Goal: Transaction & Acquisition: Purchase product/service

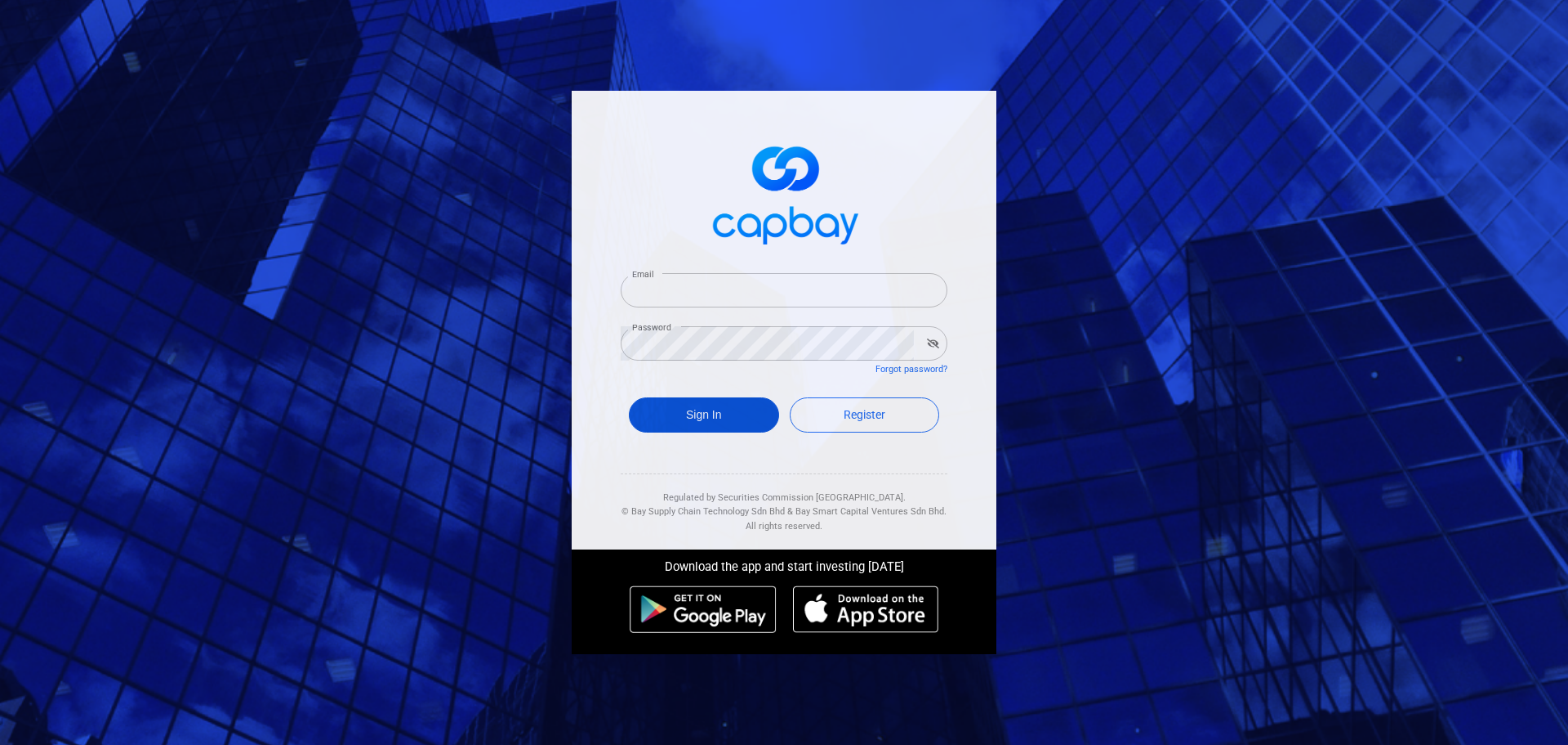
type input "[EMAIL_ADDRESS][DOMAIN_NAME]"
click at [710, 413] on button "Sign In" at bounding box center [704, 414] width 150 height 35
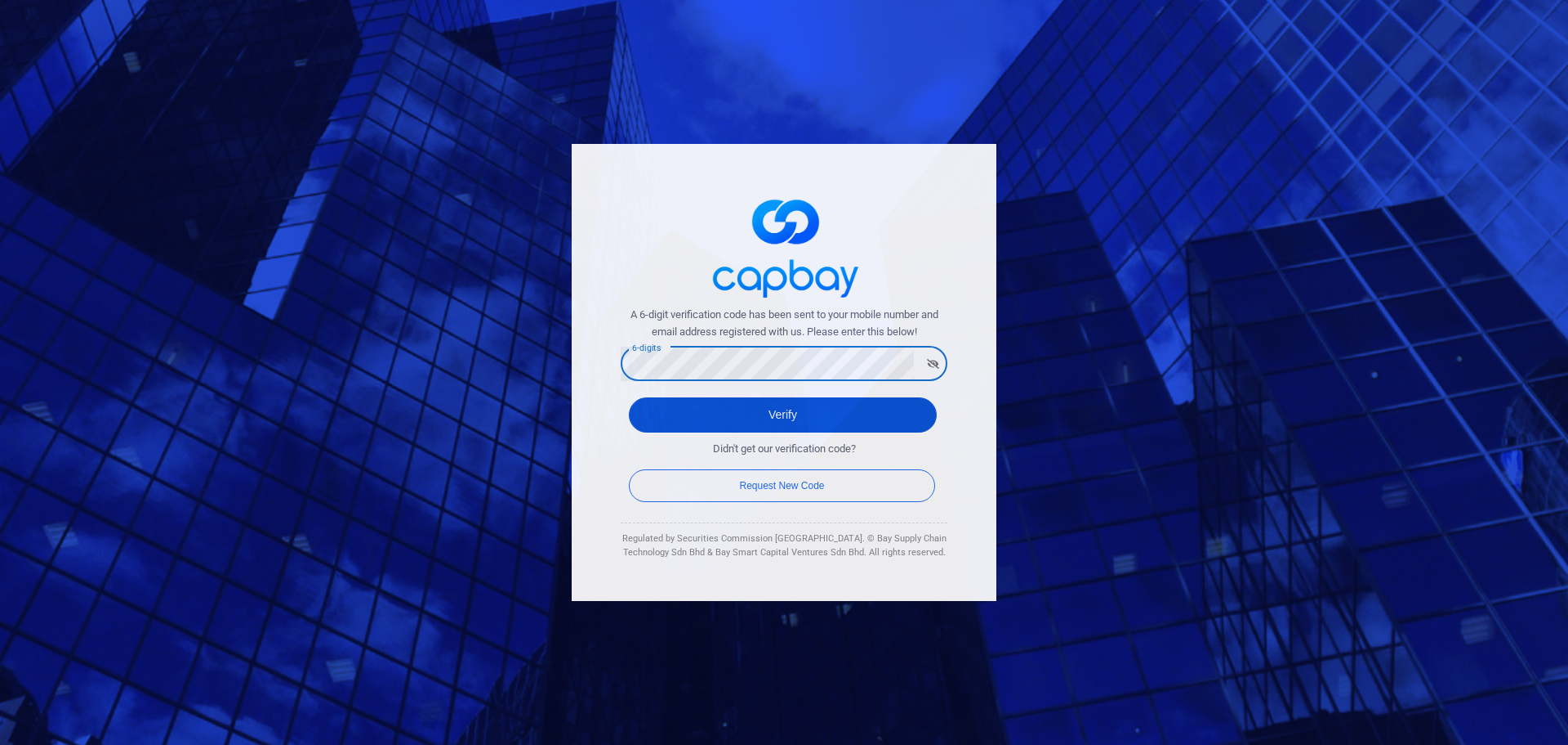
click at [662, 415] on button "Verify" at bounding box center [783, 414] width 308 height 35
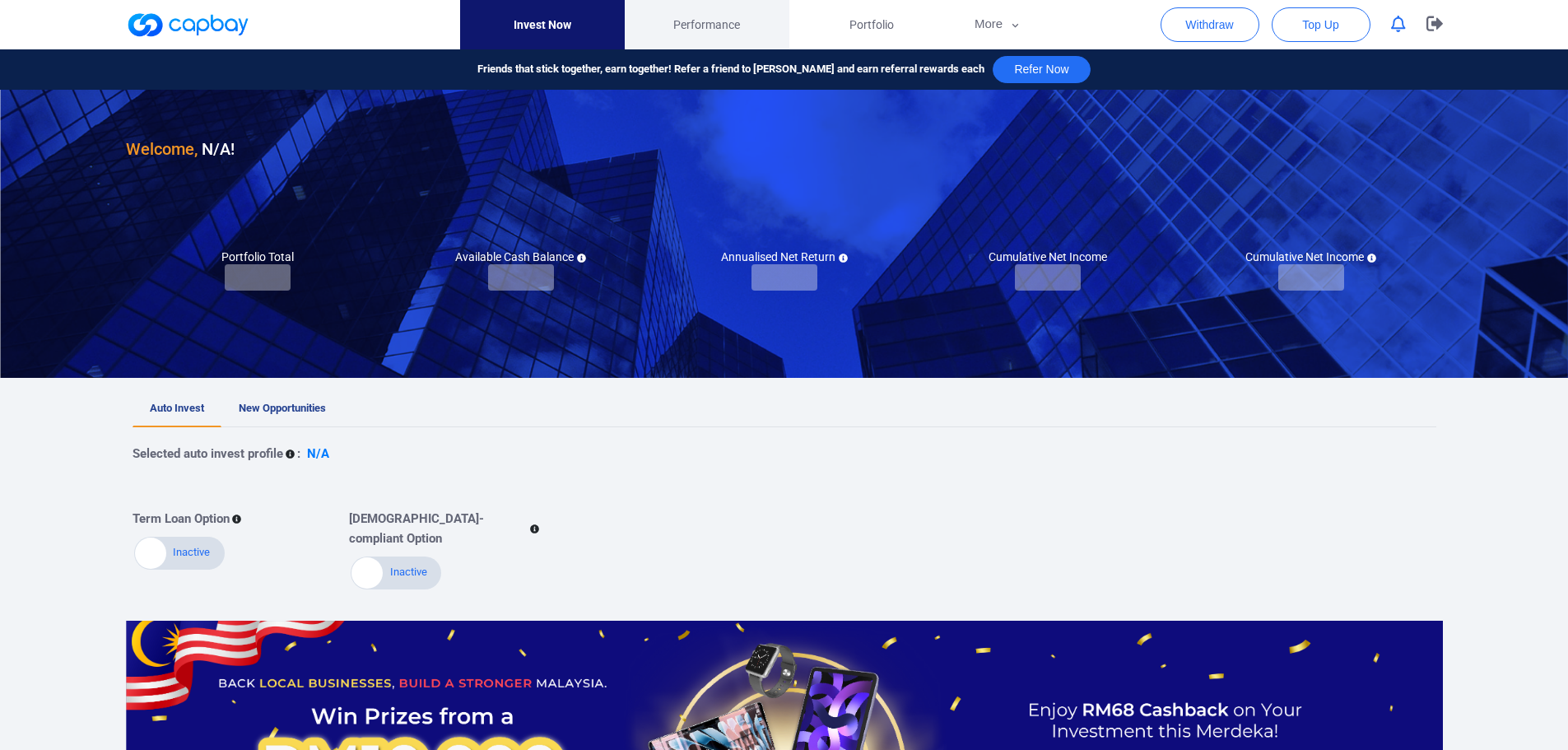
checkbox input "true"
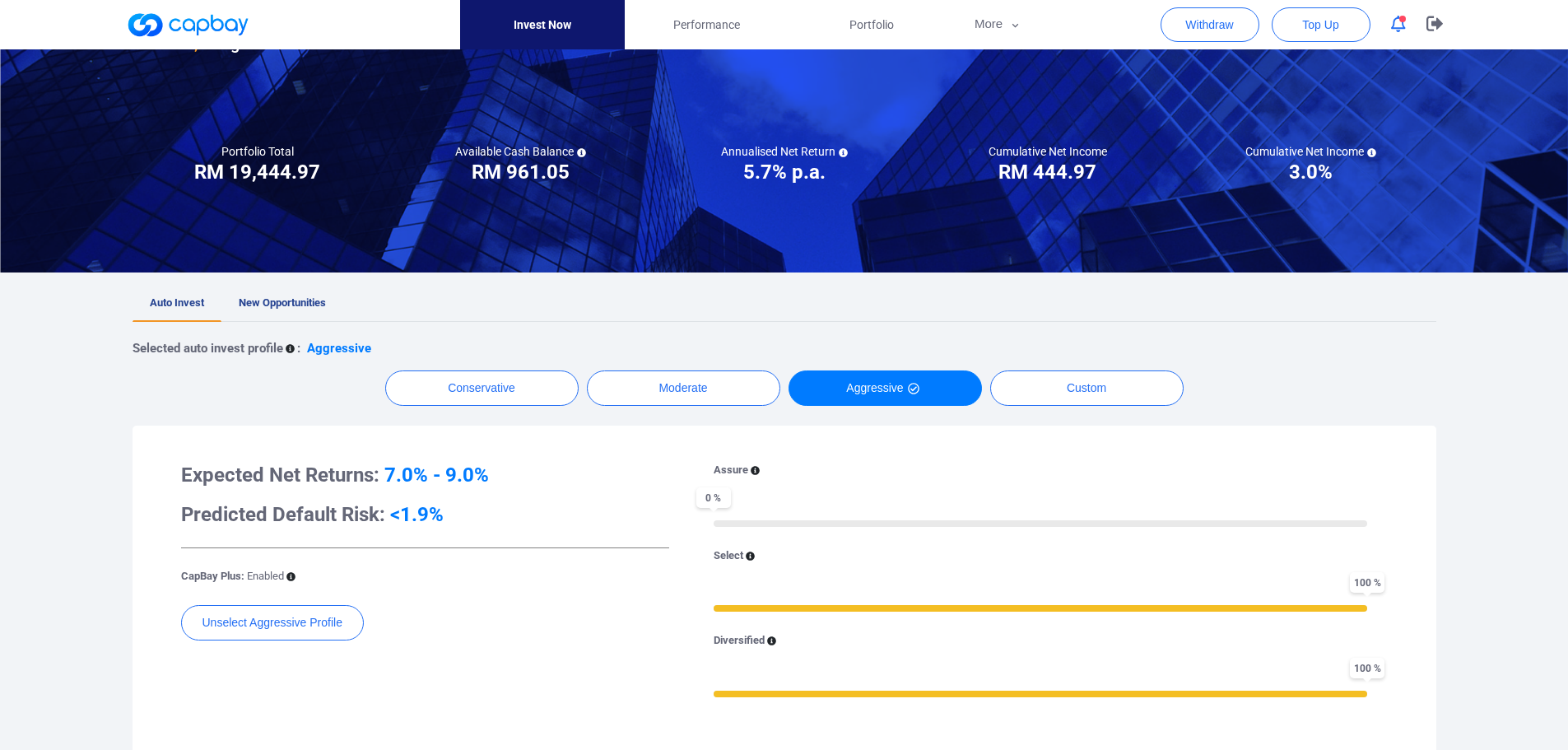
scroll to position [91, 0]
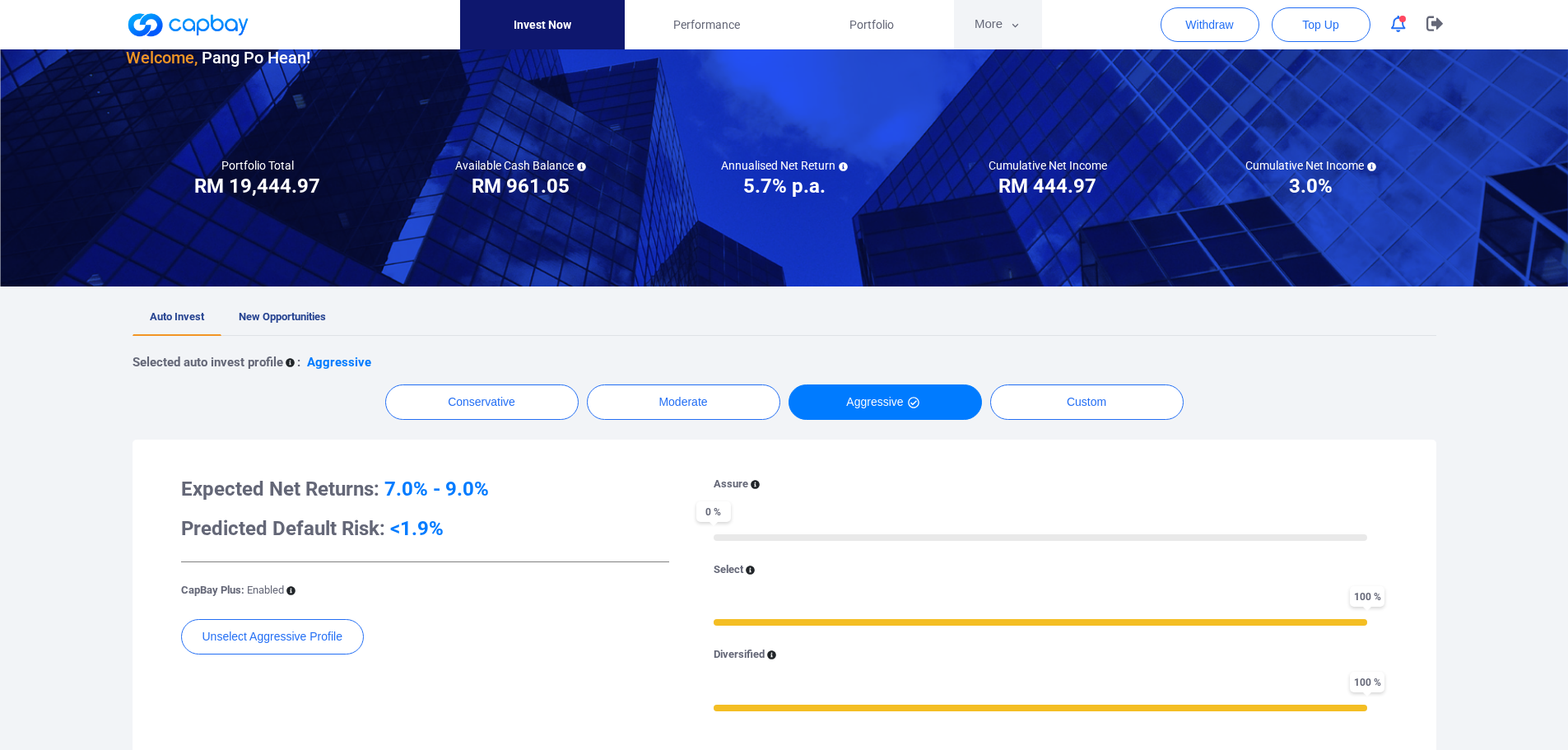
click at [1007, 20] on button "More" at bounding box center [999, 25] width 88 height 50
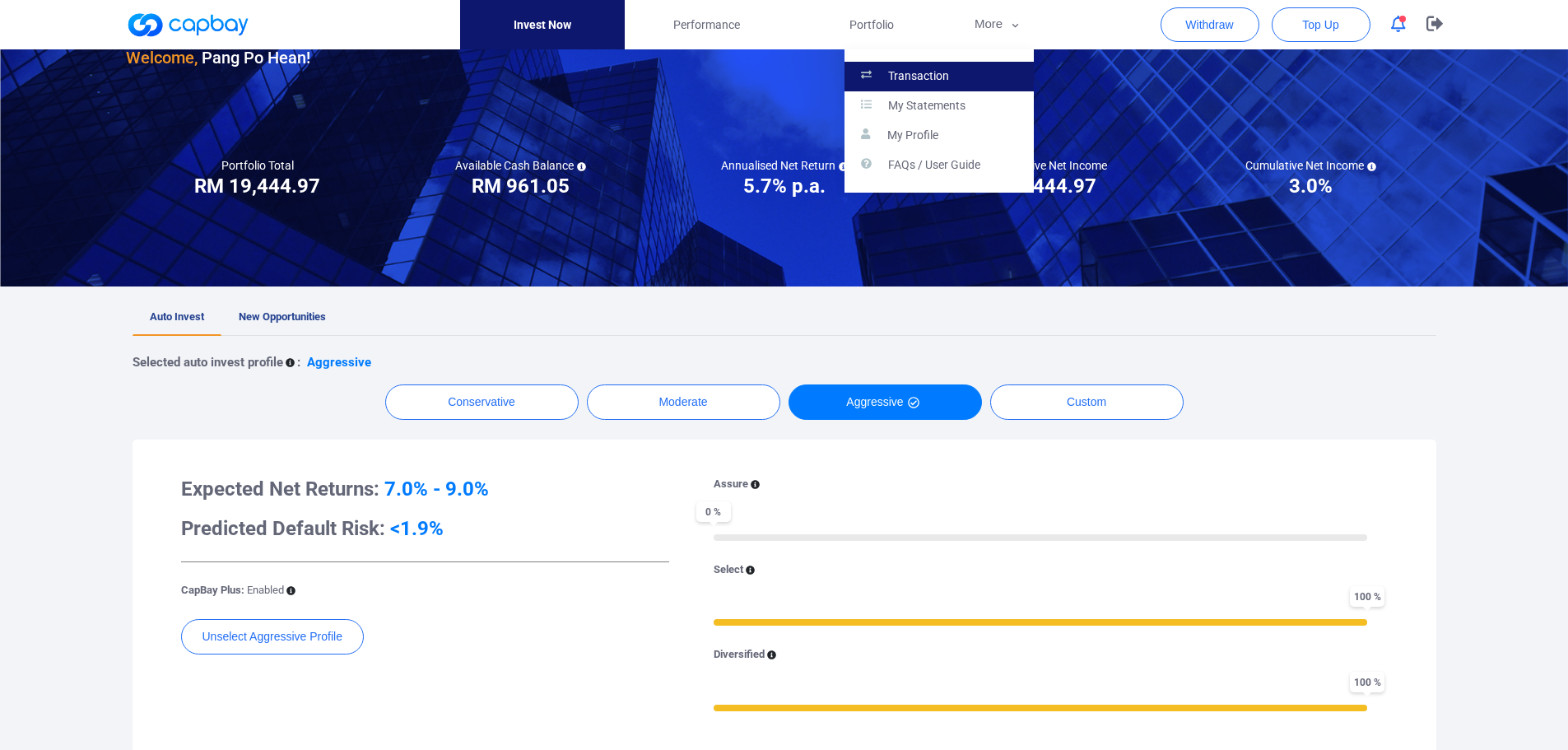
click at [921, 77] on p "Transaction" at bounding box center [919, 76] width 61 height 14
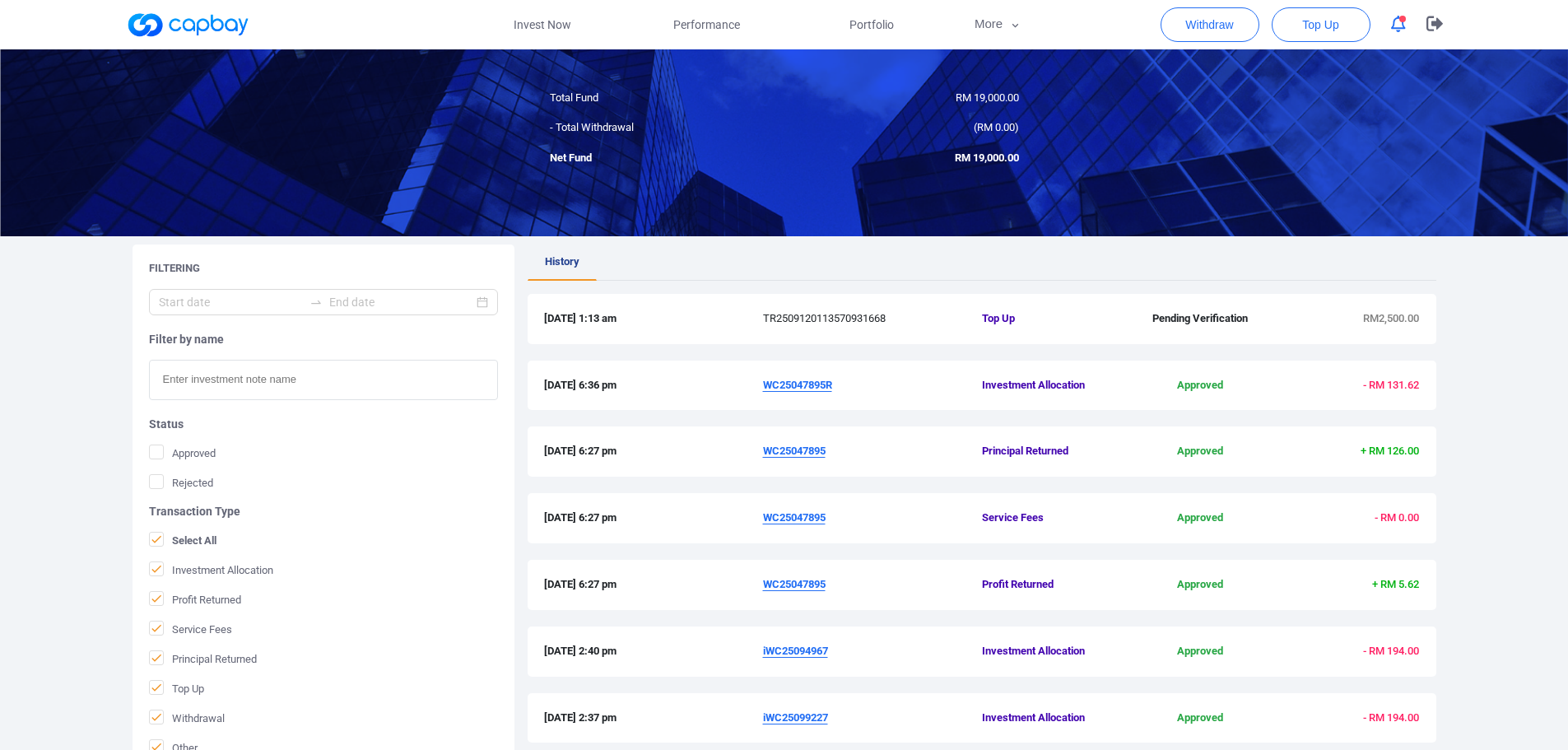
scroll to position [82, 0]
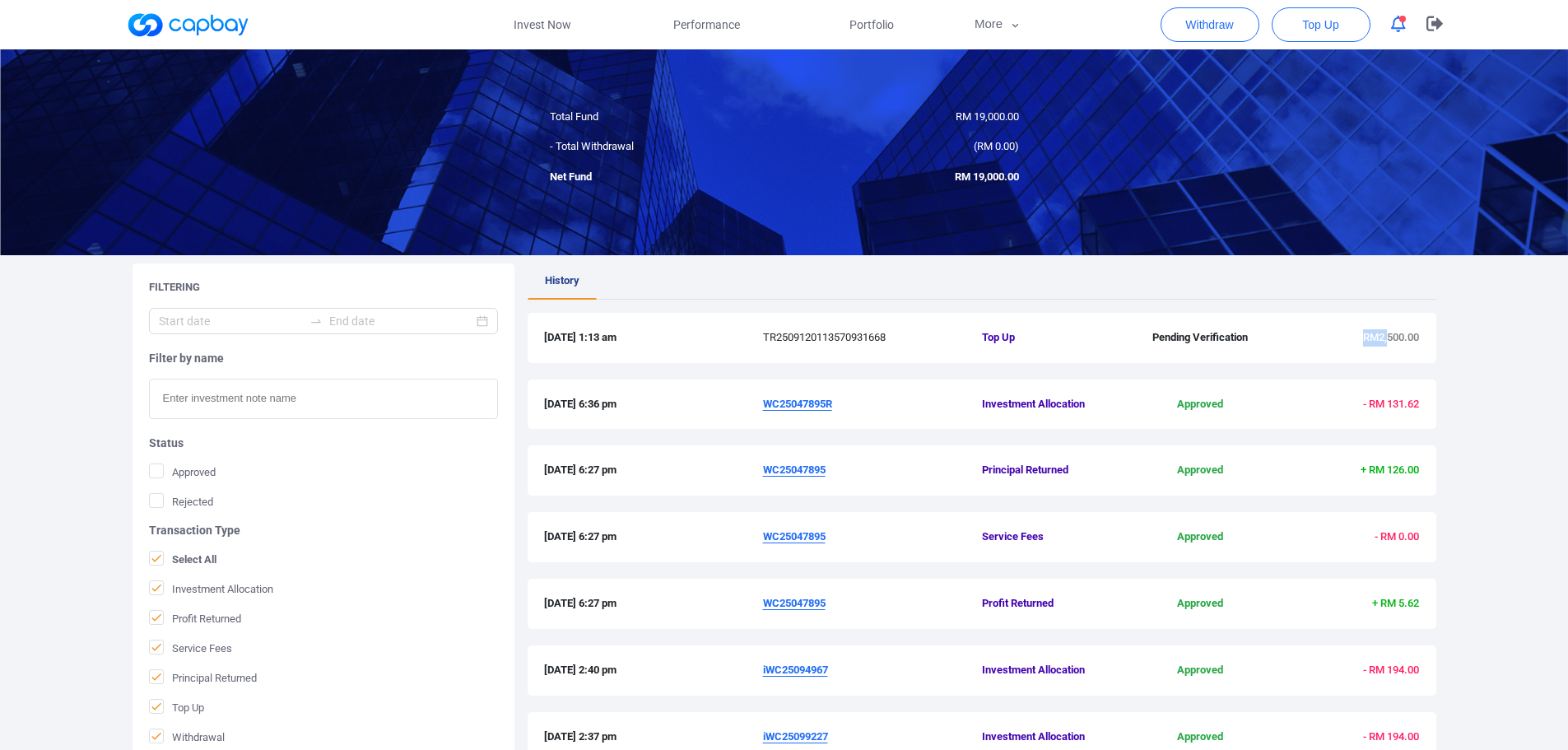
drag, startPoint x: 1384, startPoint y: 347, endPoint x: 1164, endPoint y: 354, distance: 220.1
click at [1223, 354] on div "12 Sep 2025 1:13 am TR2509120113570931668 Top Up Pending Verification RM2,500.00" at bounding box center [982, 337] width 909 height 50
click at [727, 365] on div "12 Sep 2025 1:13 am TR2509120113570931668 Top Up Pending Verification RM2,500.00" at bounding box center [982, 346] width 909 height 67
click at [969, 340] on span "TR2509120113570931668" at bounding box center [872, 338] width 219 height 17
click at [1192, 340] on span "Pending Verification" at bounding box center [1201, 338] width 146 height 17
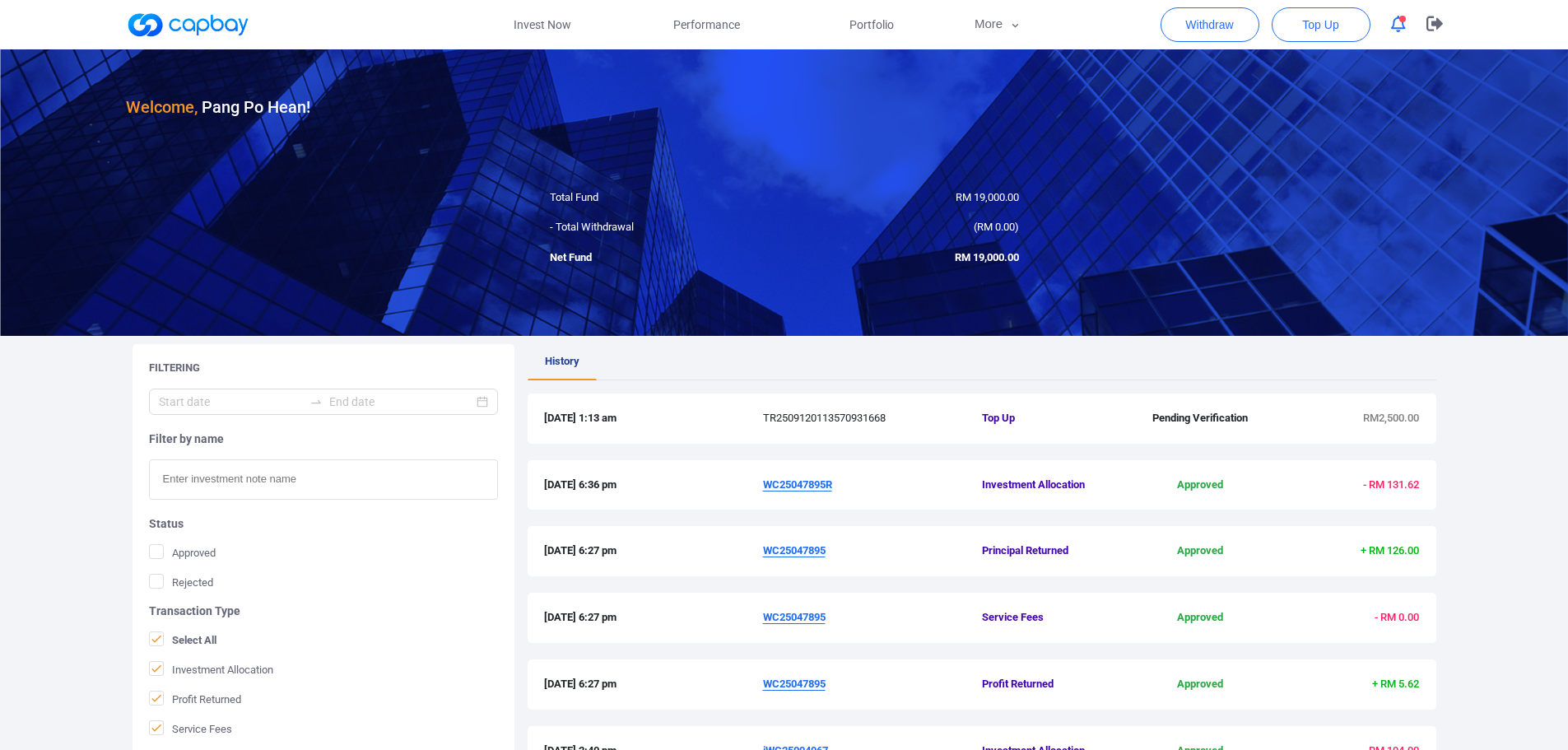
scroll to position [0, 0]
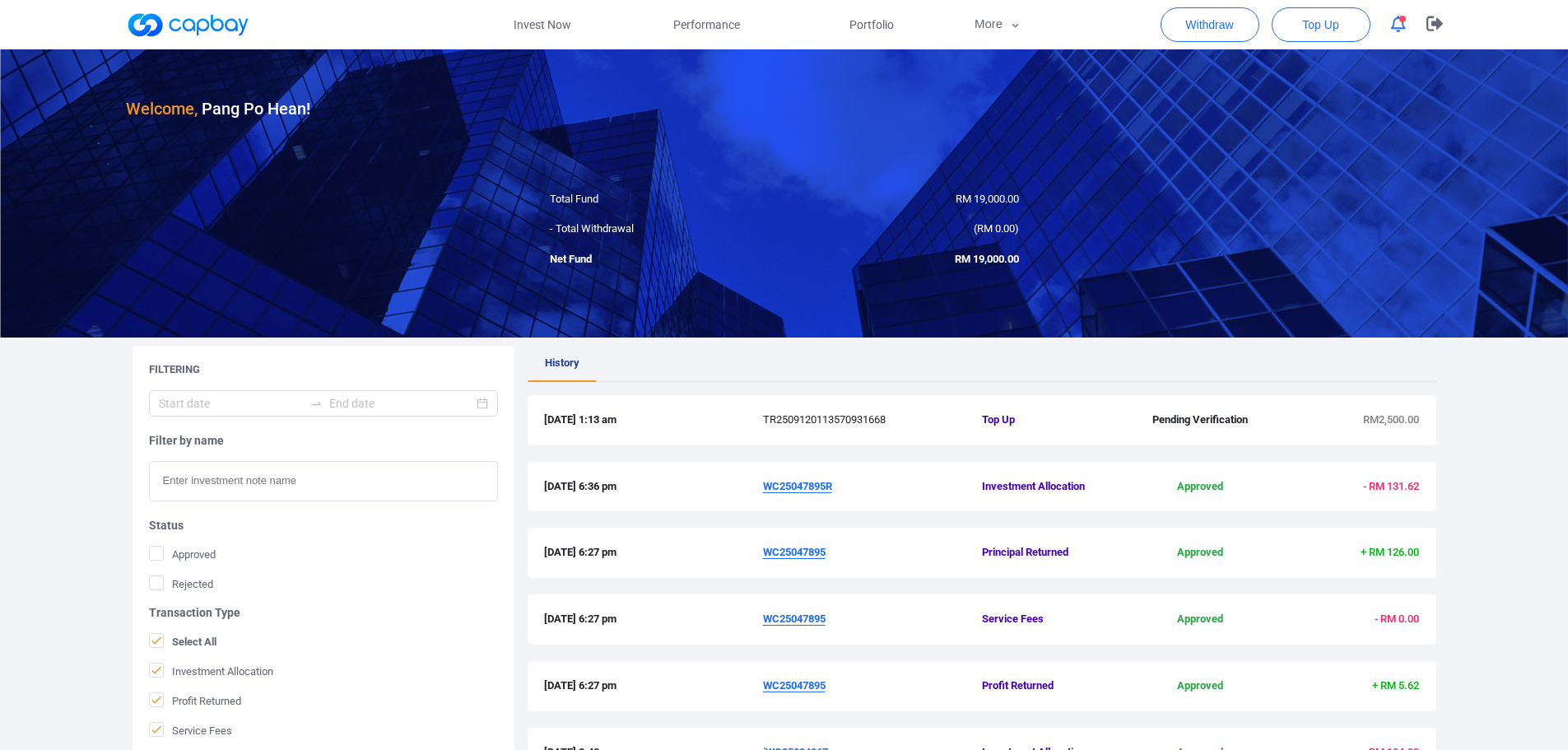
click at [1388, 428] on span "RM2,500.00" at bounding box center [1347, 420] width 146 height 17
click at [810, 443] on div "12 Sep 2025 1:13 am TR2509120113570931668 Top Up Pending Verification RM2,500.00" at bounding box center [982, 420] width 909 height 50
click at [608, 412] on span "[DATE] 1:13 am" at bounding box center [654, 420] width 219 height 17
click at [598, 412] on span "[DATE] 1:13 am" at bounding box center [654, 420] width 219 height 17
click at [645, 419] on span "[DATE] 1:13 am" at bounding box center [654, 420] width 219 height 17
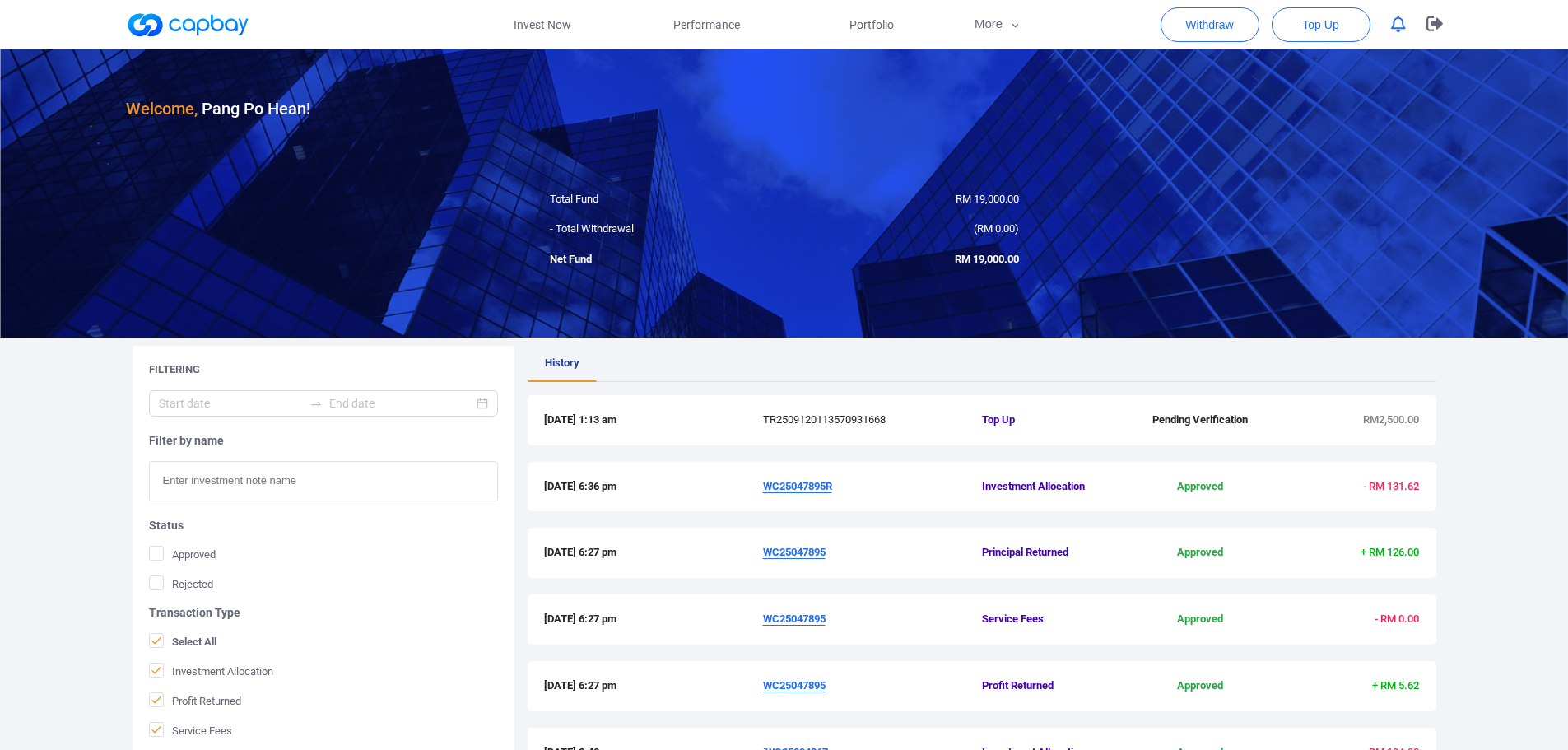
click at [1397, 423] on span "RM2,500.00" at bounding box center [1392, 419] width 56 height 12
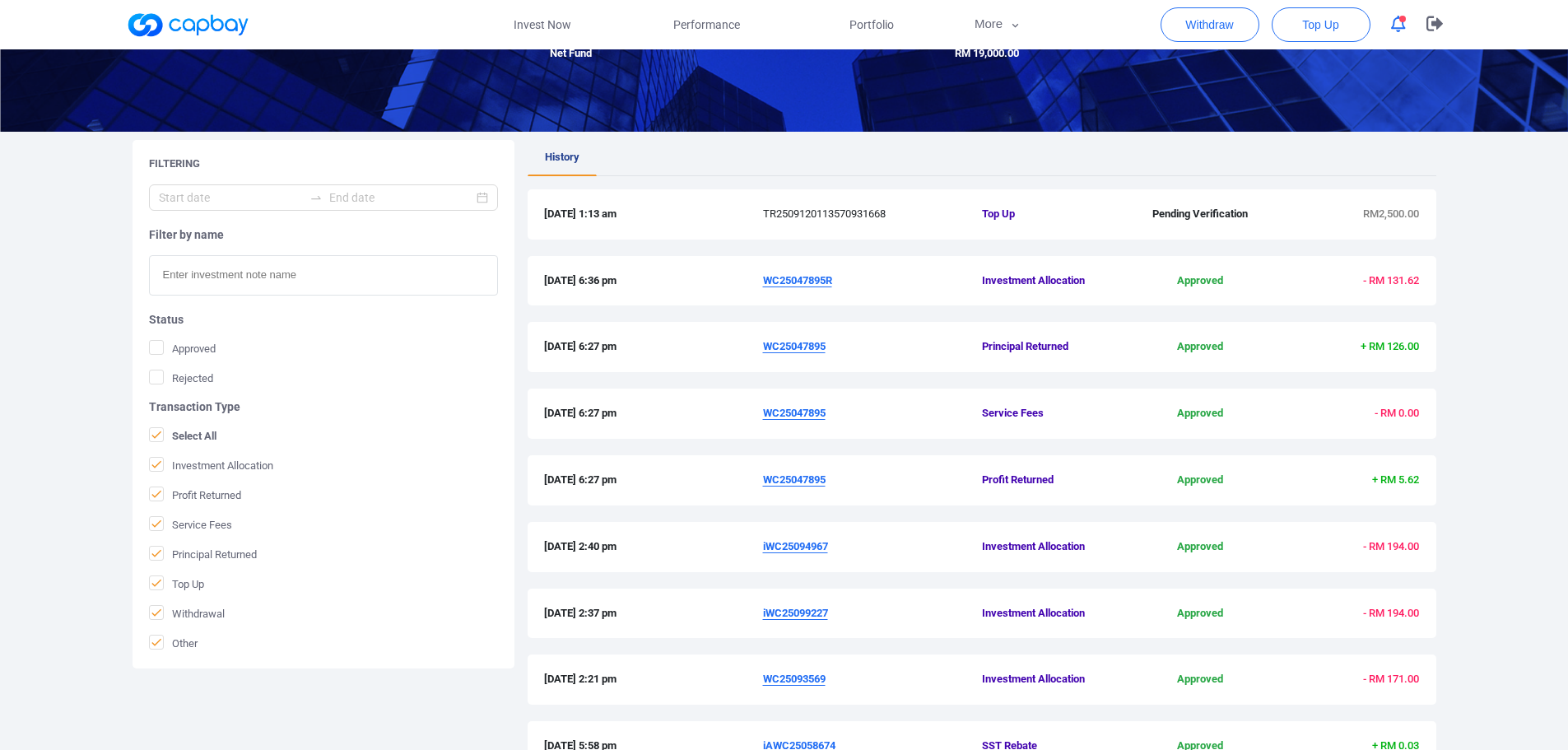
scroll to position [247, 0]
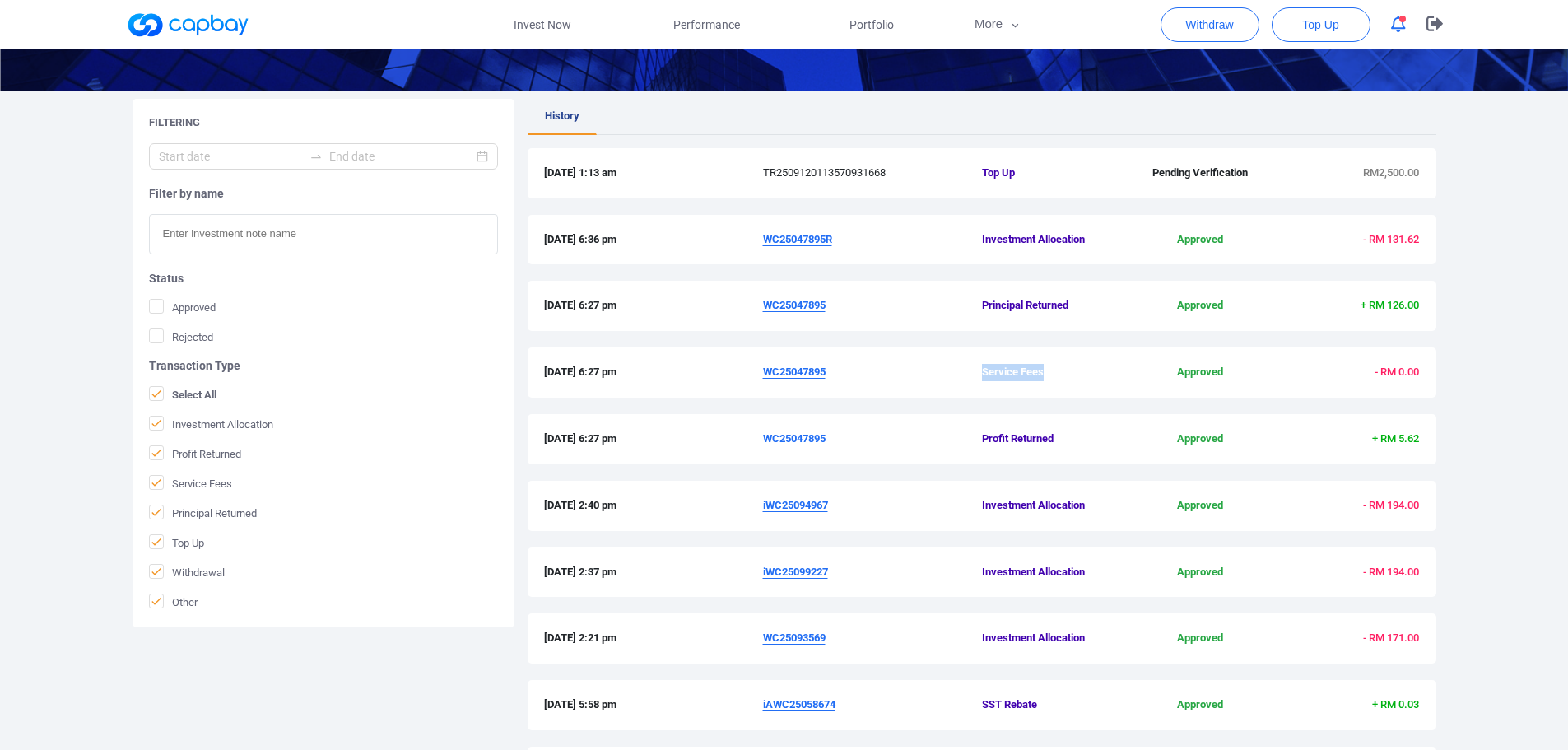
drag, startPoint x: 1101, startPoint y: 353, endPoint x: 876, endPoint y: 390, distance: 228.0
click at [867, 353] on div "[DATE] 6:27 pm WC25047895 Service Fees Approved - RM 0.00" at bounding box center [982, 373] width 909 height 50
click at [915, 408] on div "[DATE] 6:27 pm WC25047895 Service Fees Approved - RM 0.00" at bounding box center [982, 381] width 909 height 67
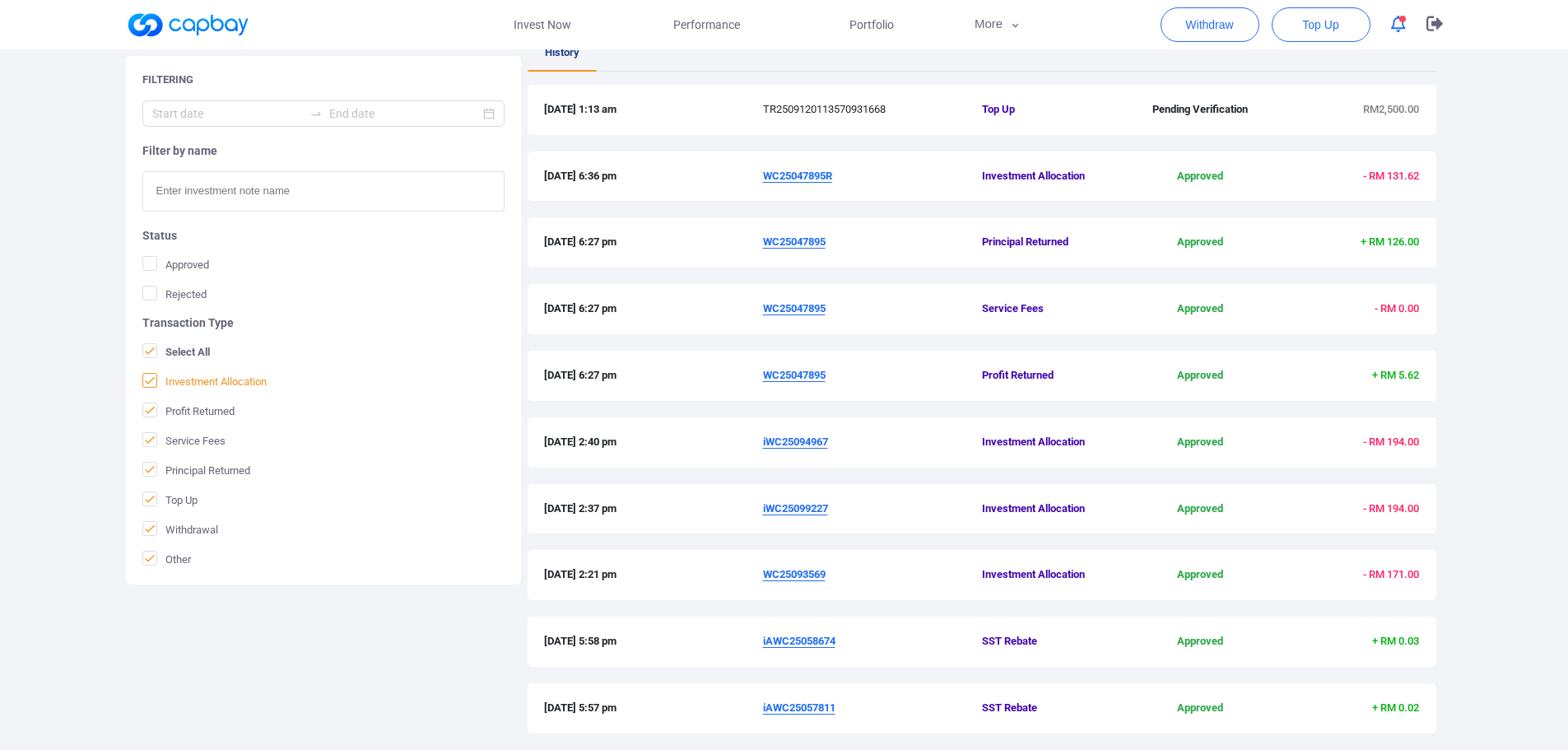
scroll to position [262, 0]
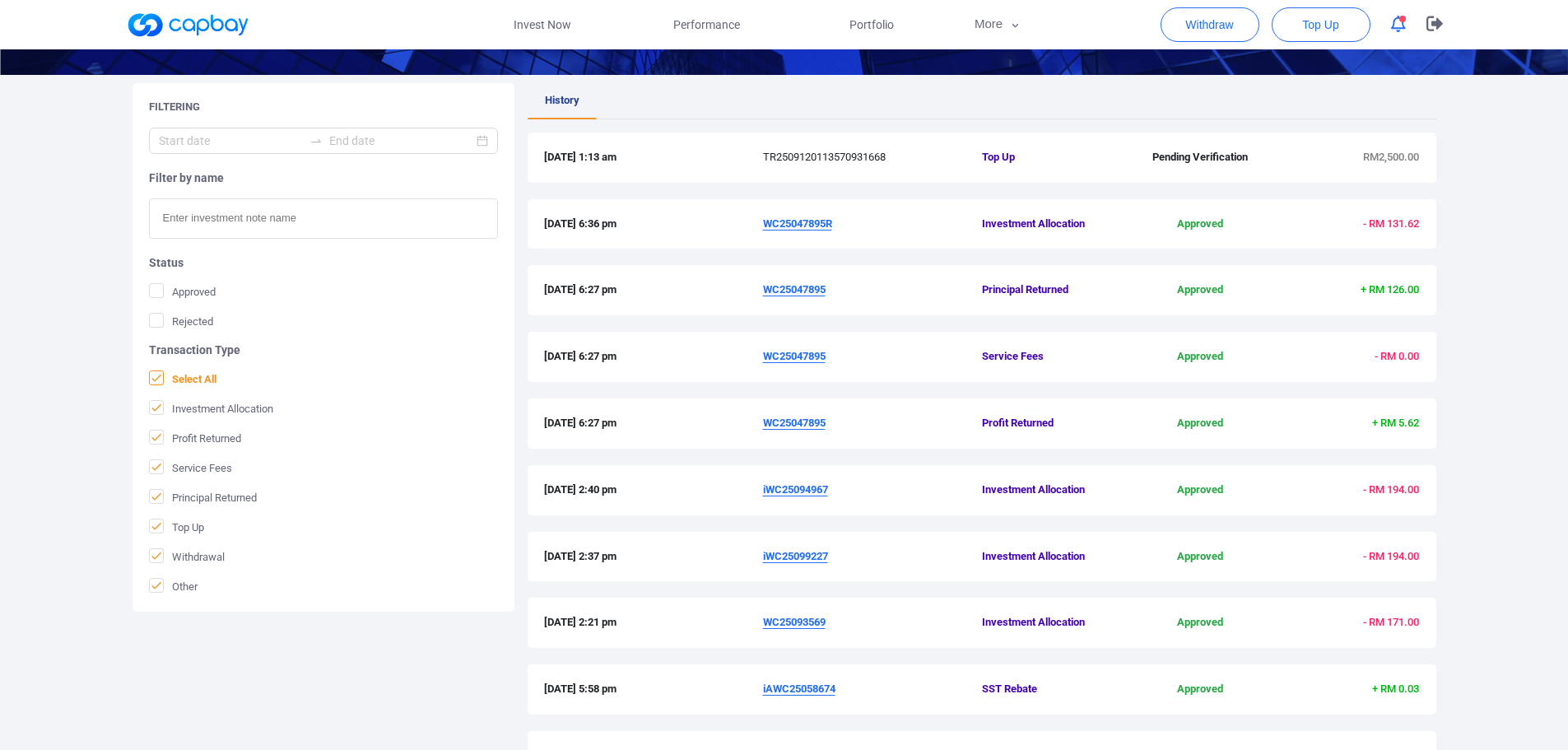
click at [201, 382] on span "Select All" at bounding box center [182, 378] width 67 height 16
click at [0, 0] on input "Select All" at bounding box center [0, 0] width 0 height 0
click at [196, 528] on span "Top Up" at bounding box center [176, 526] width 56 height 16
click at [0, 0] on input "Top Up" at bounding box center [0, 0] width 0 height 0
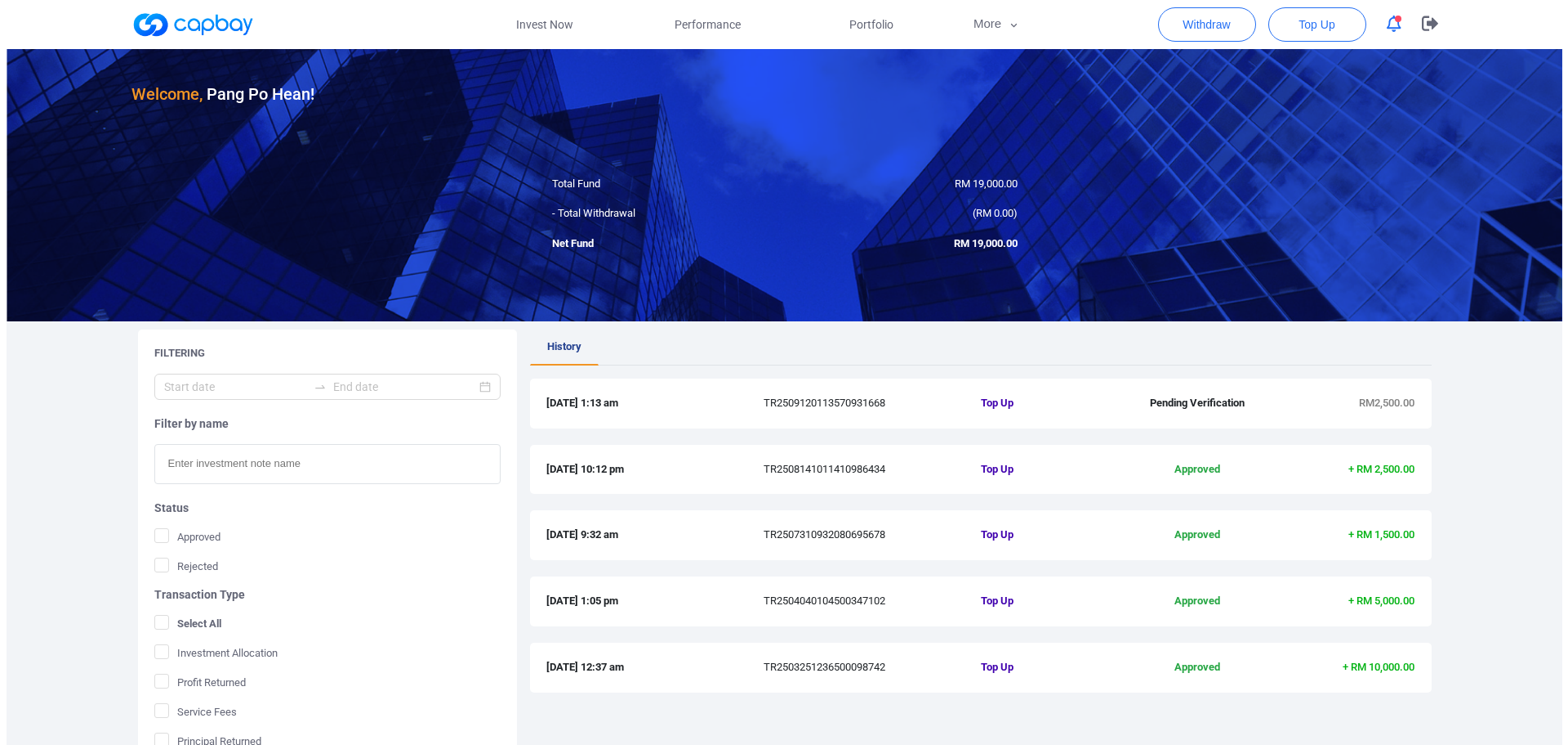
scroll to position [0, 0]
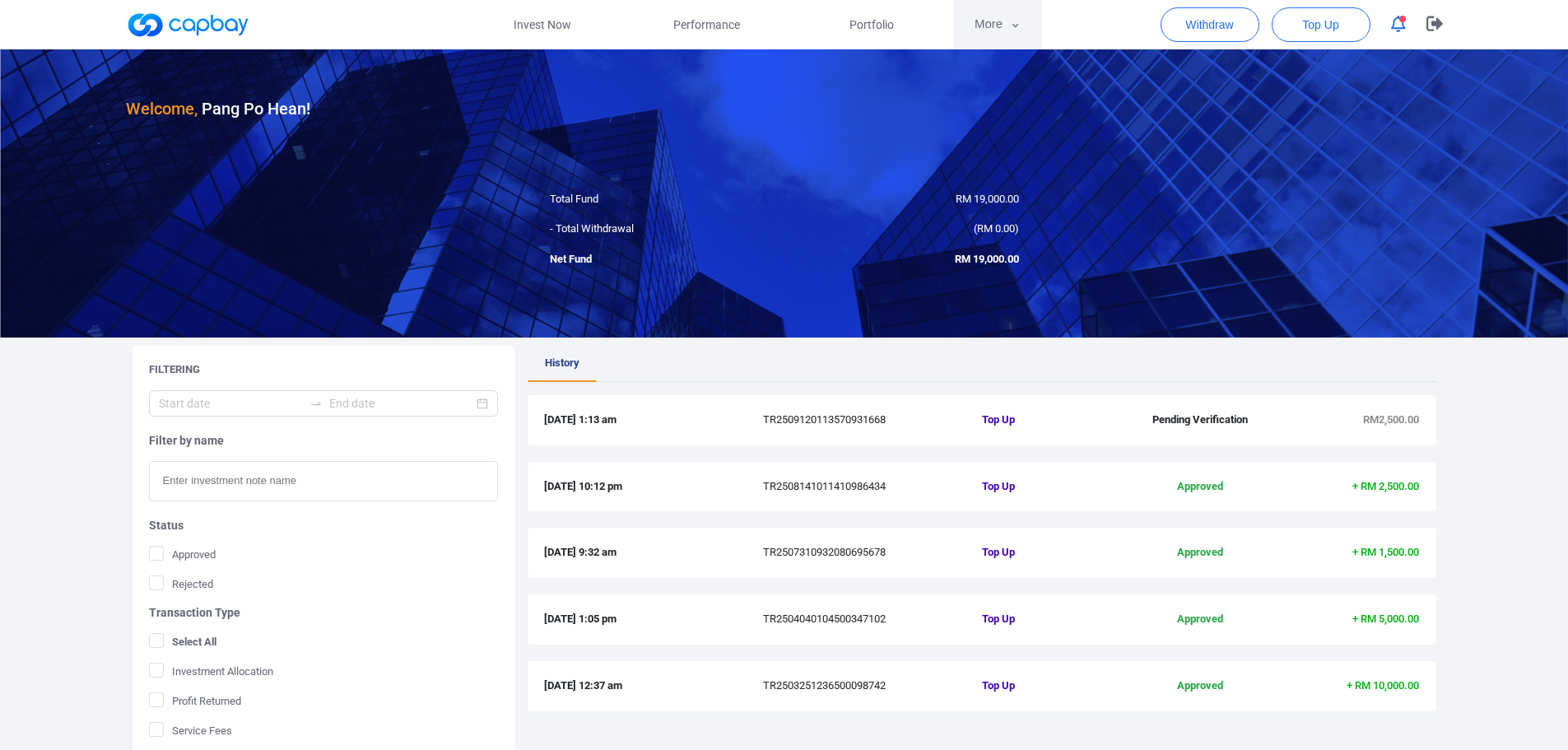
click at [1026, 30] on button "More" at bounding box center [999, 25] width 88 height 50
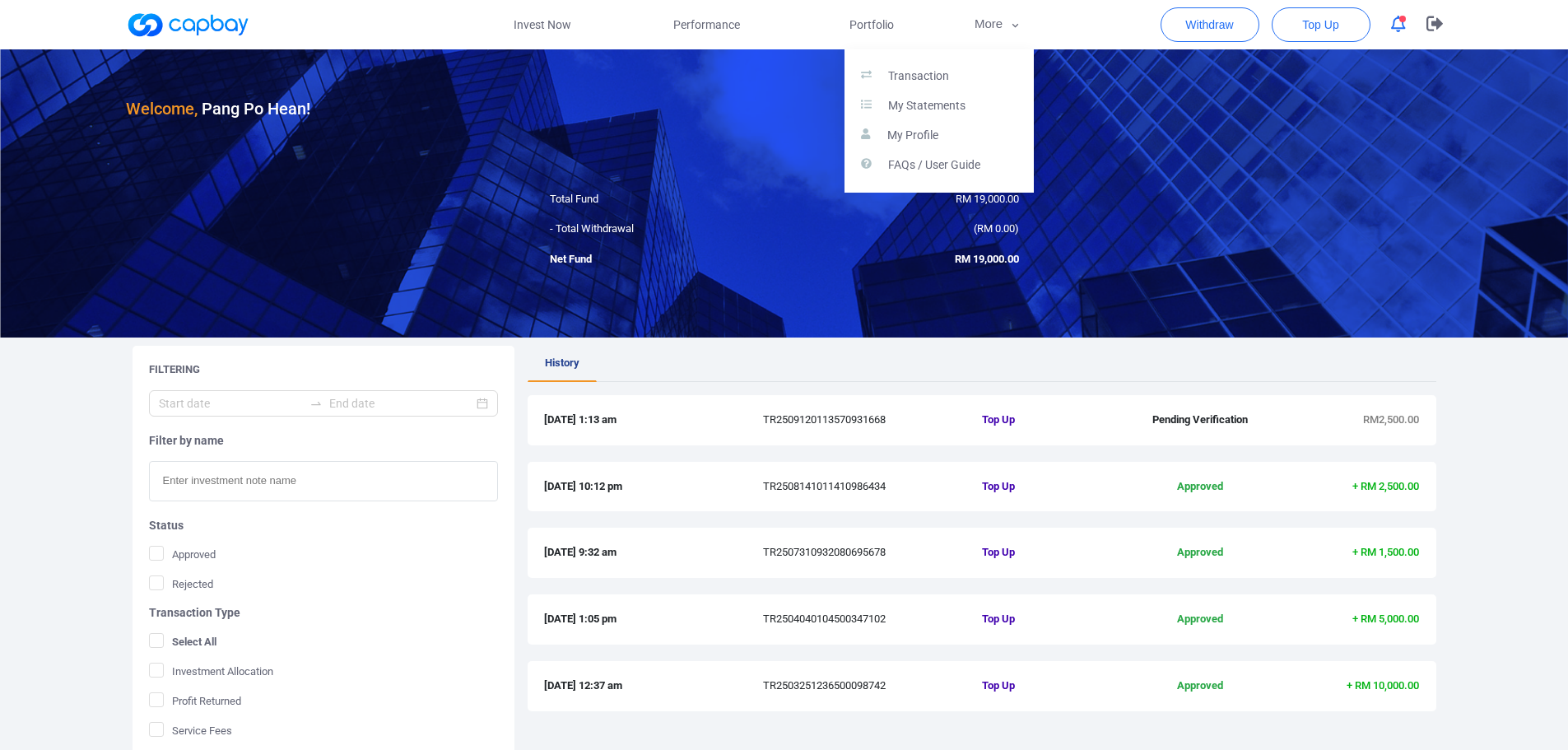
click at [1455, 505] on button "button" at bounding box center [784, 375] width 1568 height 750
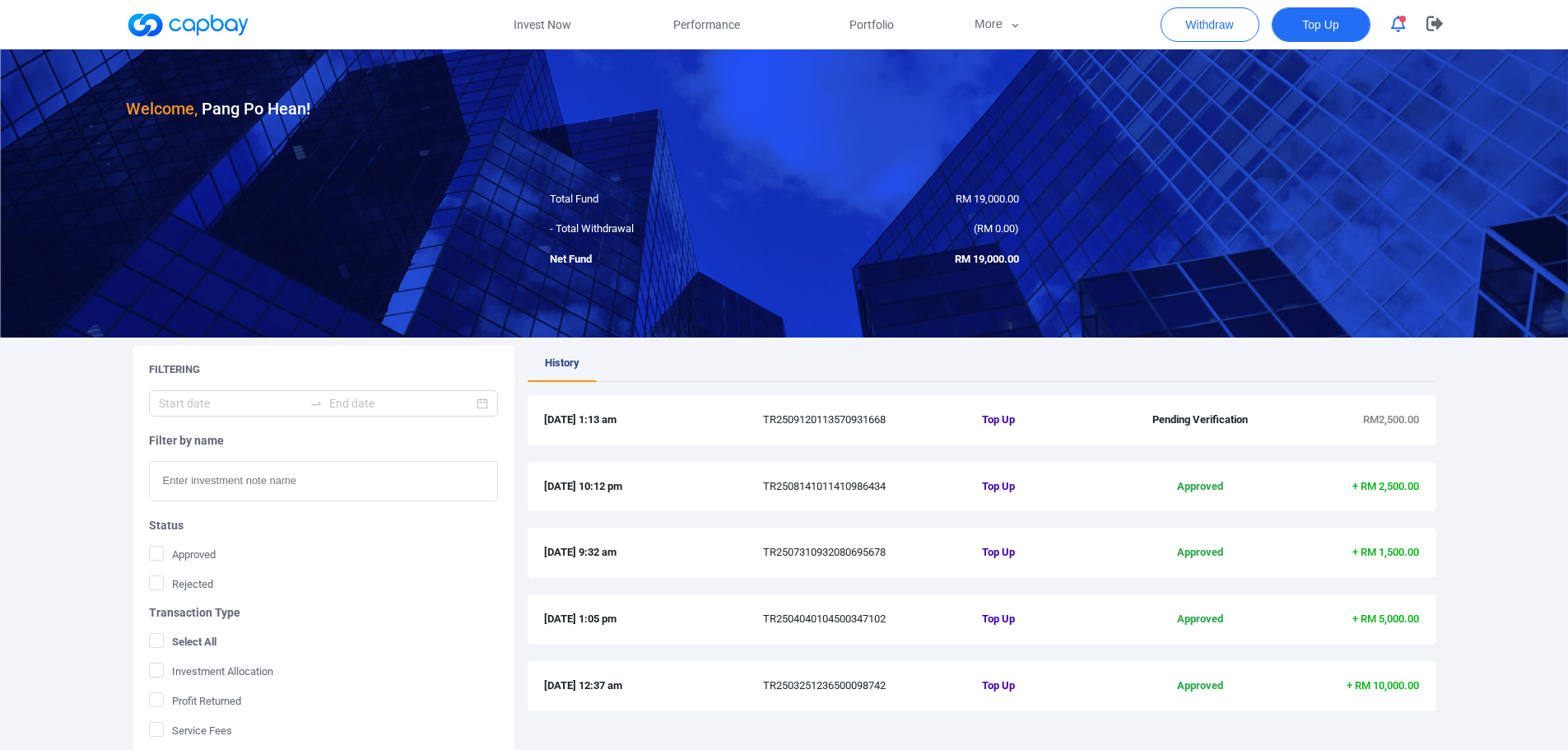
click at [1302, 19] on button "Top Up" at bounding box center [1321, 25] width 99 height 34
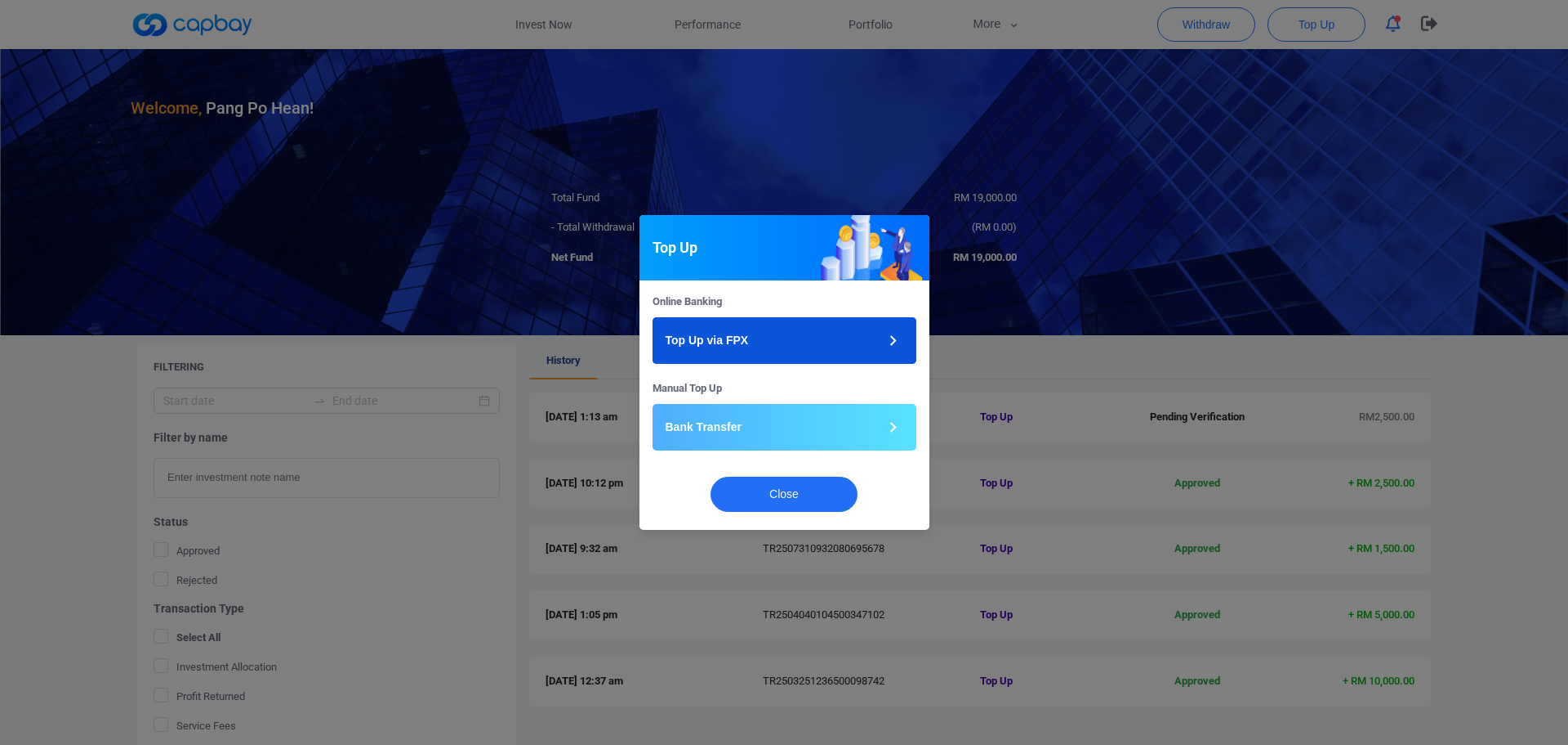
click at [795, 340] on button "Top Up via FPX" at bounding box center [784, 340] width 263 height 47
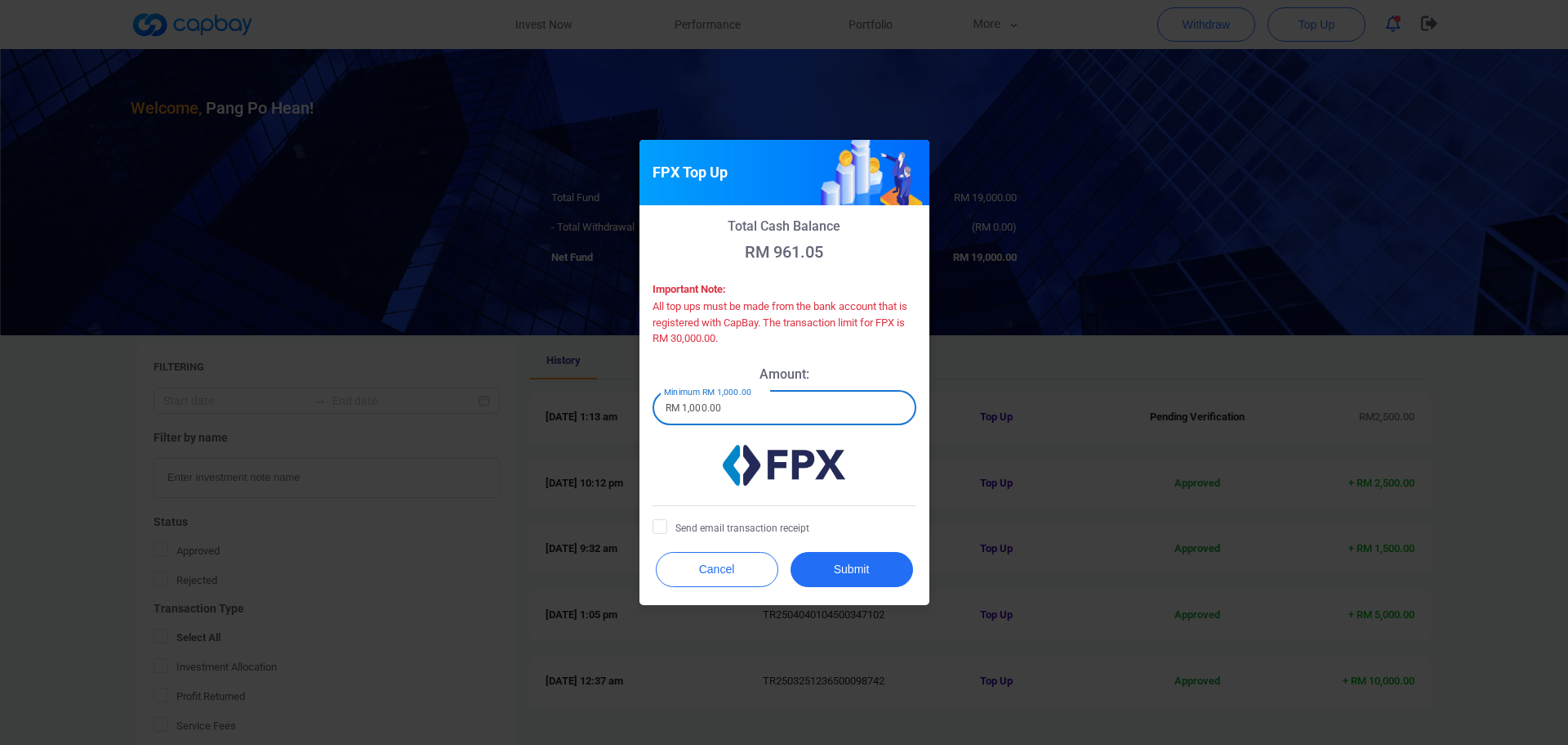
drag, startPoint x: 764, startPoint y: 403, endPoint x: 638, endPoint y: 403, distance: 126.0
click at [648, 403] on div "Total Cash Balance RM 961.05 Important Note: All top ups must be made from the …" at bounding box center [784, 374] width 290 height 337
click at [742, 408] on input "RM 1,000.00" at bounding box center [784, 408] width 263 height 34
drag, startPoint x: 762, startPoint y: 408, endPoint x: 649, endPoint y: 405, distance: 113.0
click at [649, 405] on div "Total Cash Balance RM 961.05 Important Note: All top ups must be made from the …" at bounding box center [784, 374] width 290 height 337
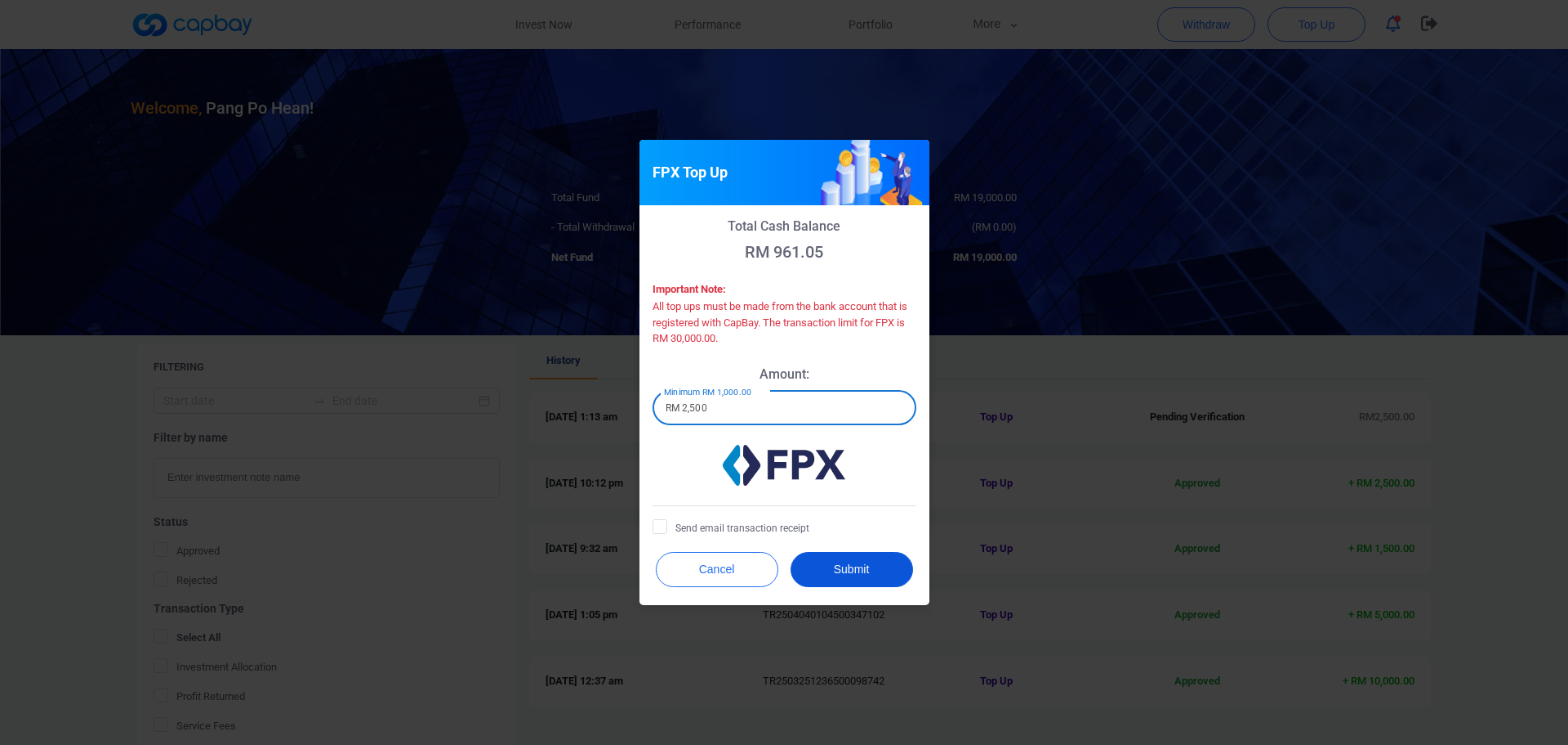
type input "RM 2,500"
click at [834, 565] on button "Submit" at bounding box center [852, 569] width 123 height 35
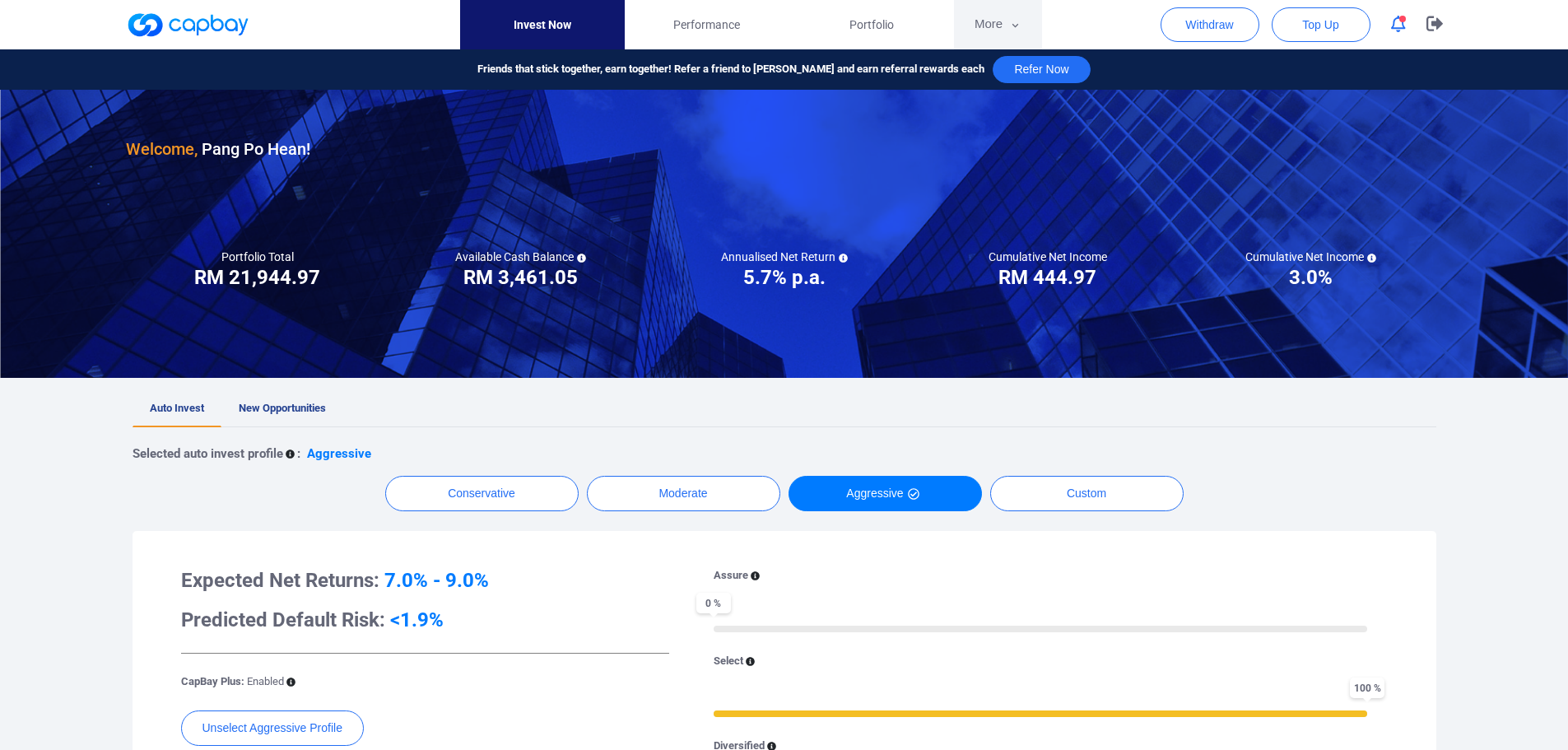
click at [999, 37] on button "More" at bounding box center [999, 25] width 88 height 50
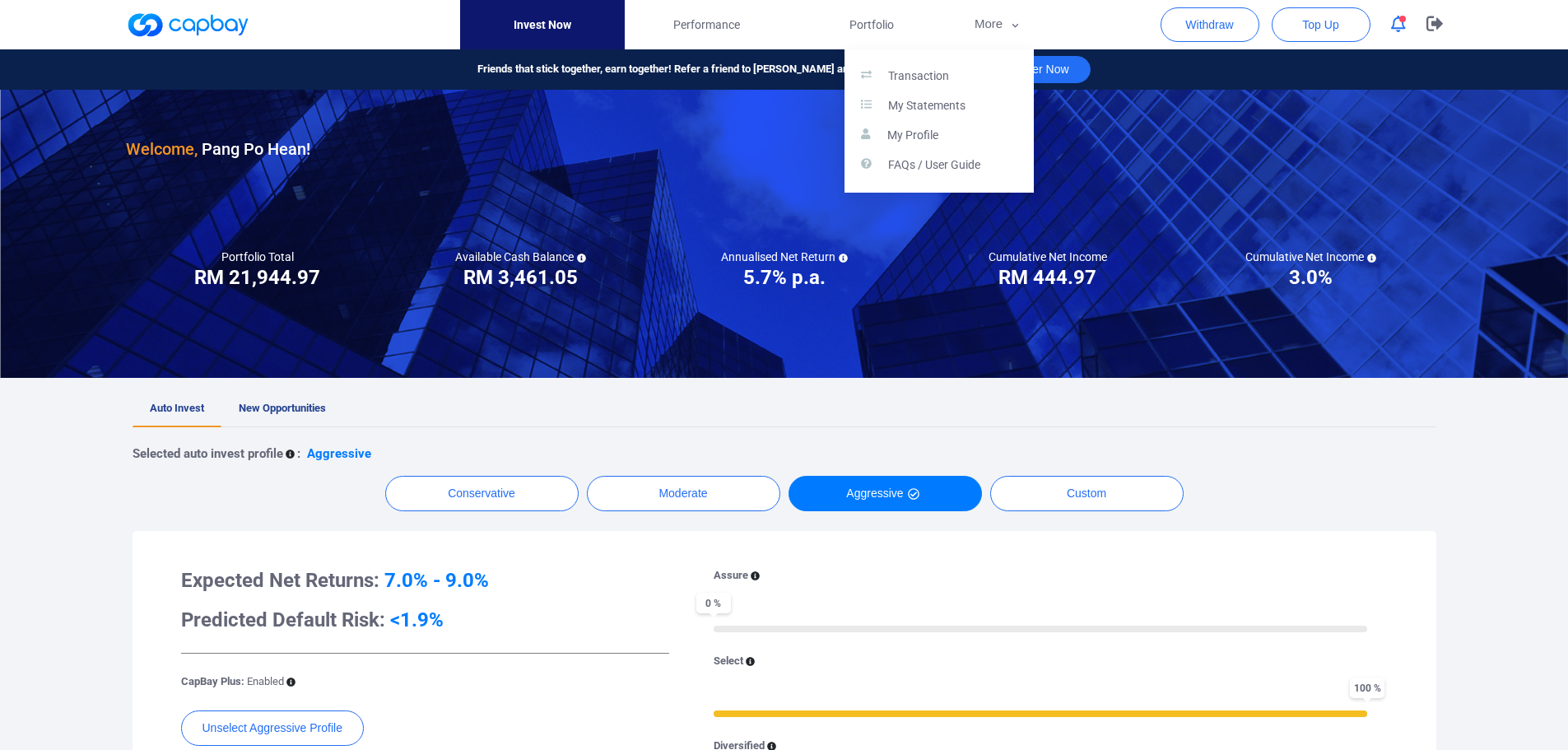
click at [1000, 37] on button "button" at bounding box center [784, 375] width 1568 height 750
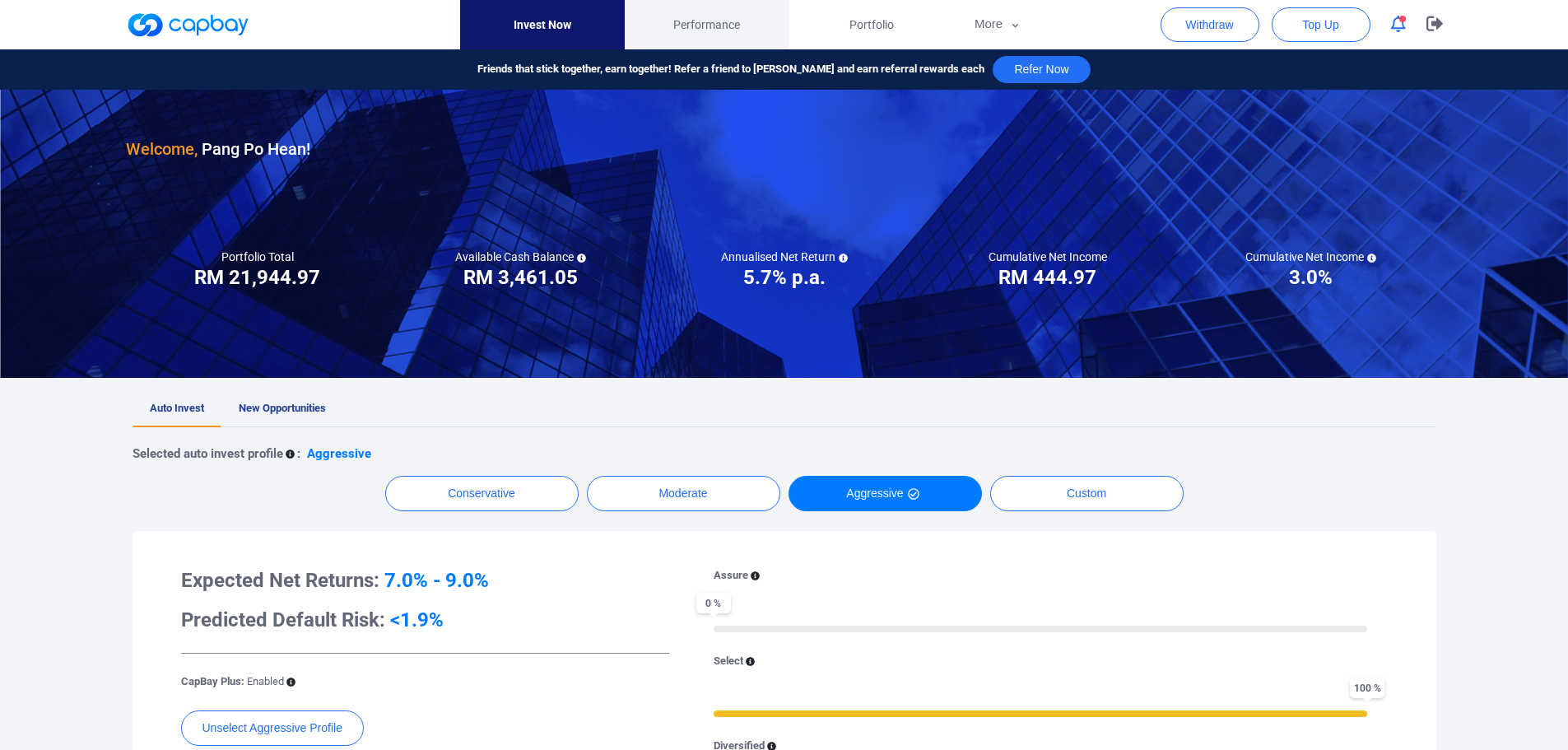
click at [708, 12] on link "Performance" at bounding box center [707, 25] width 165 height 50
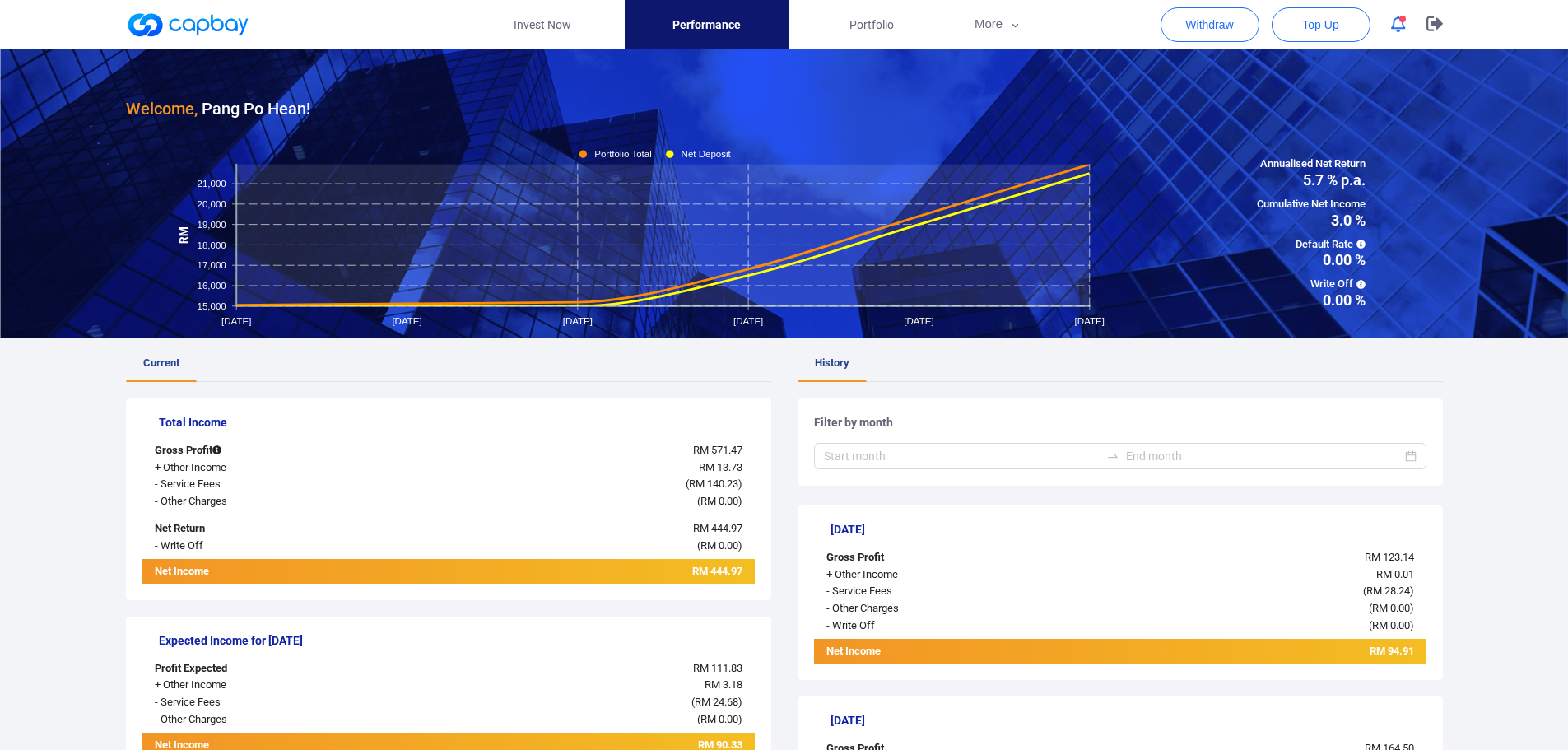
click at [215, 31] on link at bounding box center [187, 24] width 124 height 26
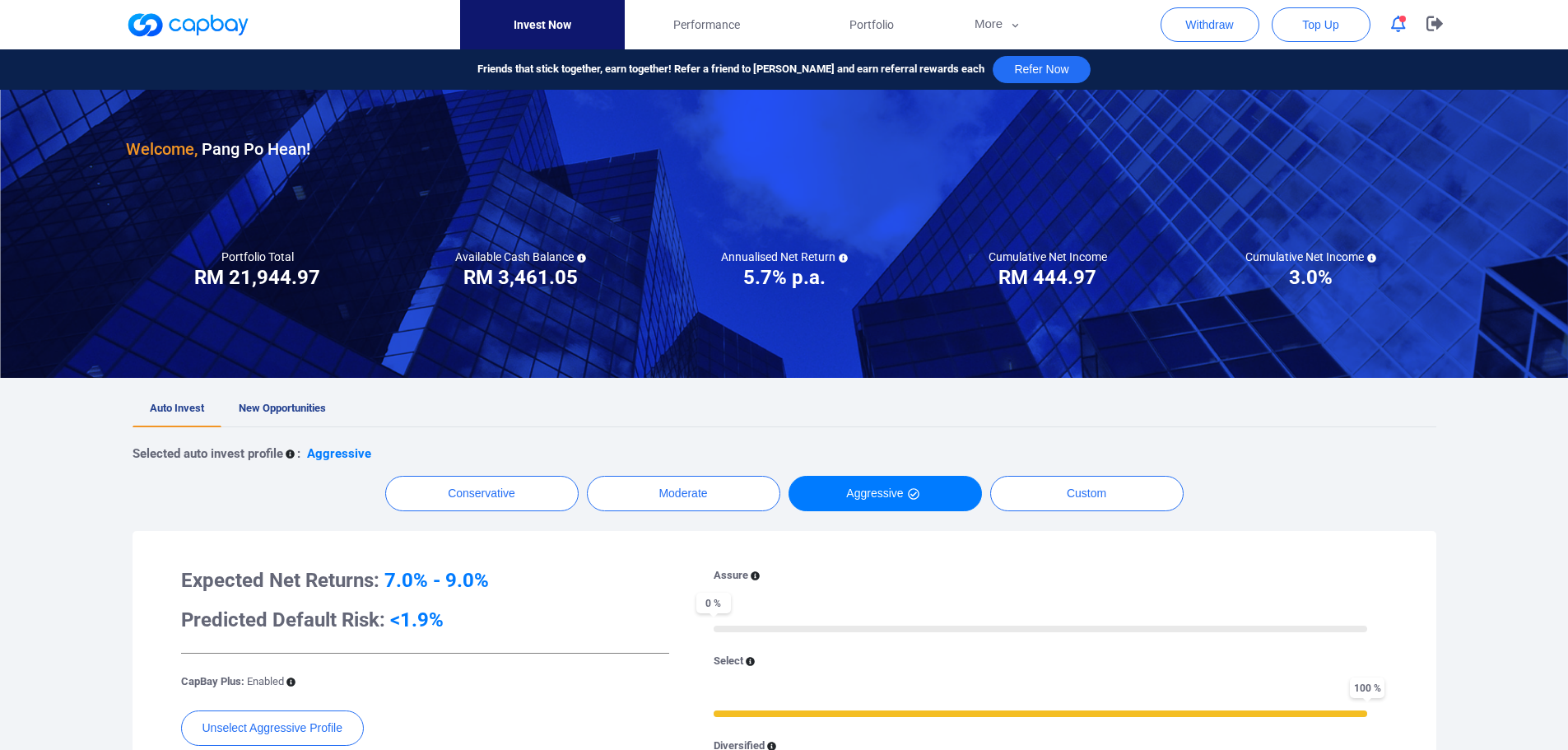
click at [237, 15] on link at bounding box center [187, 24] width 124 height 26
click at [228, 37] on link at bounding box center [187, 24] width 124 height 26
click at [222, 26] on link at bounding box center [187, 24] width 124 height 26
click at [768, 34] on link "Performance" at bounding box center [707, 25] width 165 height 50
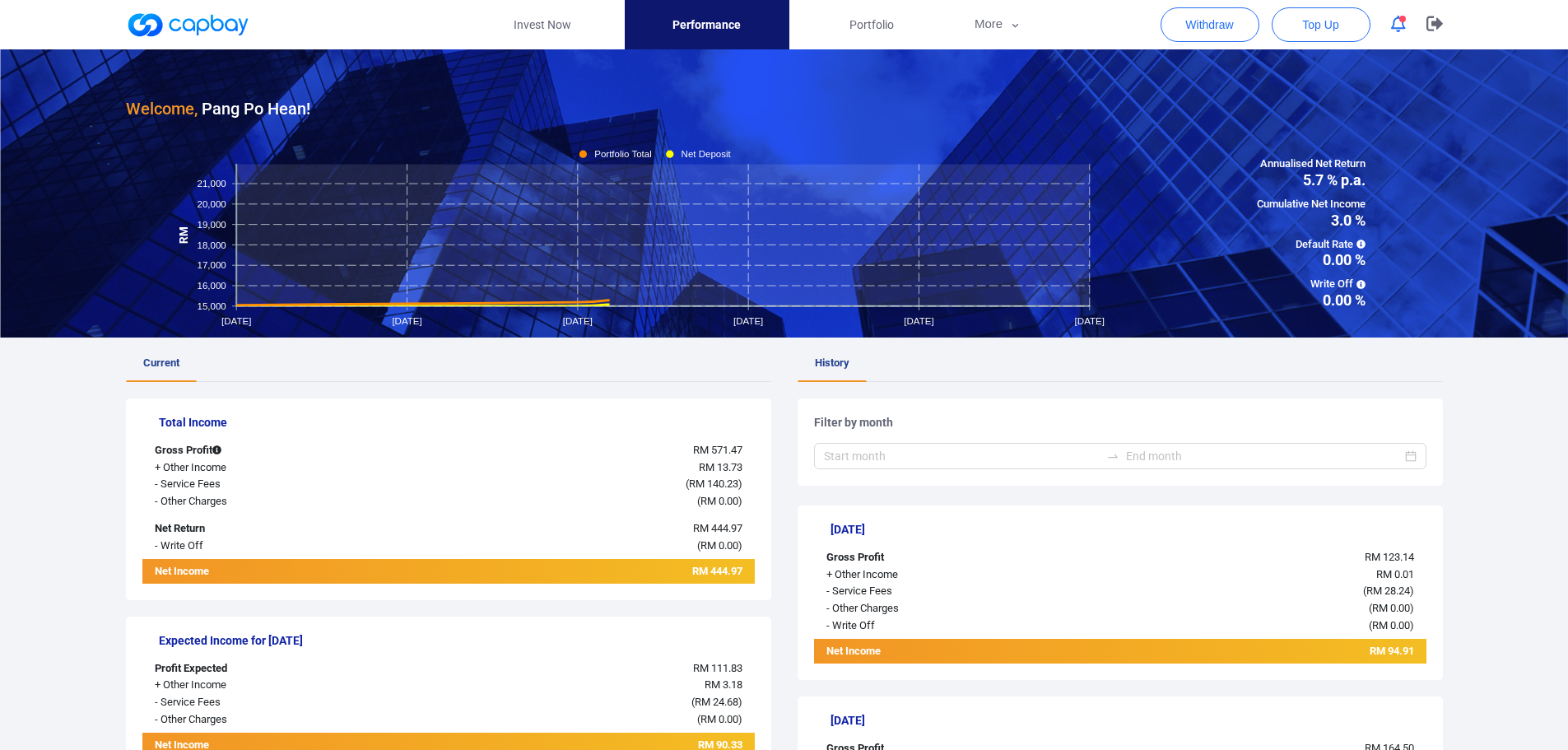
click at [181, 16] on link at bounding box center [187, 24] width 124 height 26
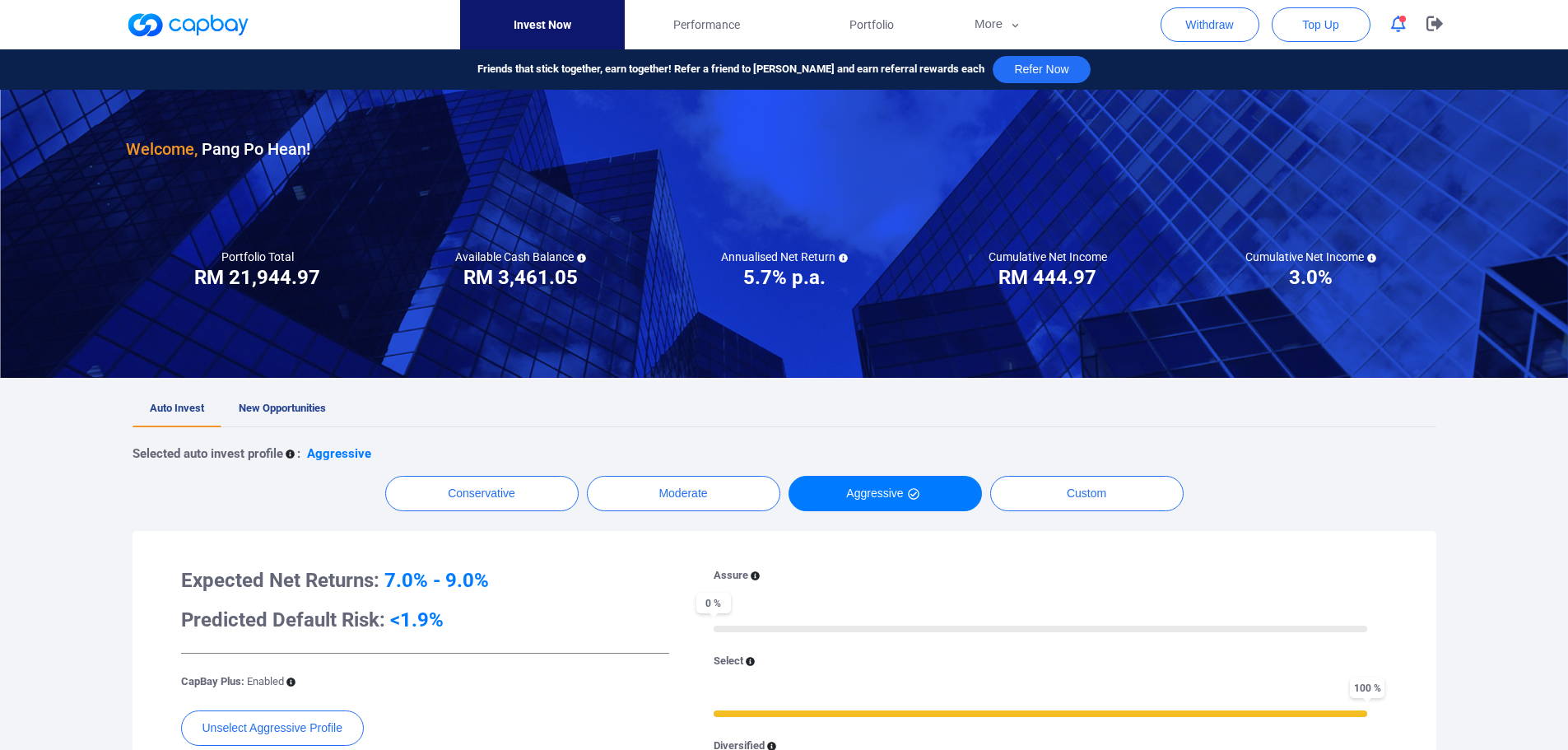
click at [181, 15] on link at bounding box center [187, 24] width 124 height 26
click at [177, 22] on link at bounding box center [187, 24] width 124 height 26
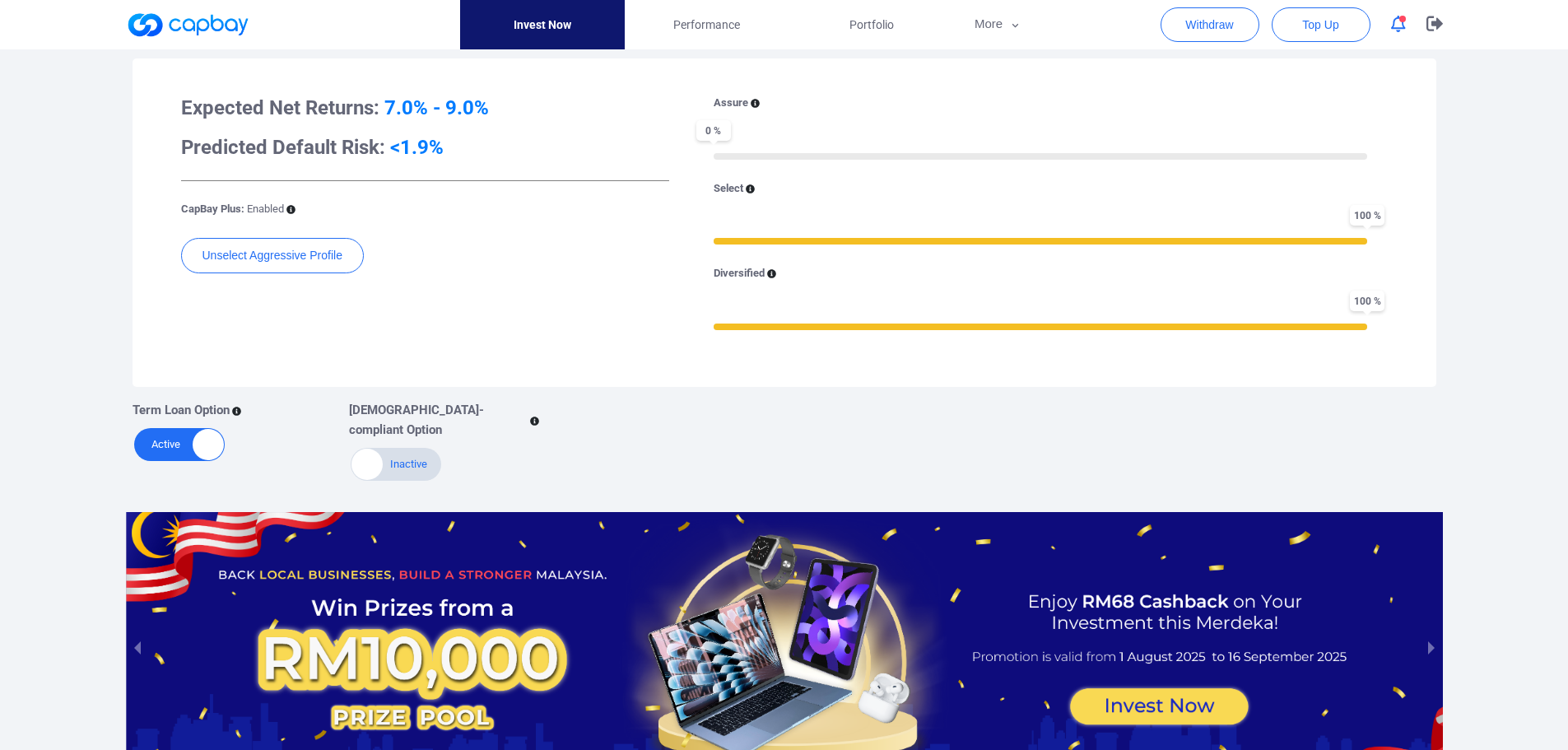
scroll to position [585, 0]
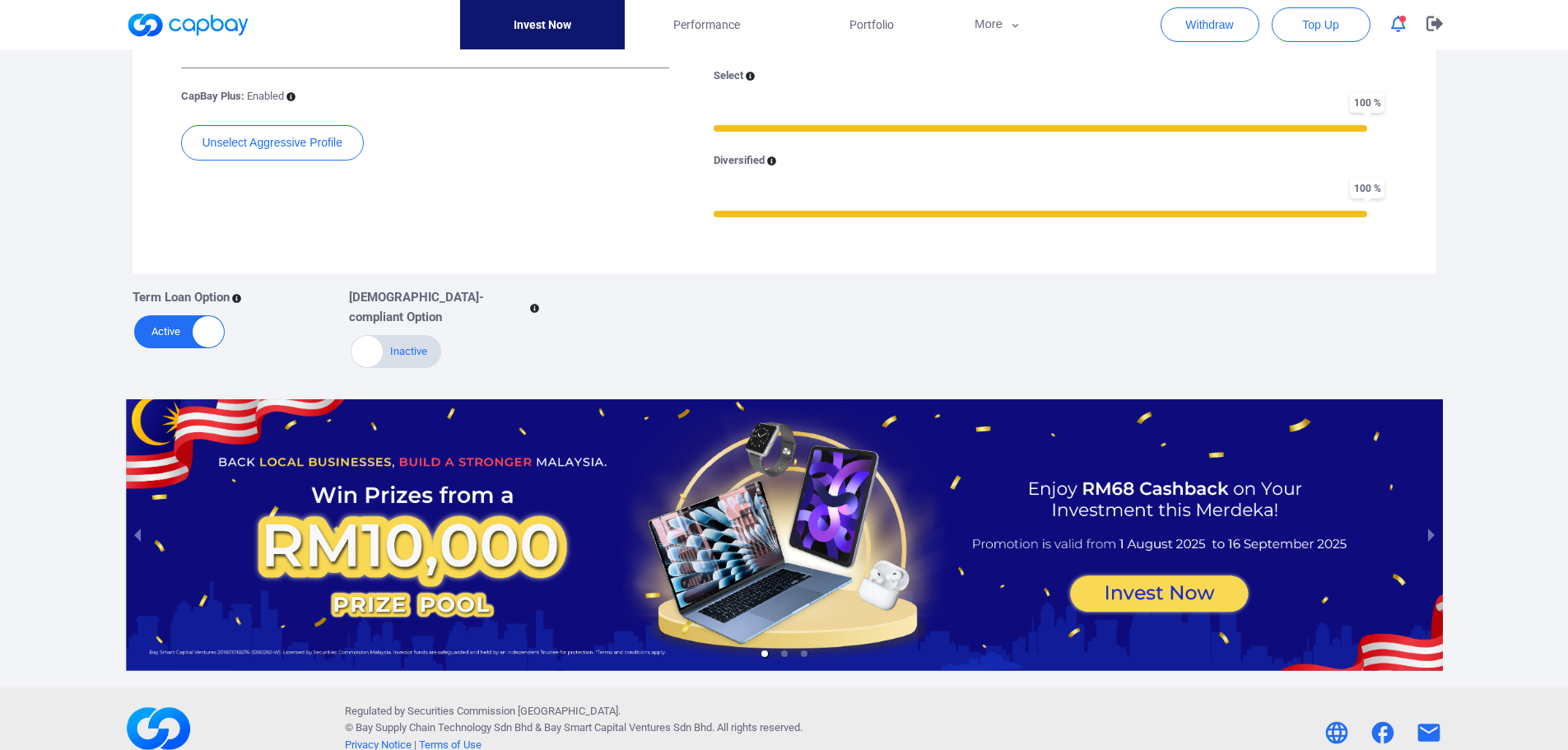
click at [1195, 565] on div at bounding box center [784, 534] width 1317 height 271
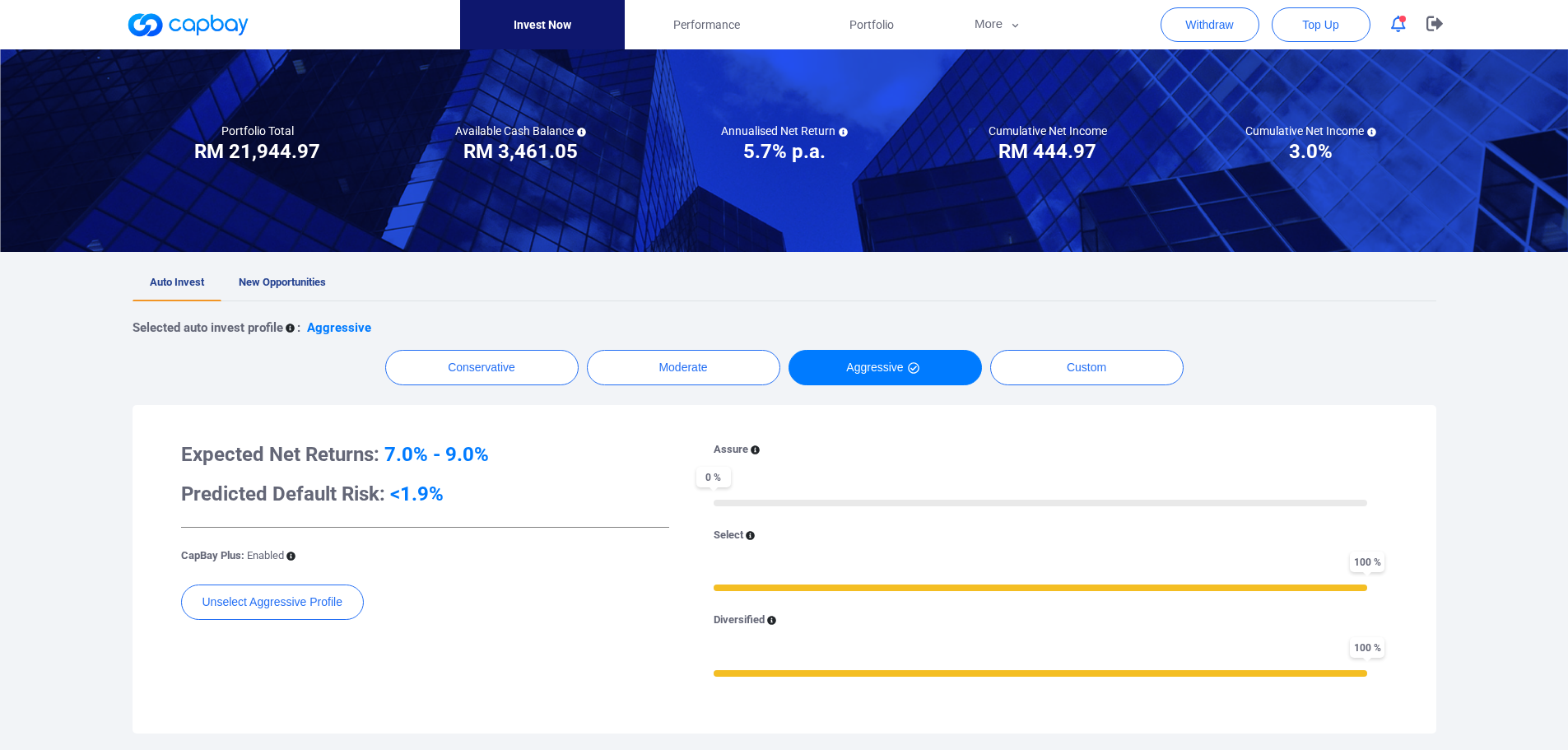
scroll to position [0, 0]
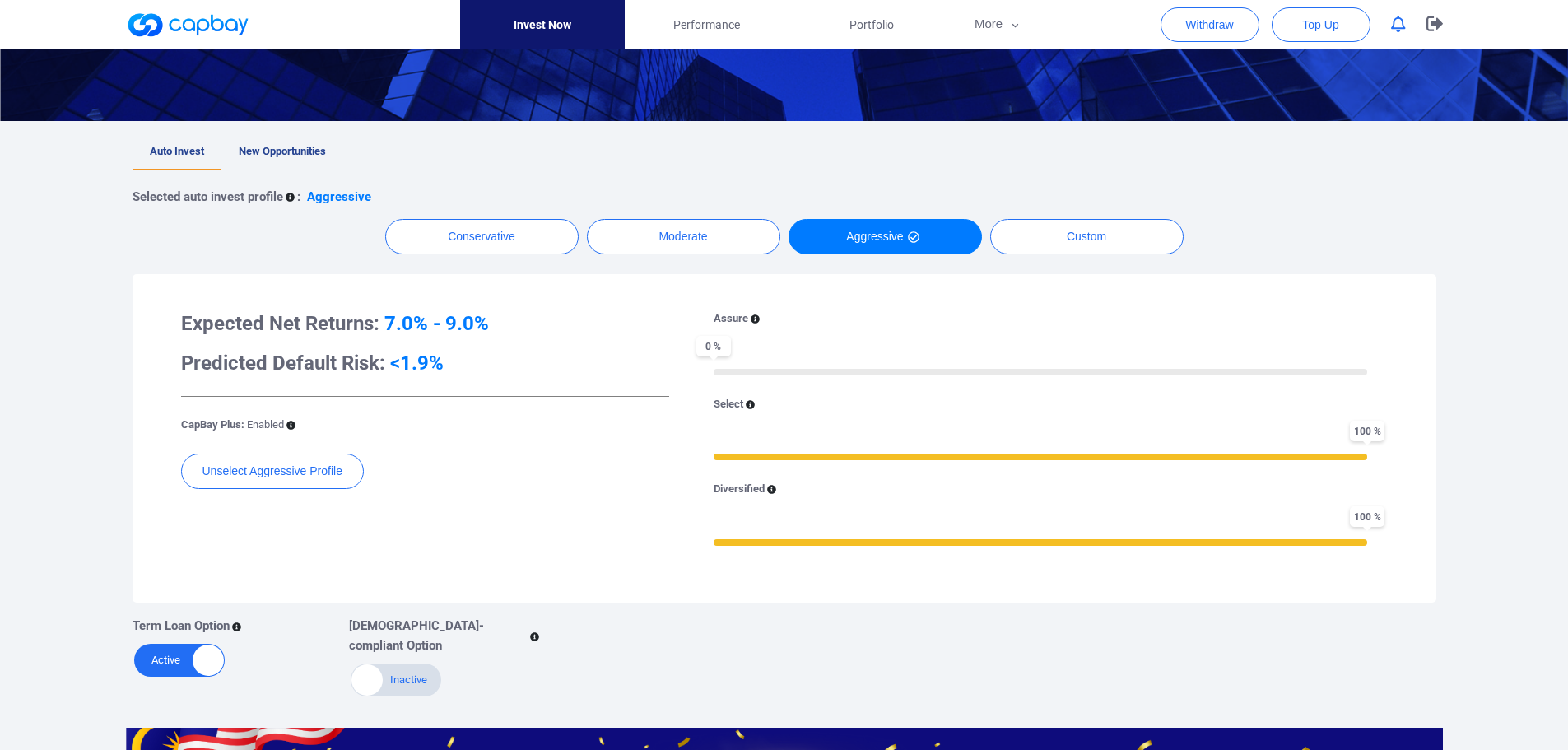
scroll to position [247, 0]
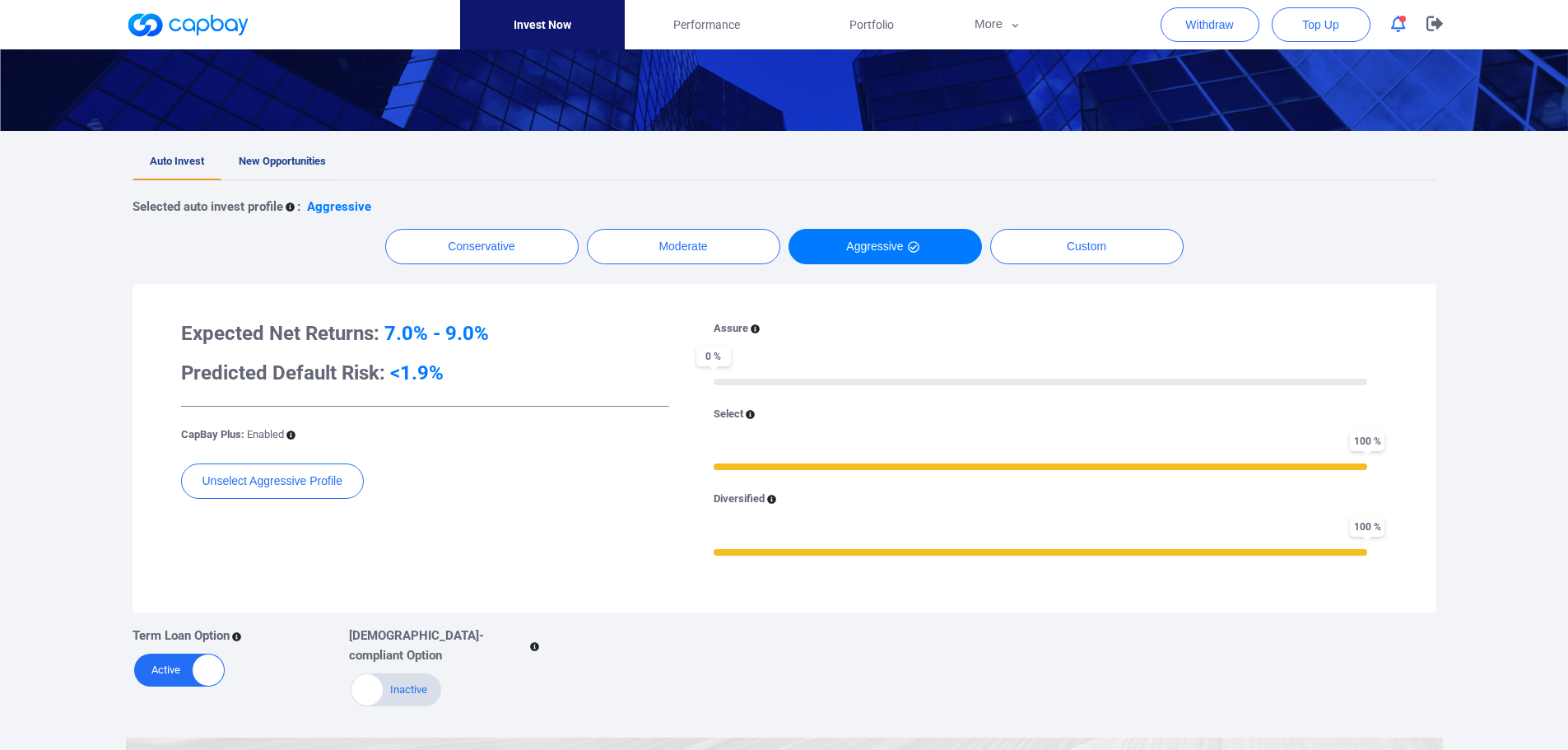
click at [254, 152] on link "New Opportunities" at bounding box center [282, 162] width 122 height 36
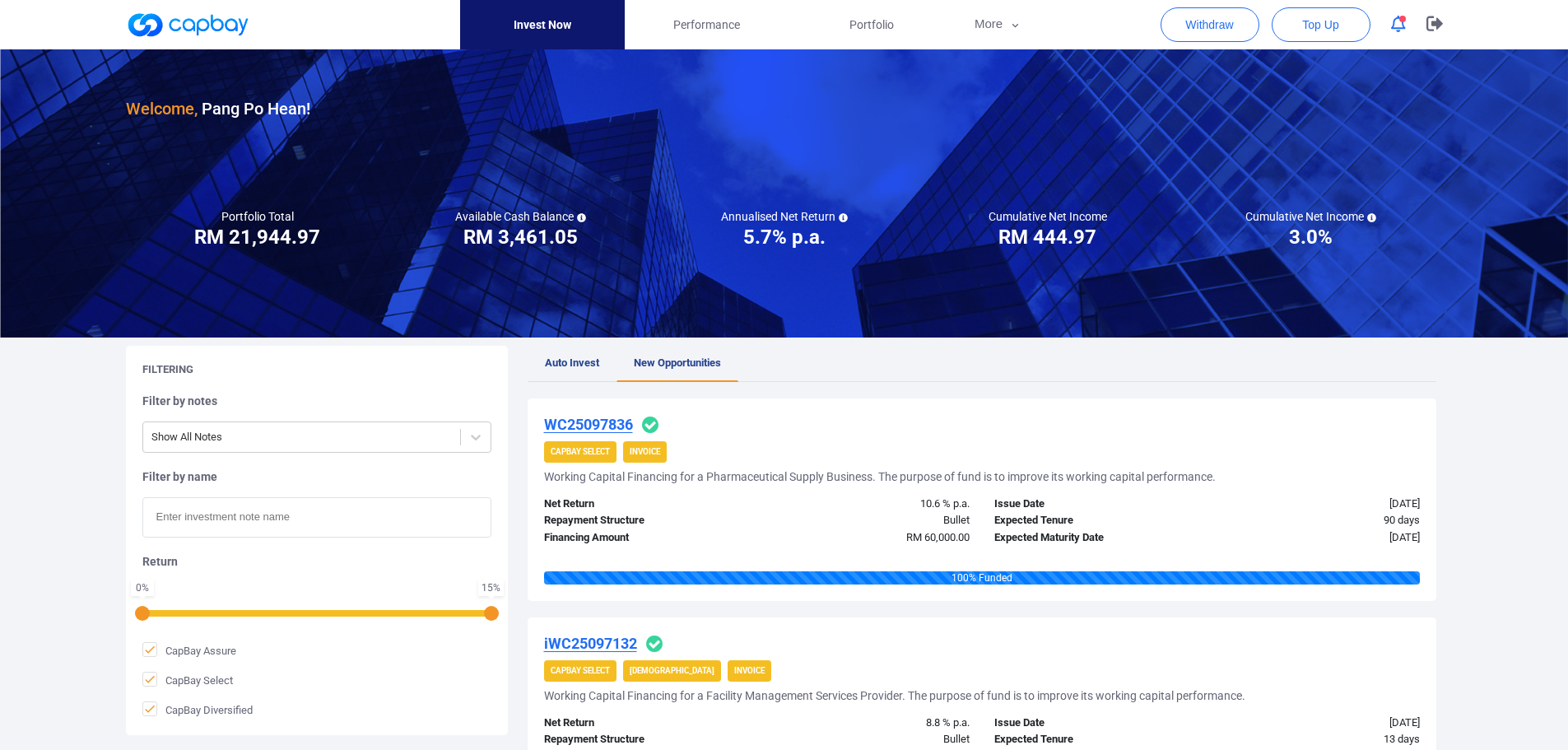
click at [569, 355] on link "Auto Invest" at bounding box center [572, 364] width 89 height 36
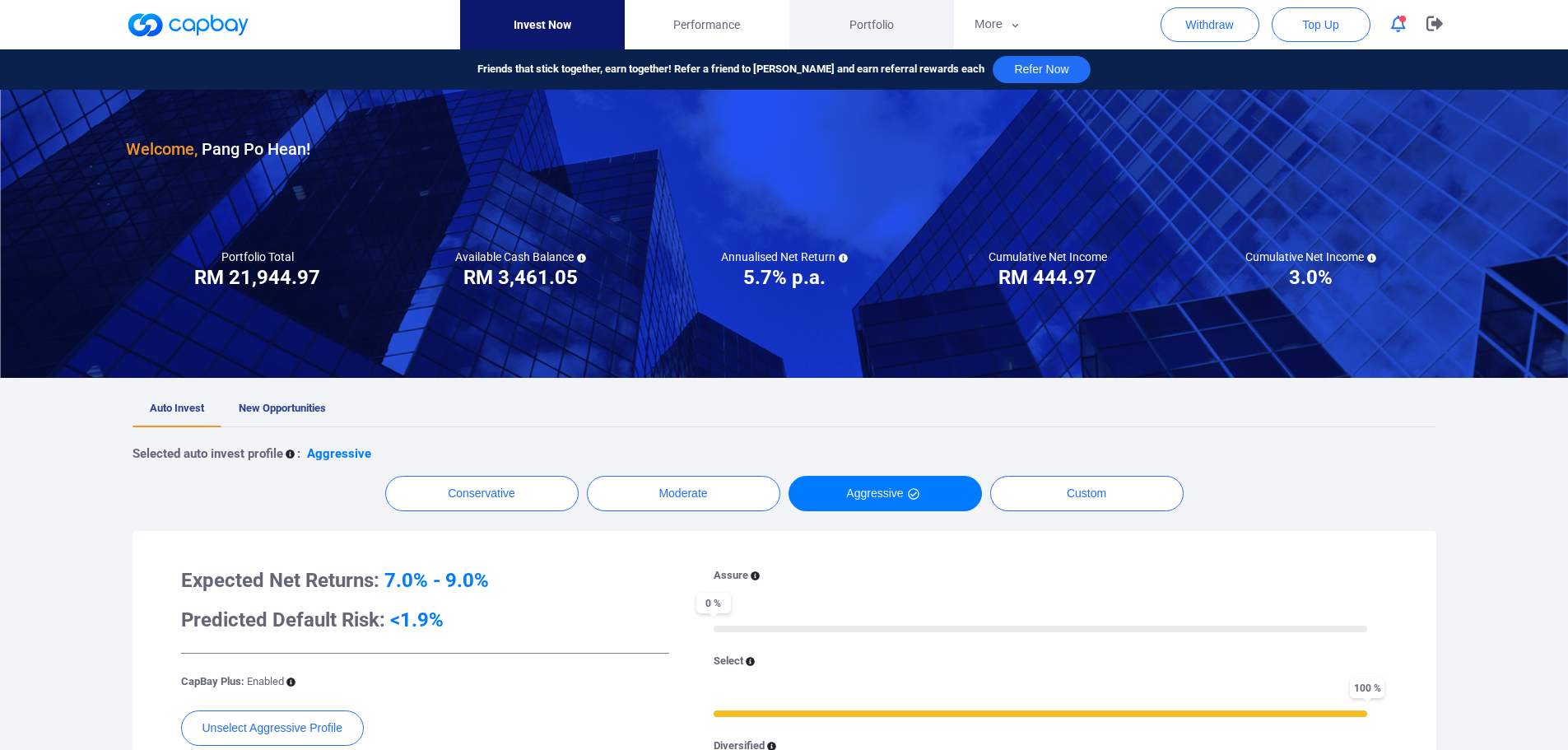
click at [860, 35] on link "Portfolio" at bounding box center [872, 25] width 165 height 50
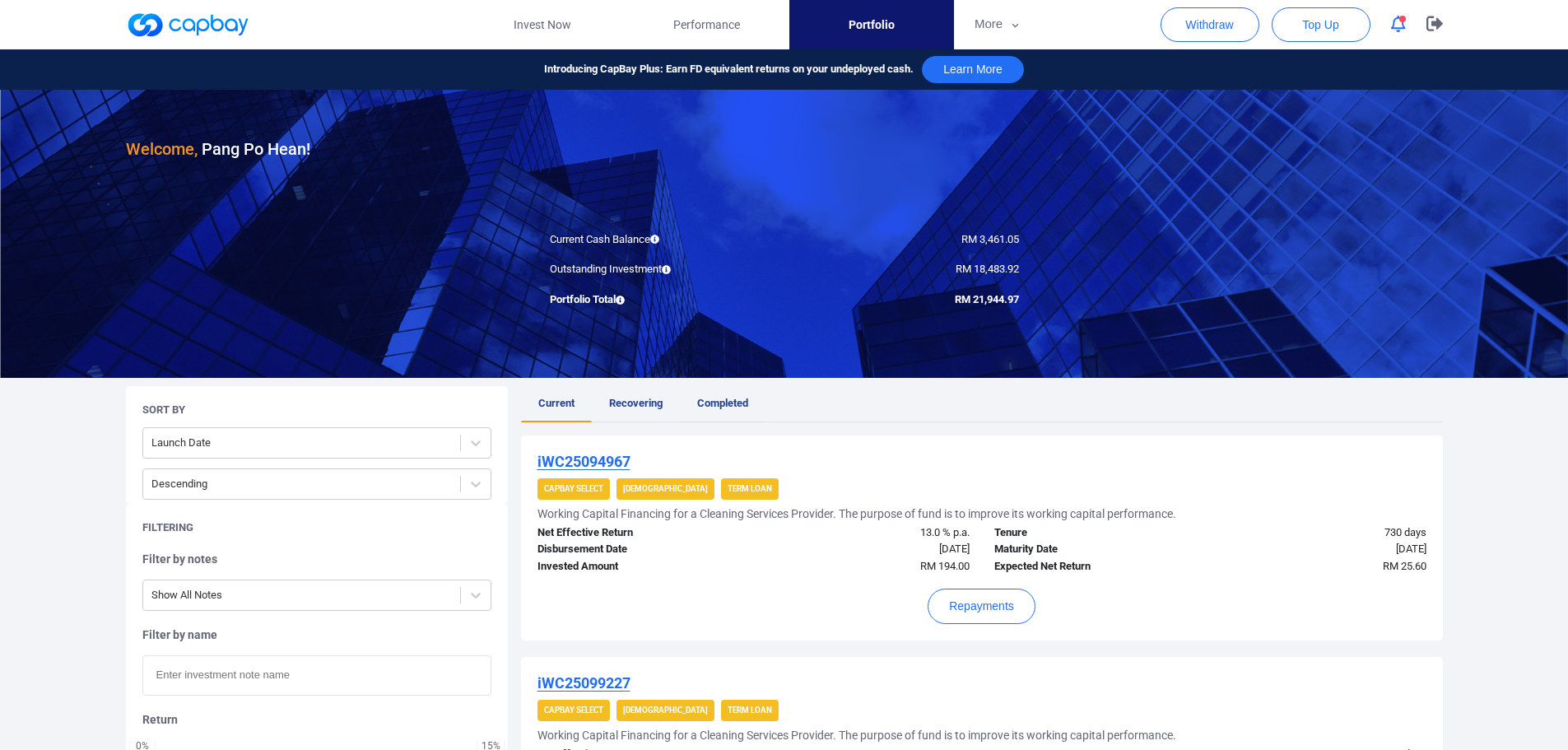
click at [705, 404] on span "Completed" at bounding box center [723, 402] width 51 height 12
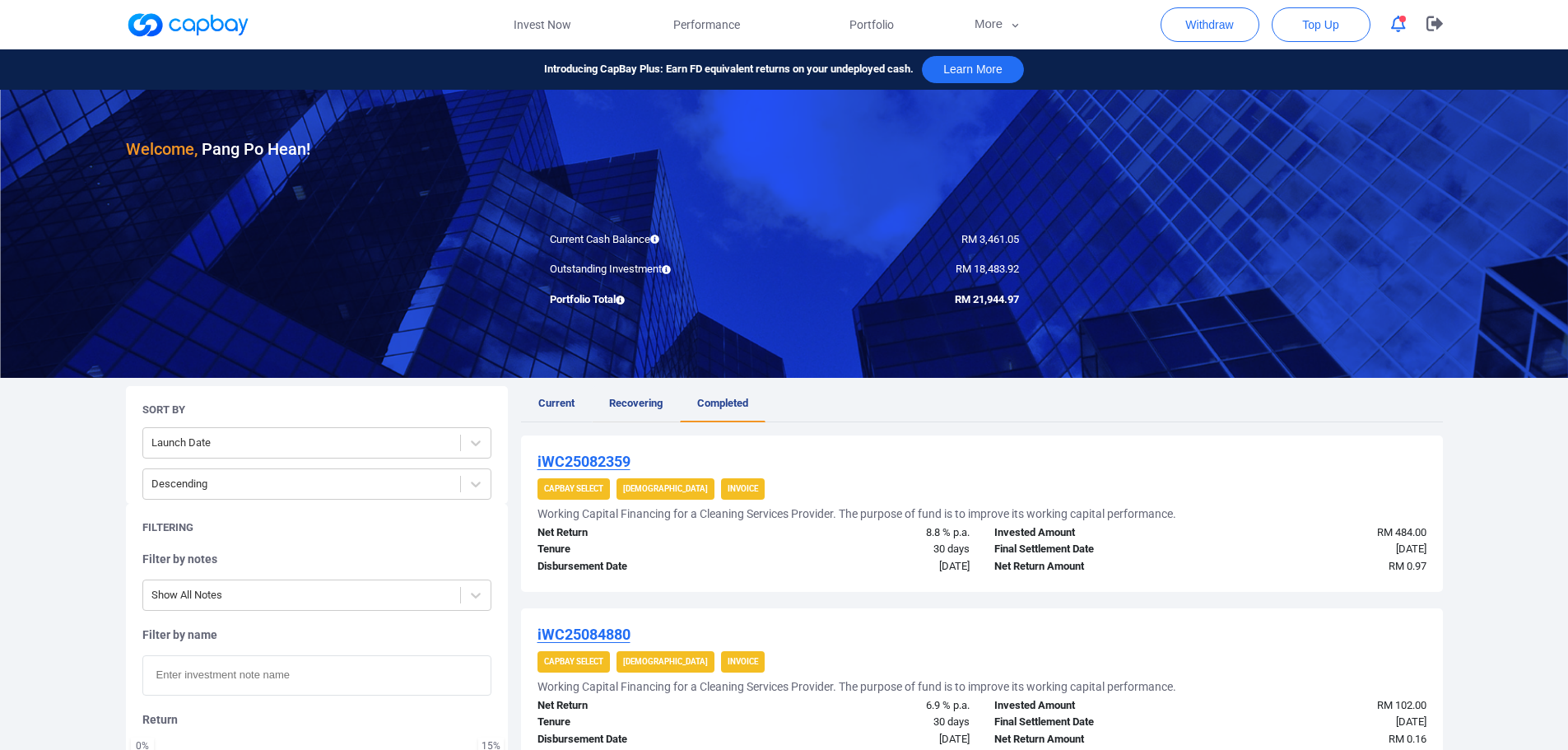
click at [639, 402] on span "Recovering" at bounding box center [636, 402] width 54 height 12
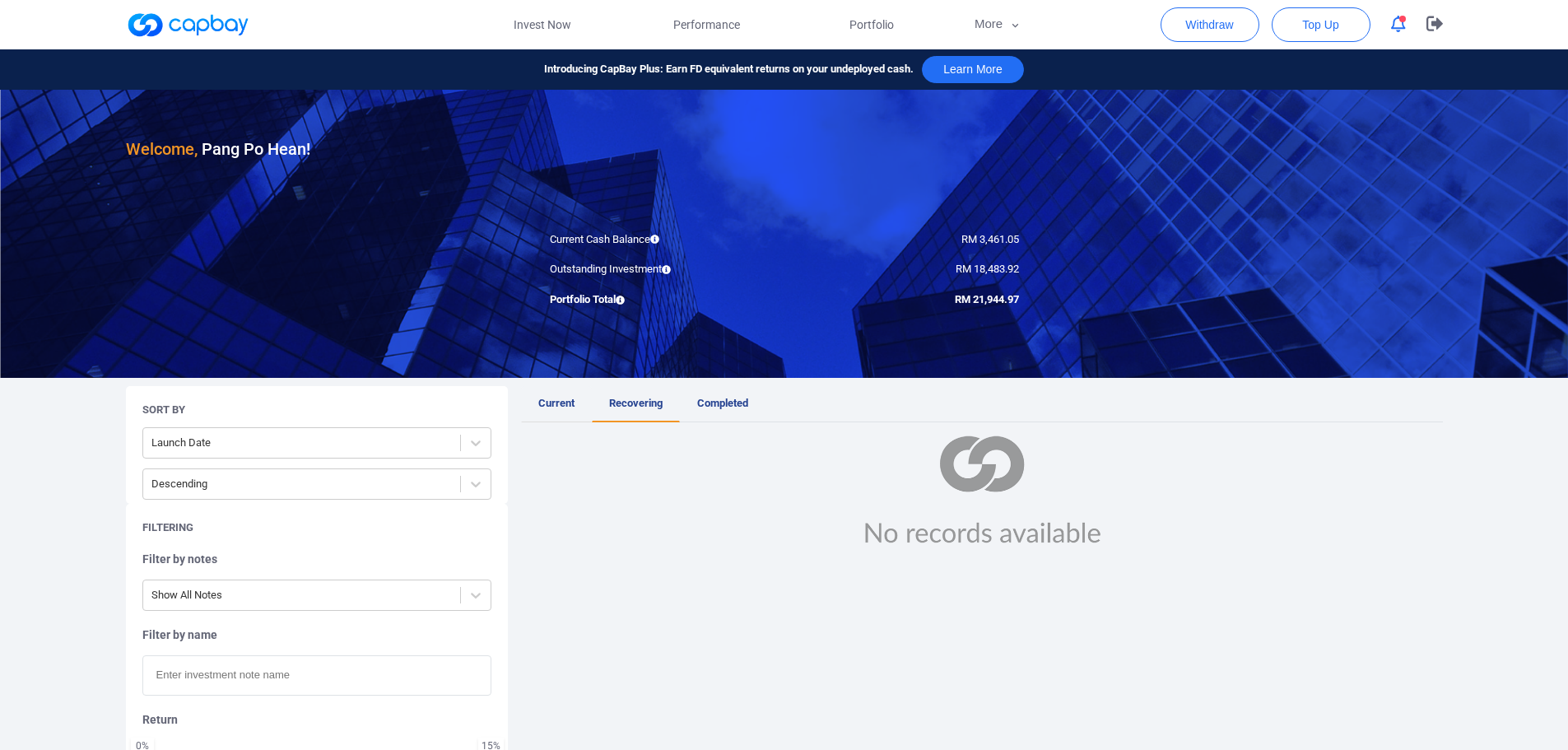
click at [569, 401] on span "Current" at bounding box center [557, 402] width 36 height 12
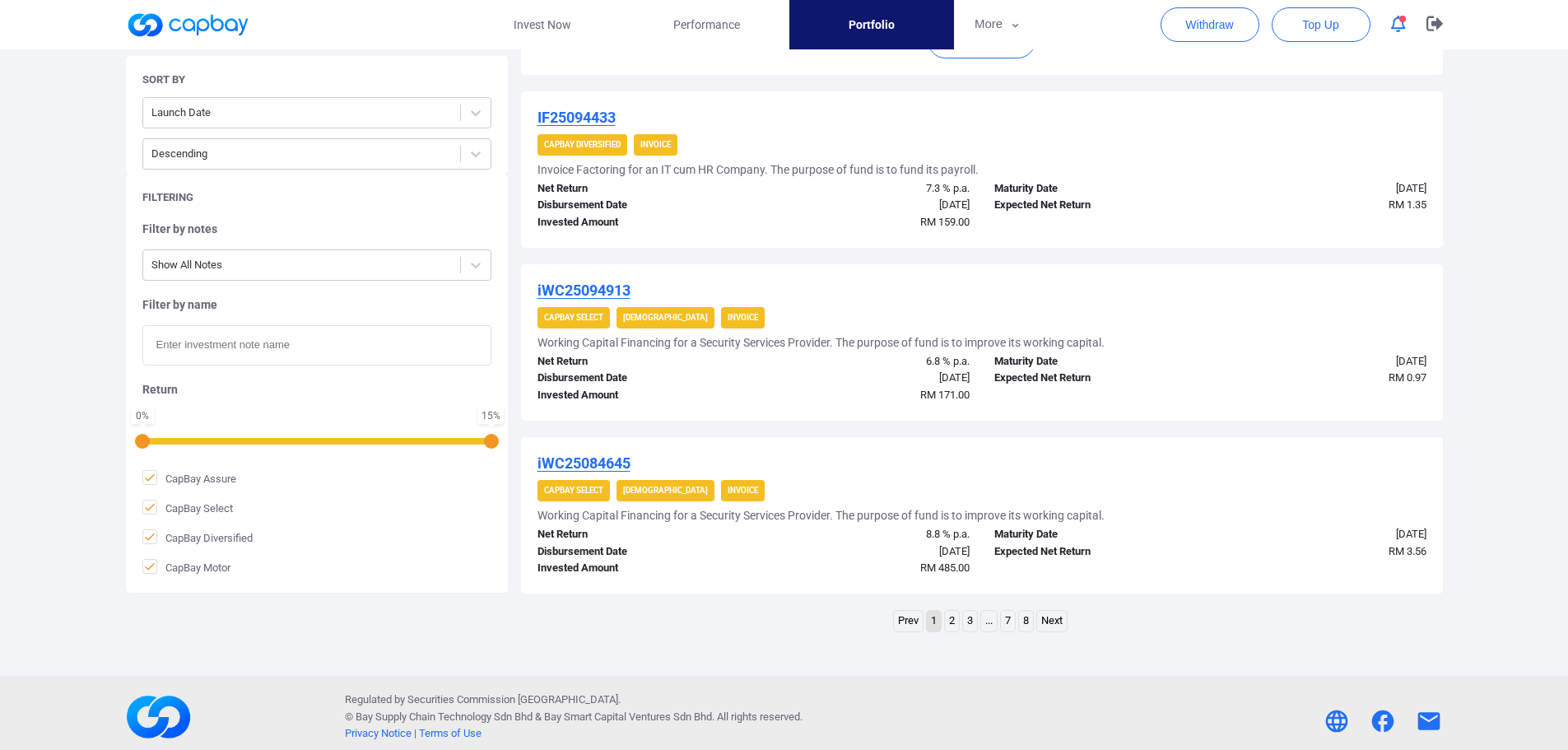
scroll to position [1708, 0]
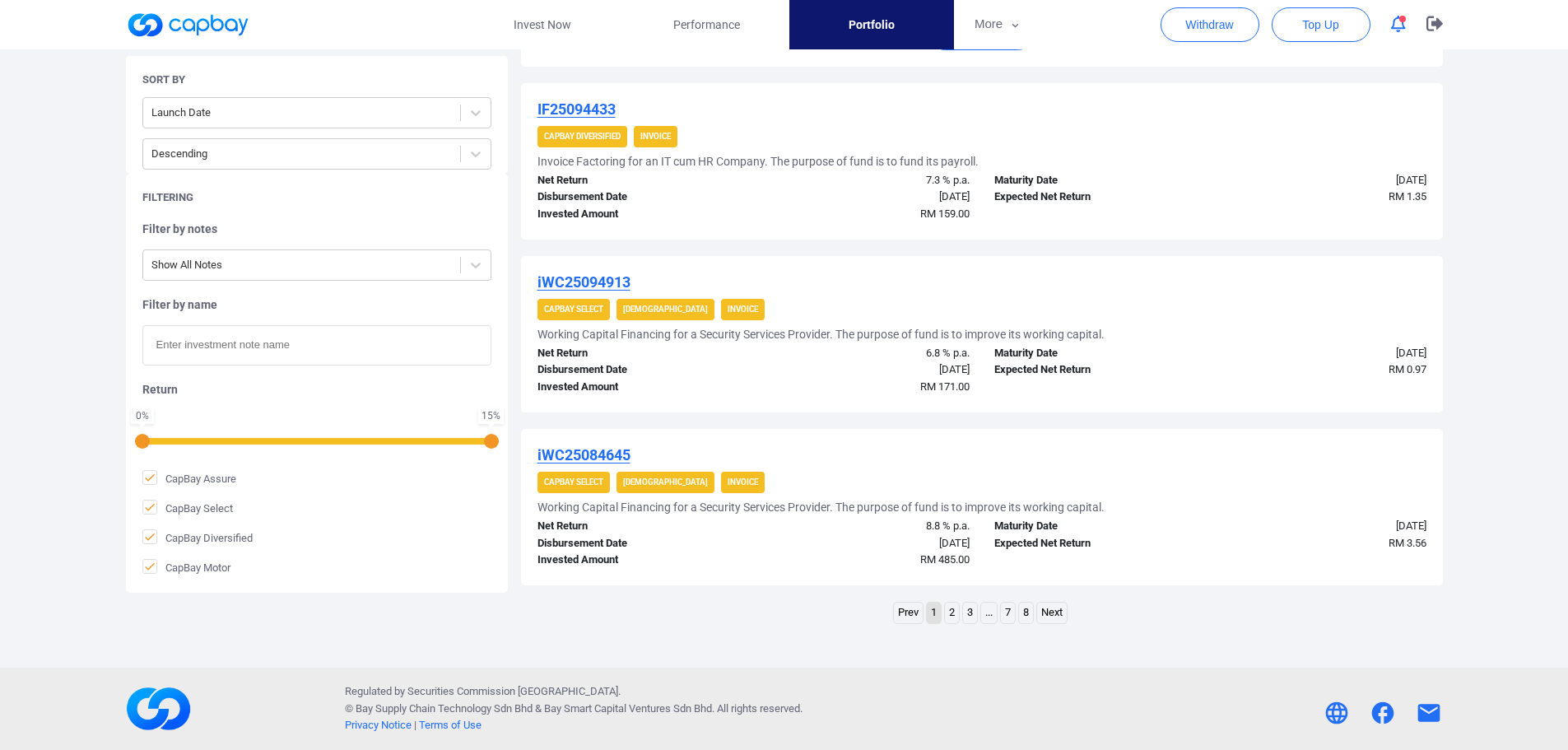
click at [956, 615] on link "2" at bounding box center [952, 612] width 14 height 20
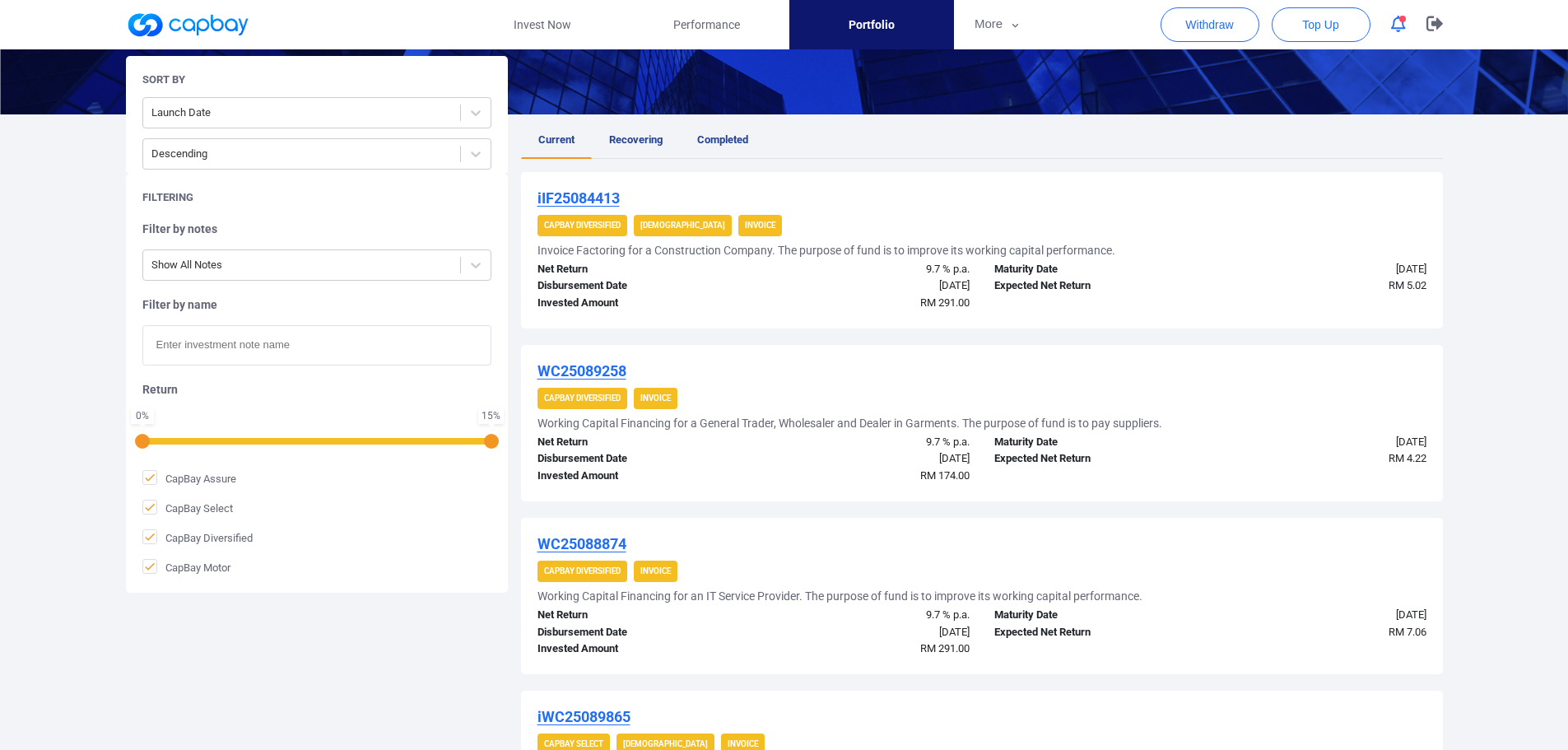
scroll to position [1611, 0]
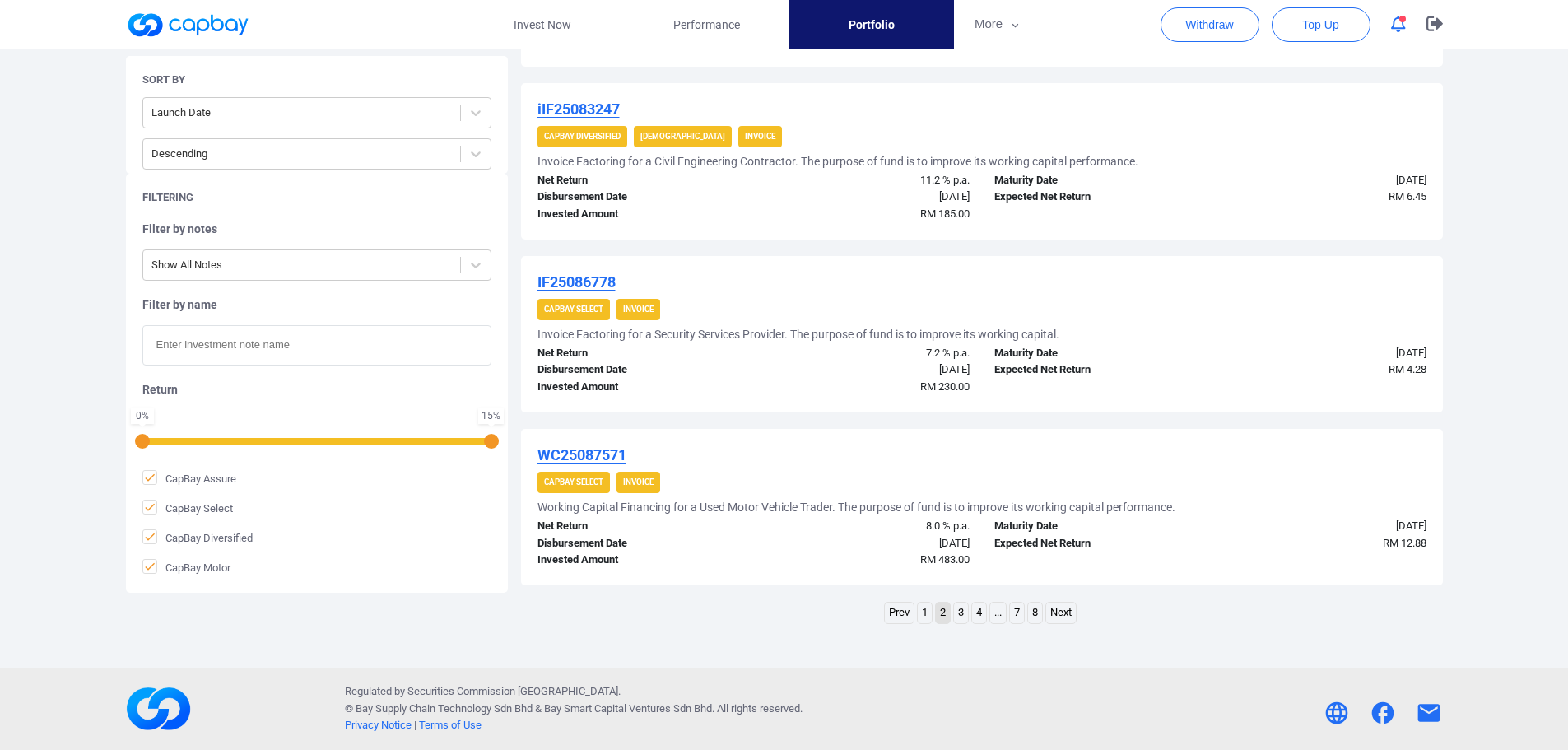
click at [990, 610] on li "..." at bounding box center [999, 612] width 17 height 22
click at [1025, 611] on link "7" at bounding box center [1017, 612] width 14 height 20
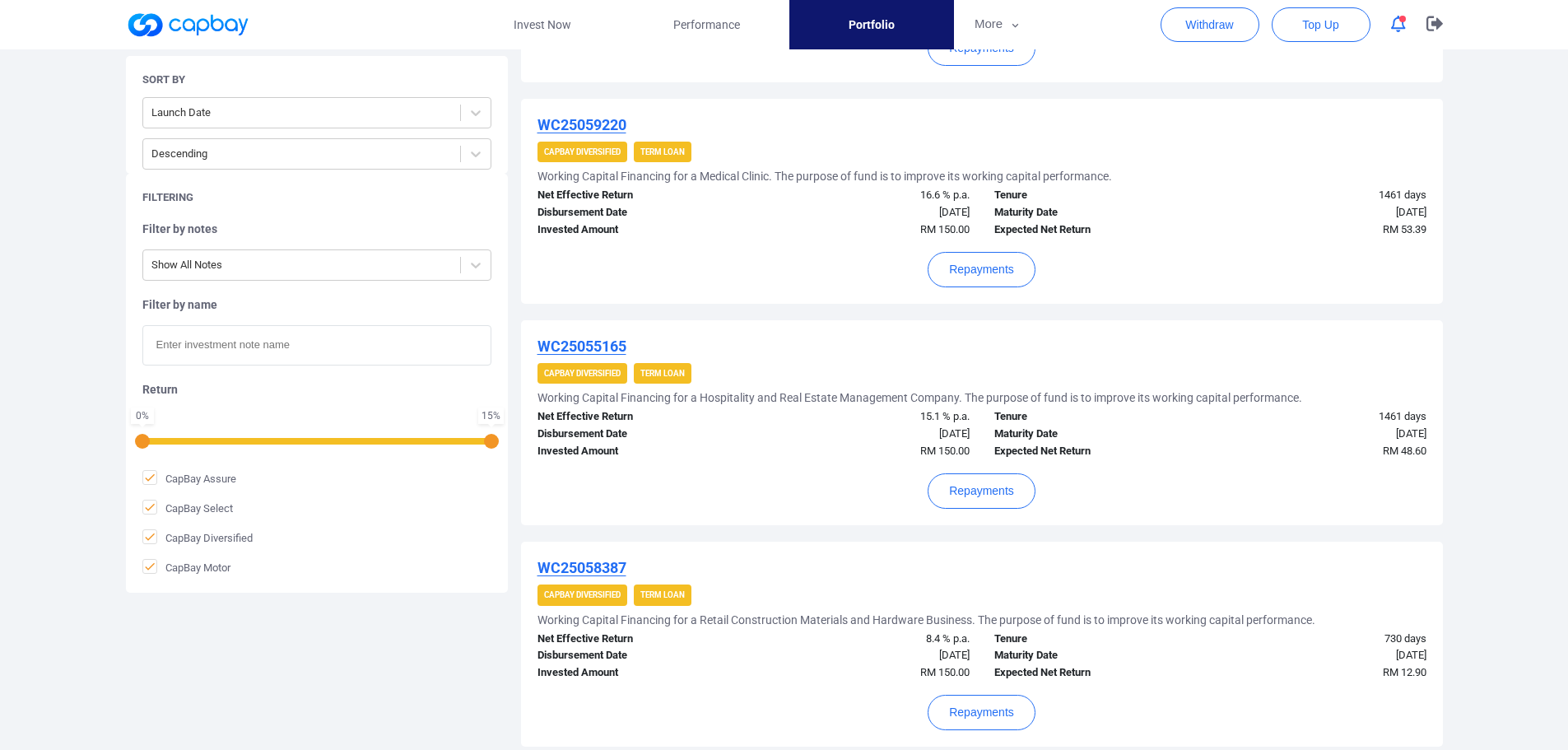
scroll to position [905, 0]
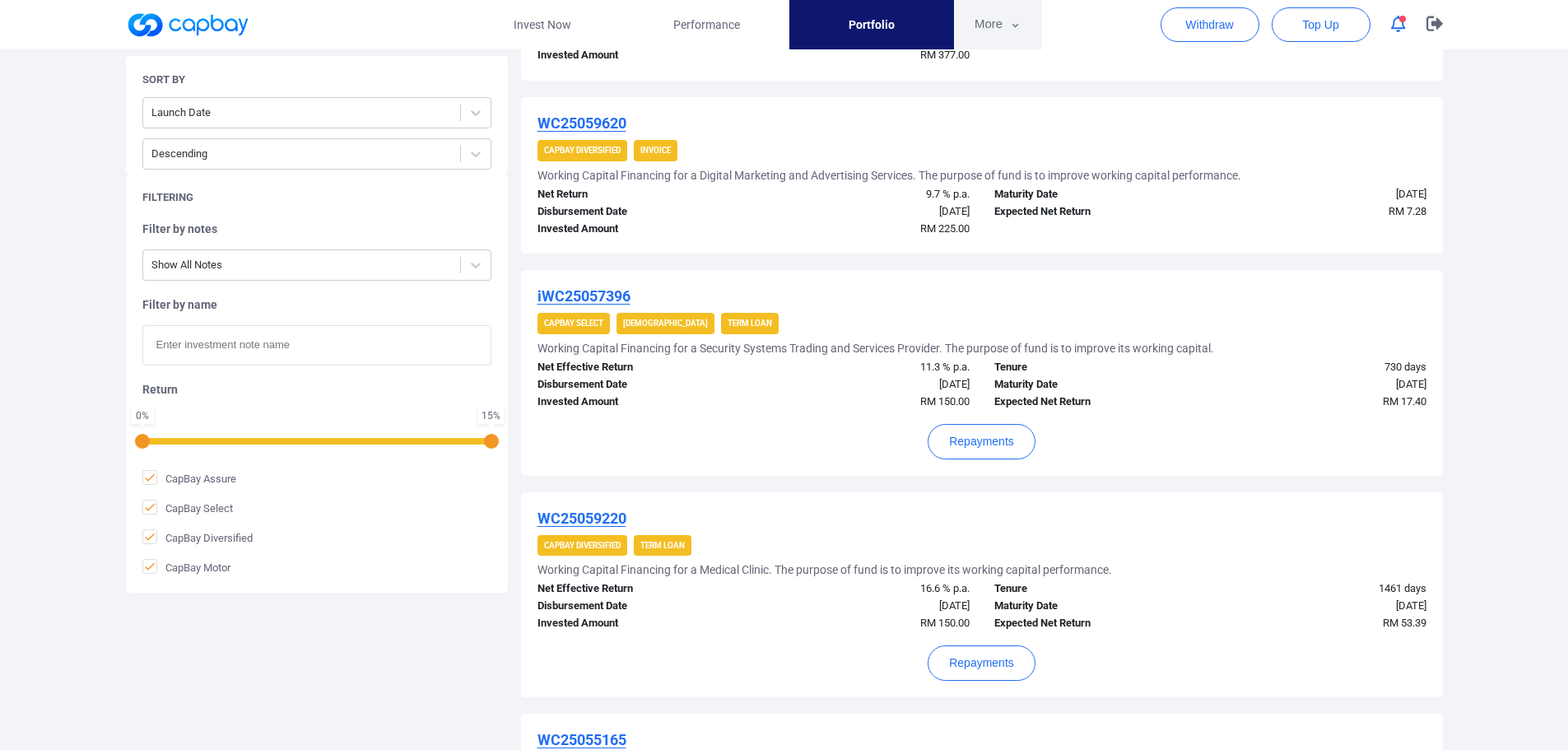
click at [1014, 29] on icon "button" at bounding box center [1015, 25] width 12 height 14
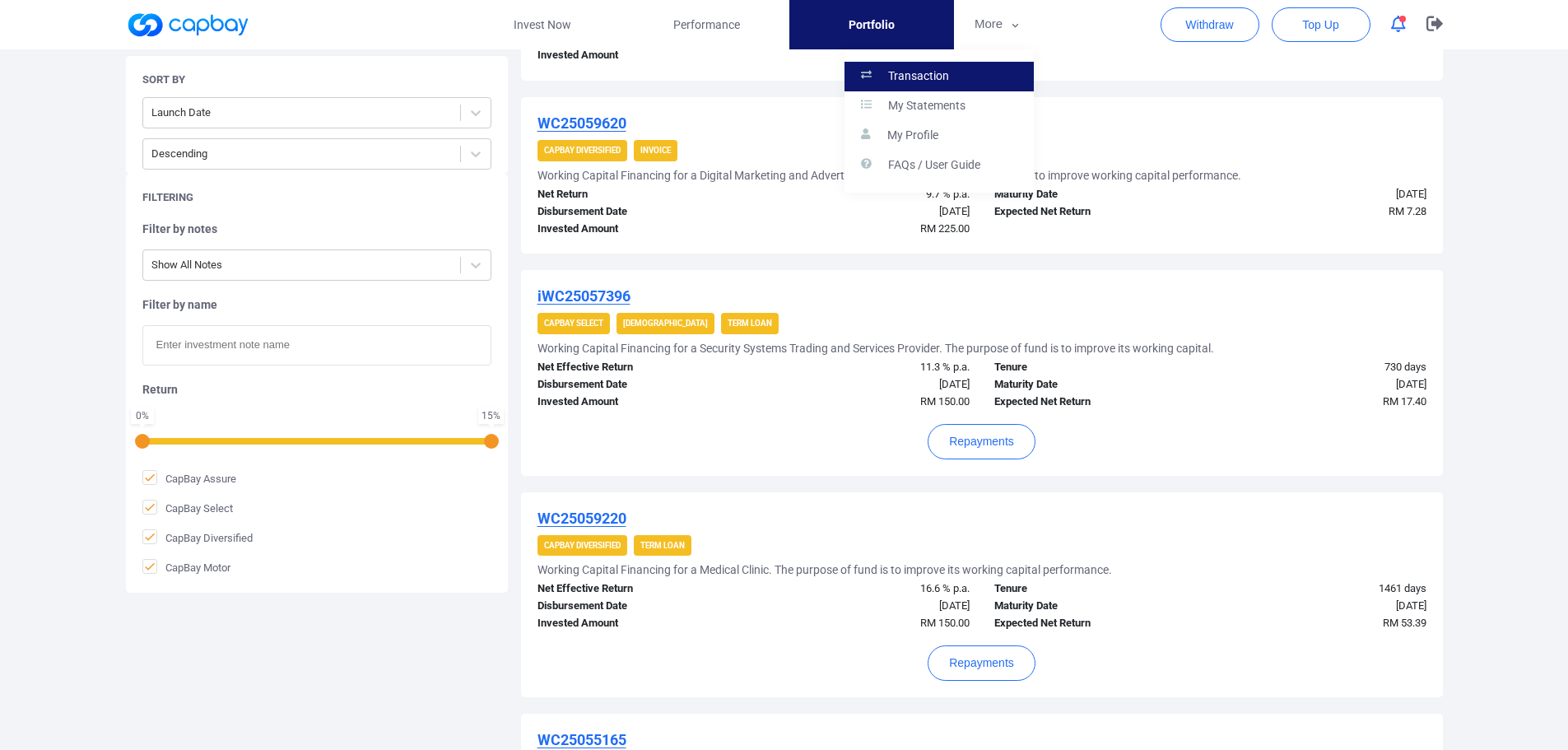
click at [953, 79] on link "Transaction" at bounding box center [939, 76] width 190 height 30
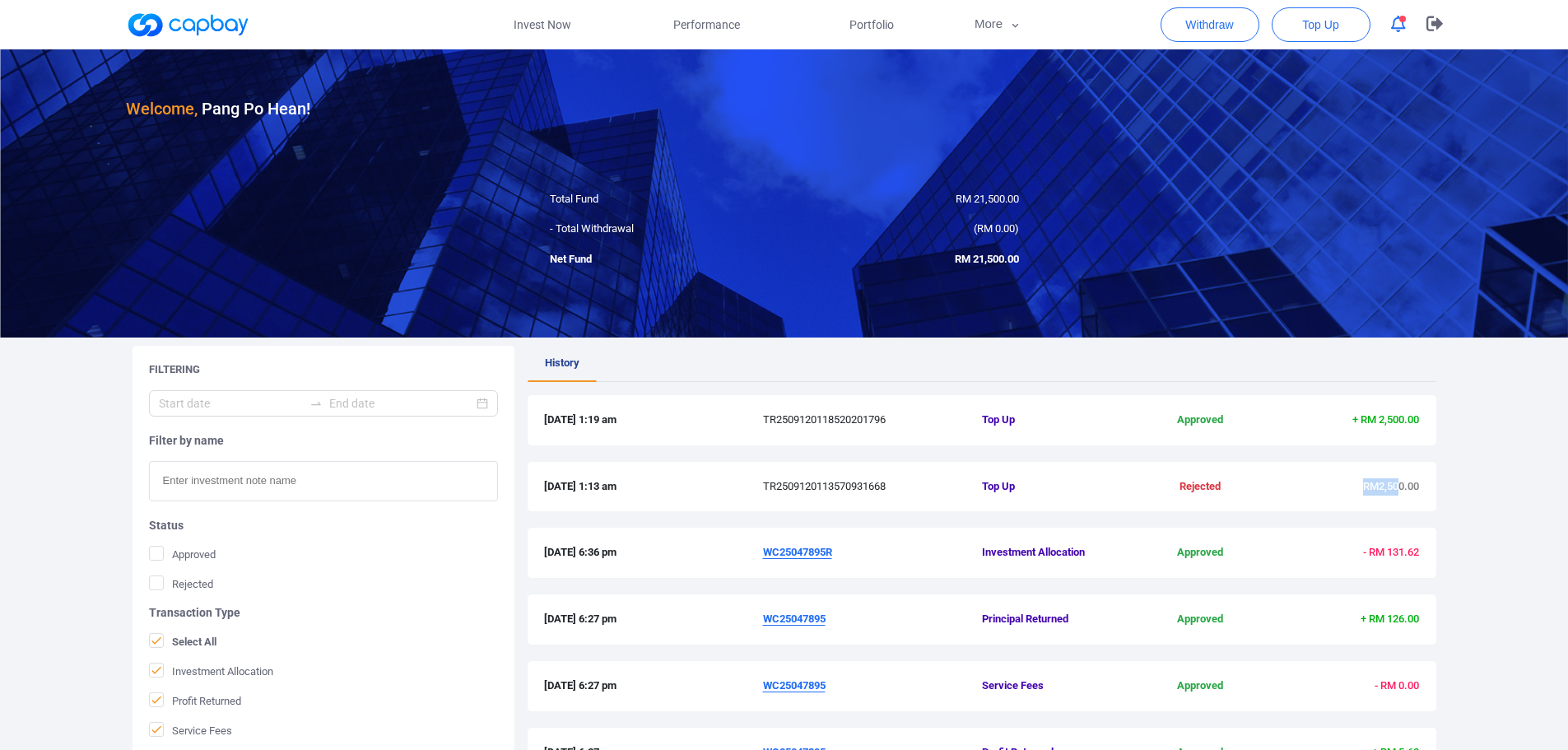
drag, startPoint x: 1396, startPoint y: 498, endPoint x: 1284, endPoint y: 496, distance: 112.0
click at [1286, 496] on div "12 Sep 2025 1:13 am TR2509120113570931668 Top Up Rejected RM2,500.00" at bounding box center [982, 487] width 909 height 50
click at [1281, 497] on div "12 Sep 2025 1:13 am TR2509120113570931668 Top Up Rejected RM2,500.00" at bounding box center [982, 487] width 909 height 50
click at [1310, 35] on button "Top Up" at bounding box center [1321, 25] width 99 height 34
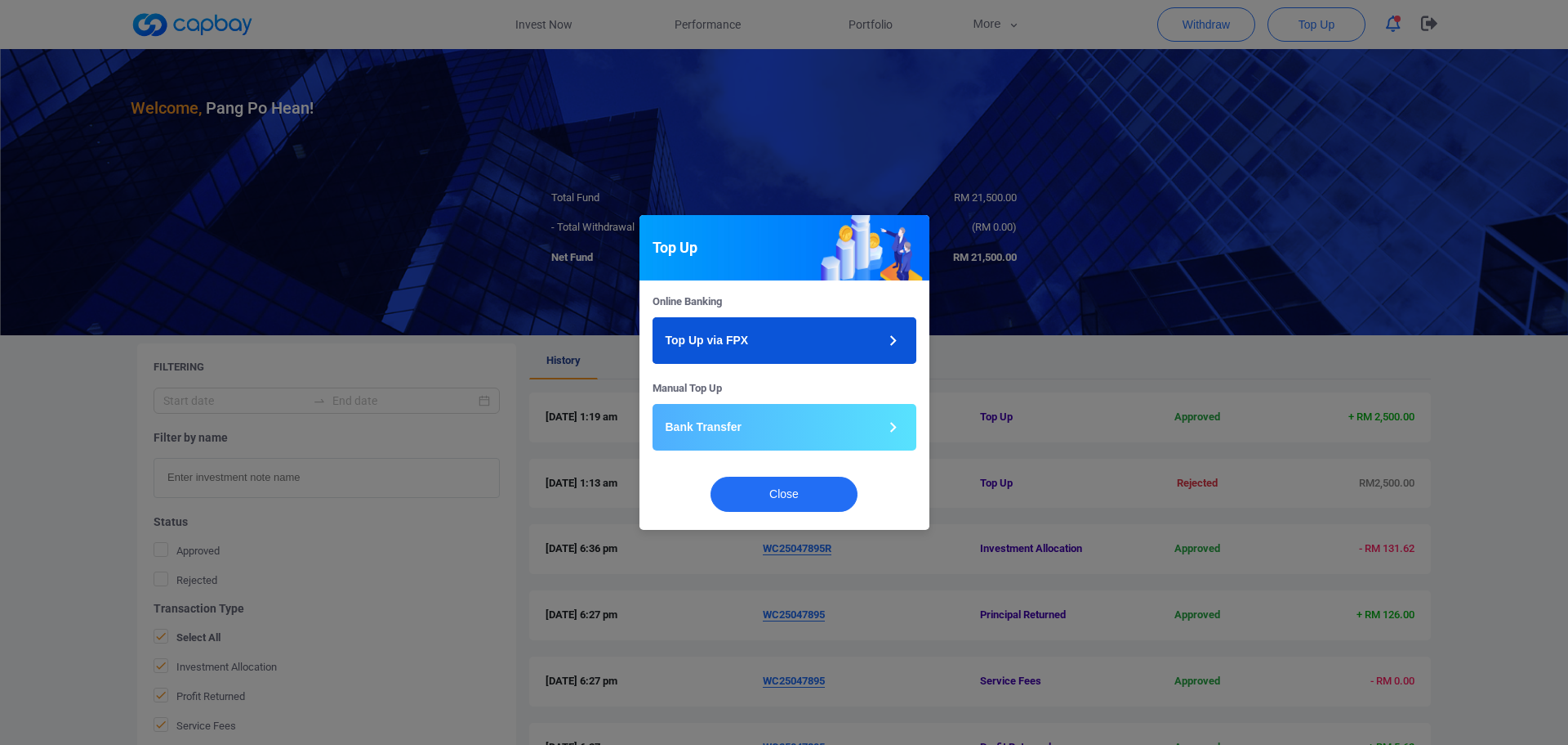
click at [768, 339] on button "Top Up via FPX" at bounding box center [784, 340] width 263 height 47
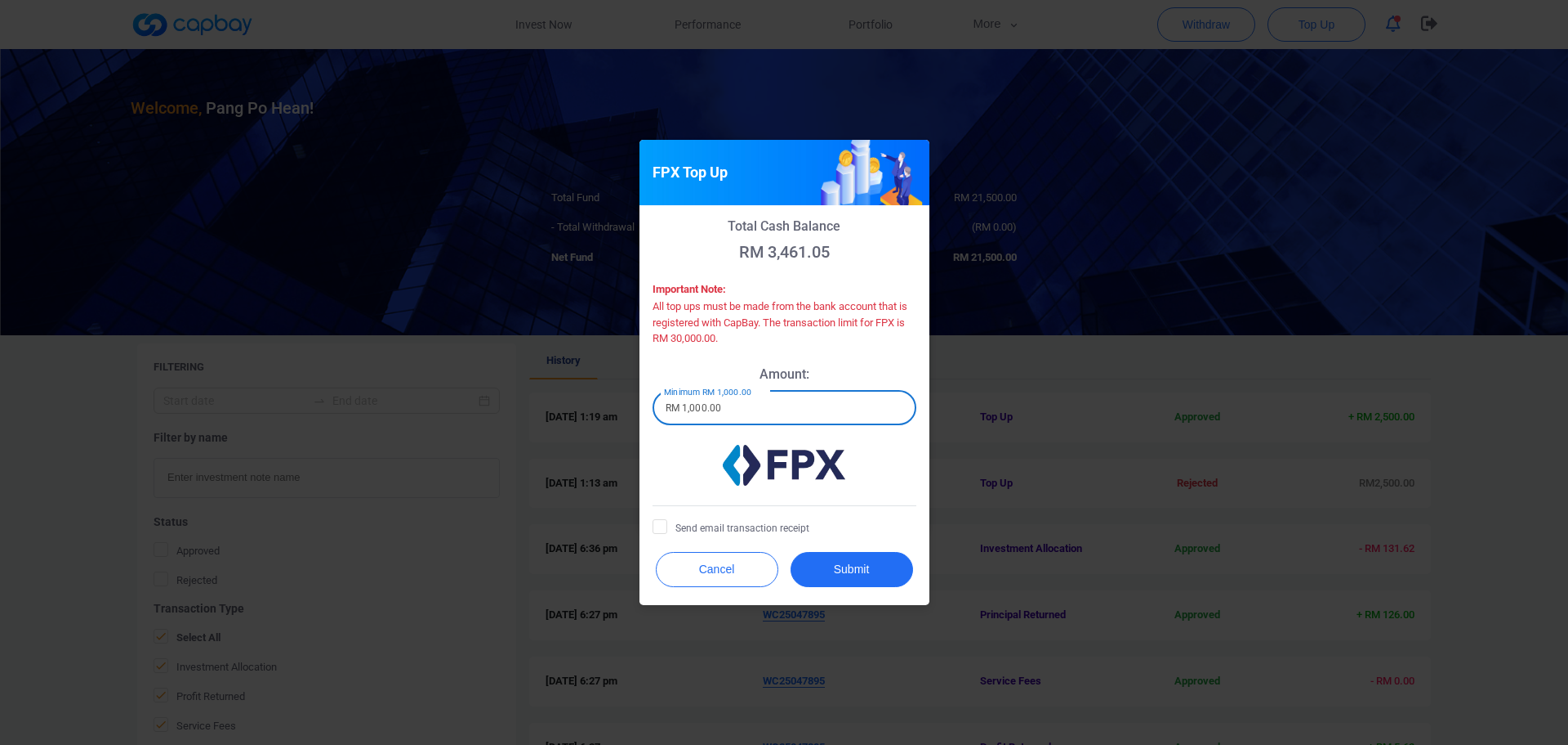
click at [733, 415] on input "RM 1,000.00" at bounding box center [784, 408] width 263 height 34
drag, startPoint x: 750, startPoint y: 414, endPoint x: 596, endPoint y: 403, distance: 154.4
click at [605, 404] on div "FPX Top Up Total Cash Balance RM 3,461.05 Important Note: All top ups must be m…" at bounding box center [784, 372] width 1568 height 745
type input "RM 5,000"
click at [866, 577] on button "Submit" at bounding box center [852, 569] width 123 height 35
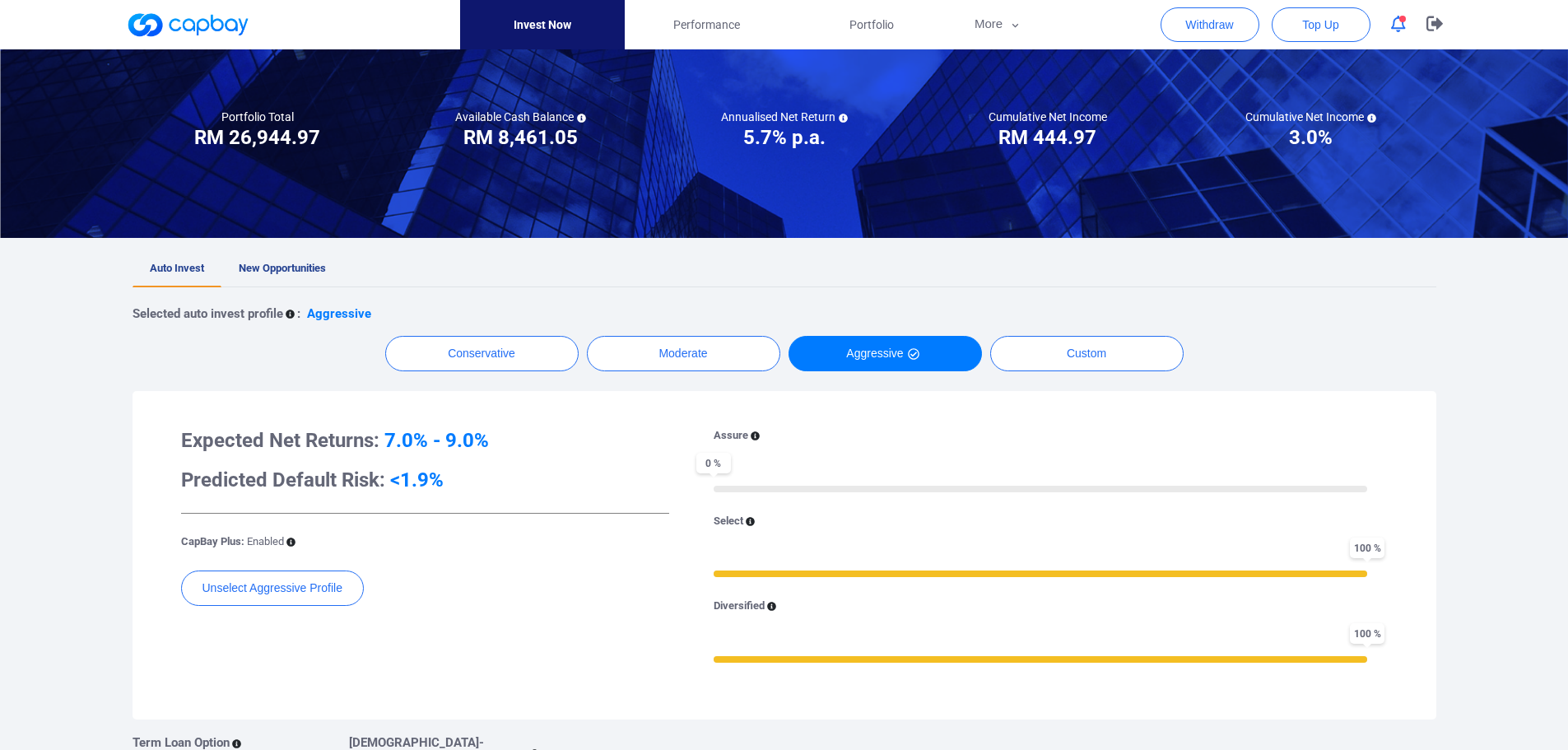
scroll to position [165, 0]
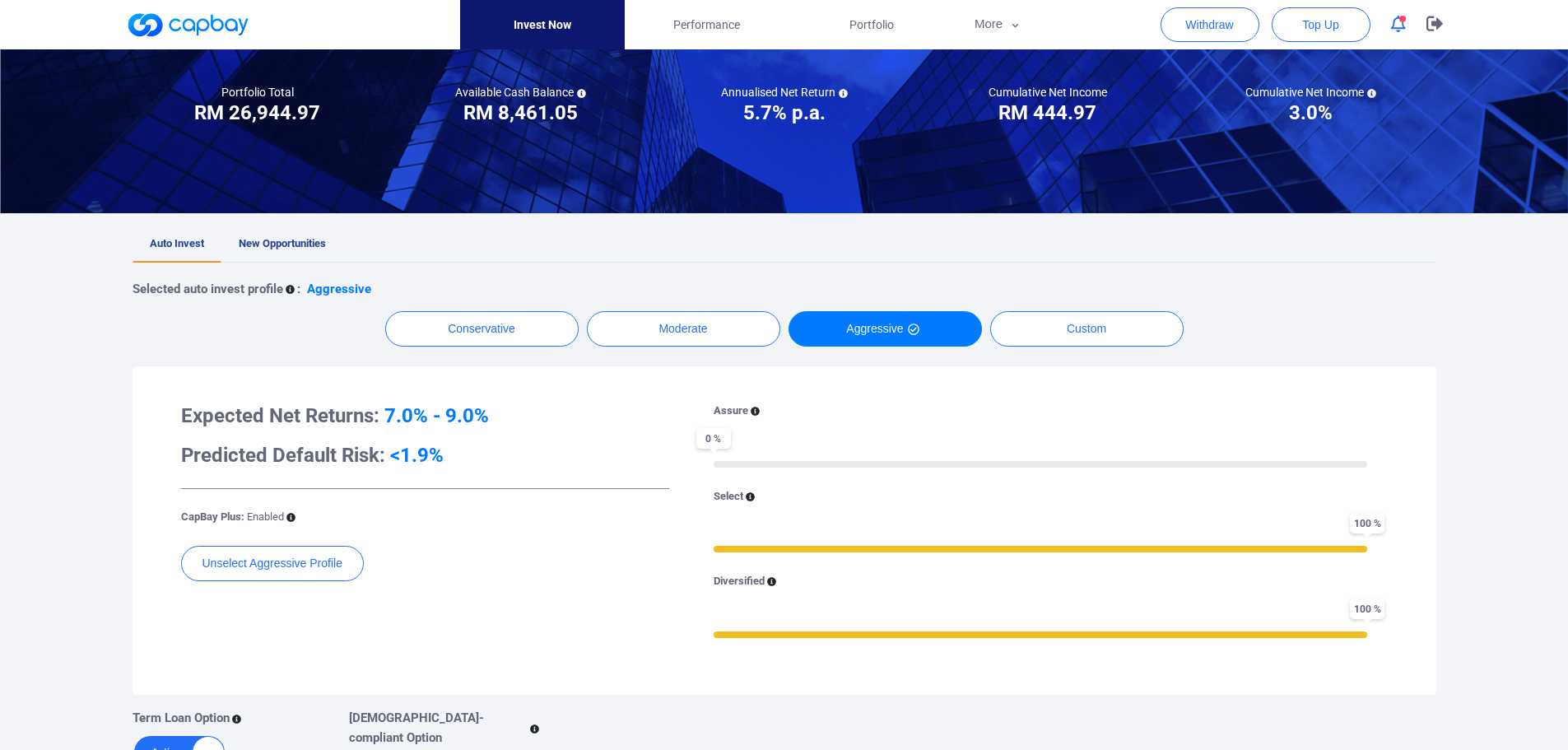
click at [517, 32] on link "Invest Now" at bounding box center [542, 25] width 165 height 50
click at [224, 32] on link at bounding box center [187, 24] width 124 height 26
click at [990, 27] on button "More" at bounding box center [999, 25] width 88 height 50
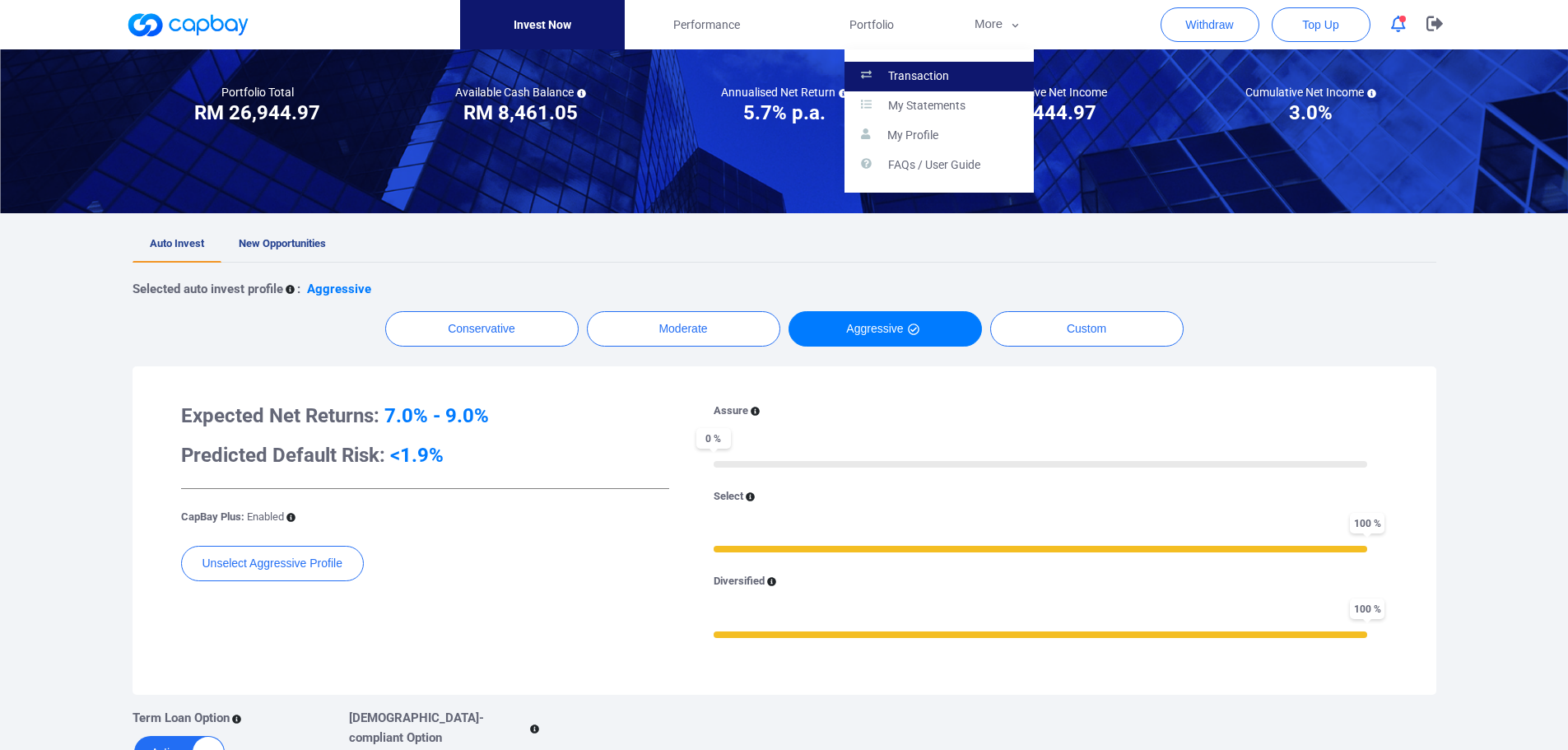
click at [976, 73] on link "Transaction" at bounding box center [939, 76] width 190 height 30
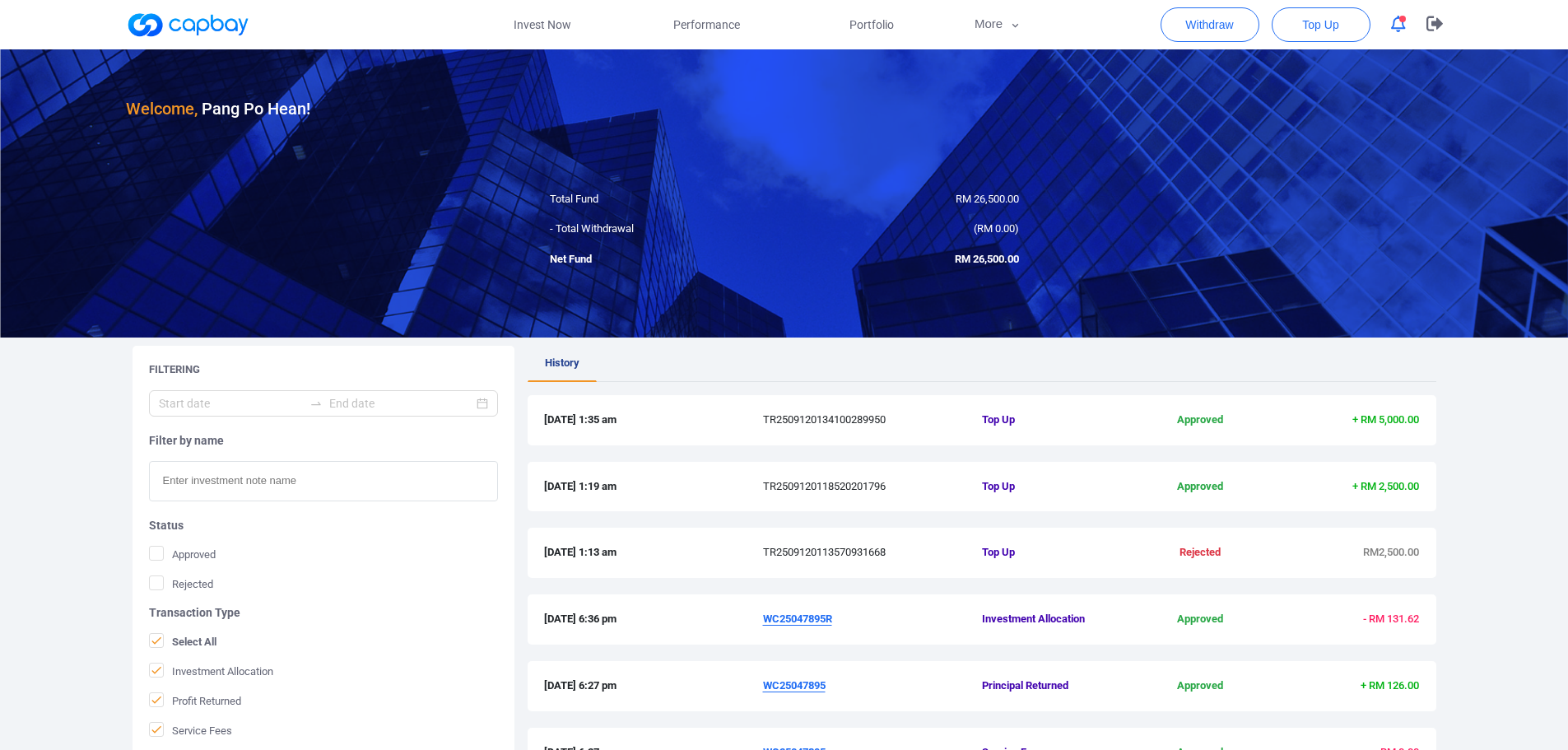
click at [213, 38] on div at bounding box center [187, 25] width 124 height 50
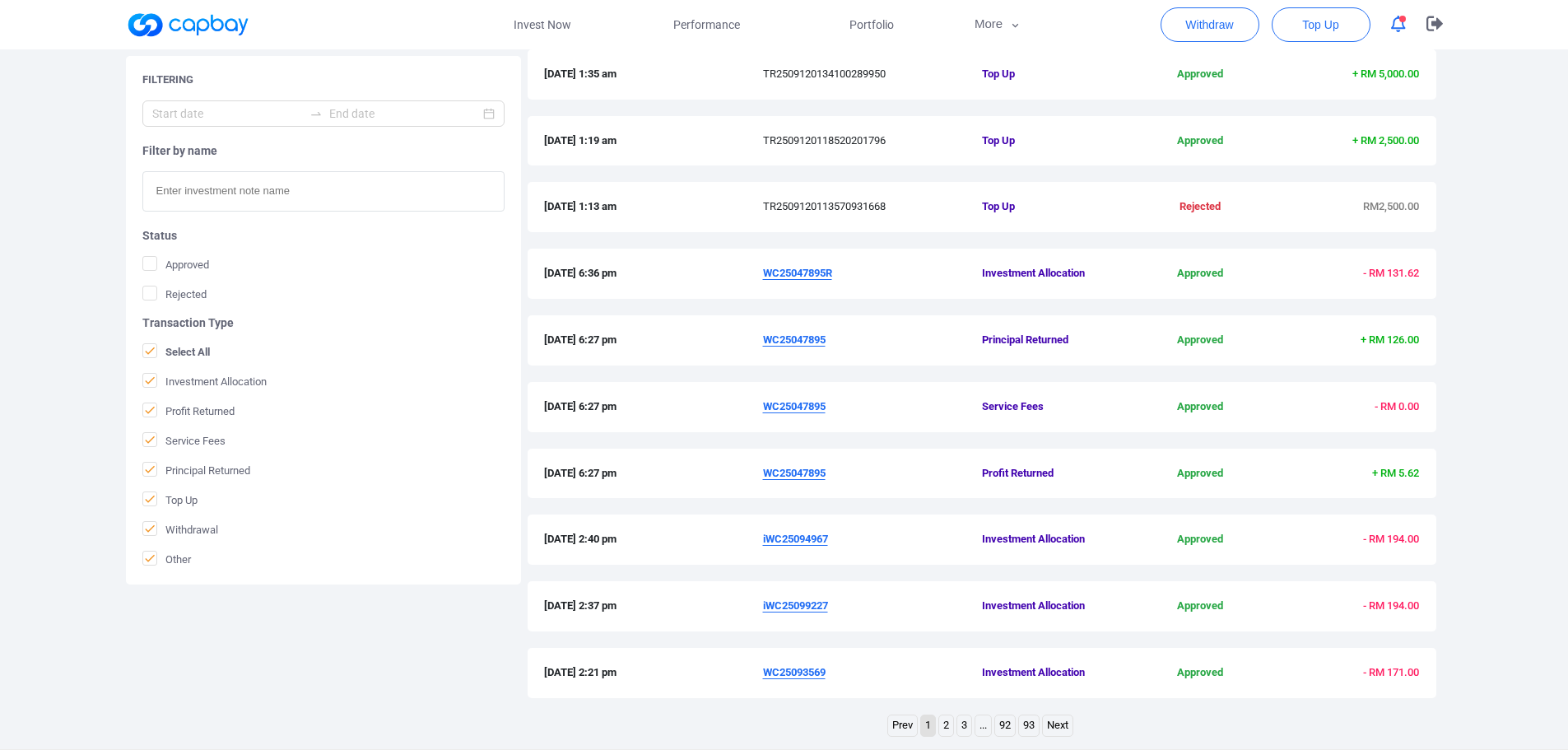
scroll to position [345, 0]
click at [176, 330] on h5 "Transaction Type" at bounding box center [324, 322] width 362 height 14
click at [152, 348] on icon at bounding box center [150, 351] width 13 height 13
click at [0, 0] on input "Select All" at bounding box center [0, 0] width 0 height 0
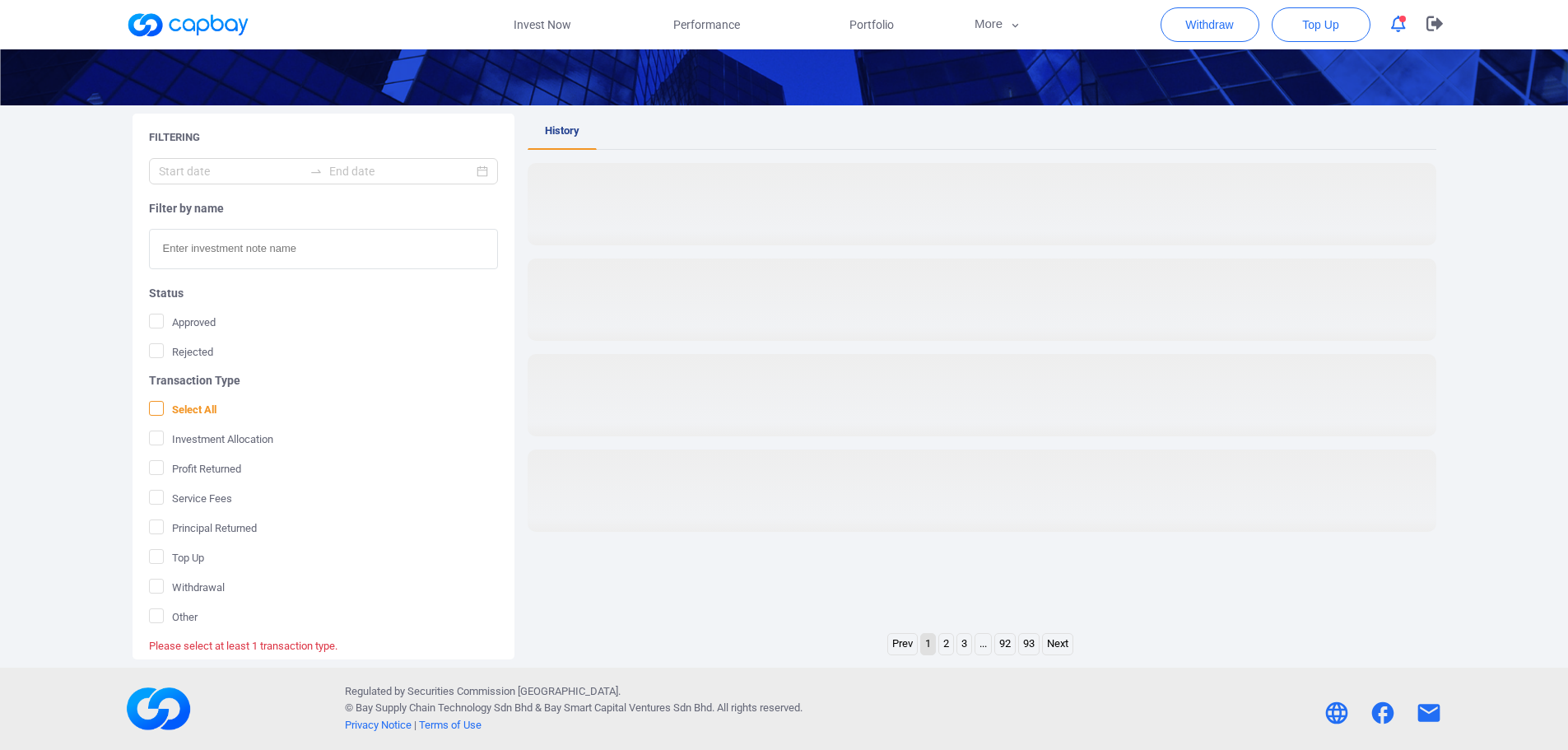
scroll to position [232, 0]
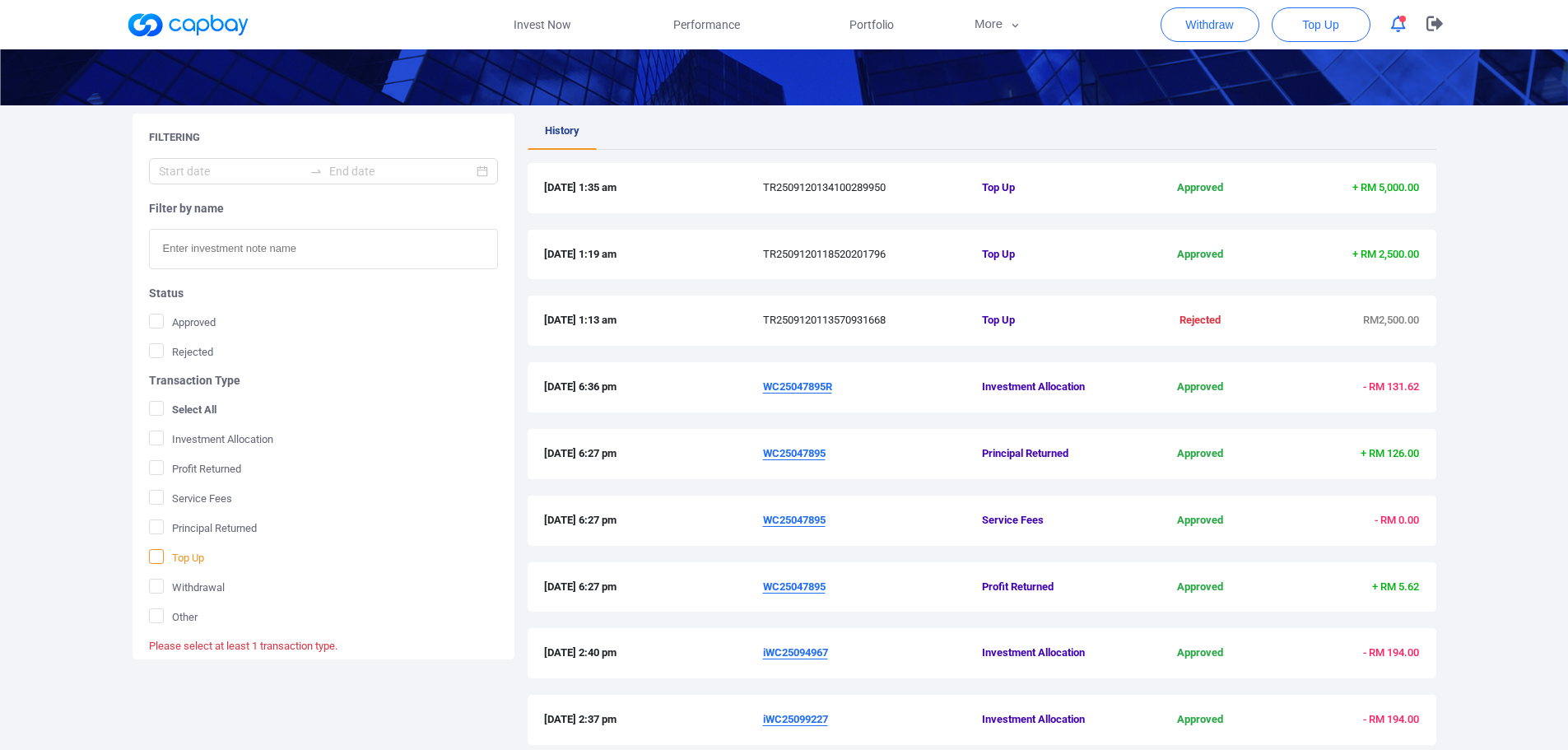
click at [184, 562] on span "Top Up" at bounding box center [176, 557] width 56 height 16
click at [0, 0] on input "Top Up" at bounding box center [0, 0] width 0 height 0
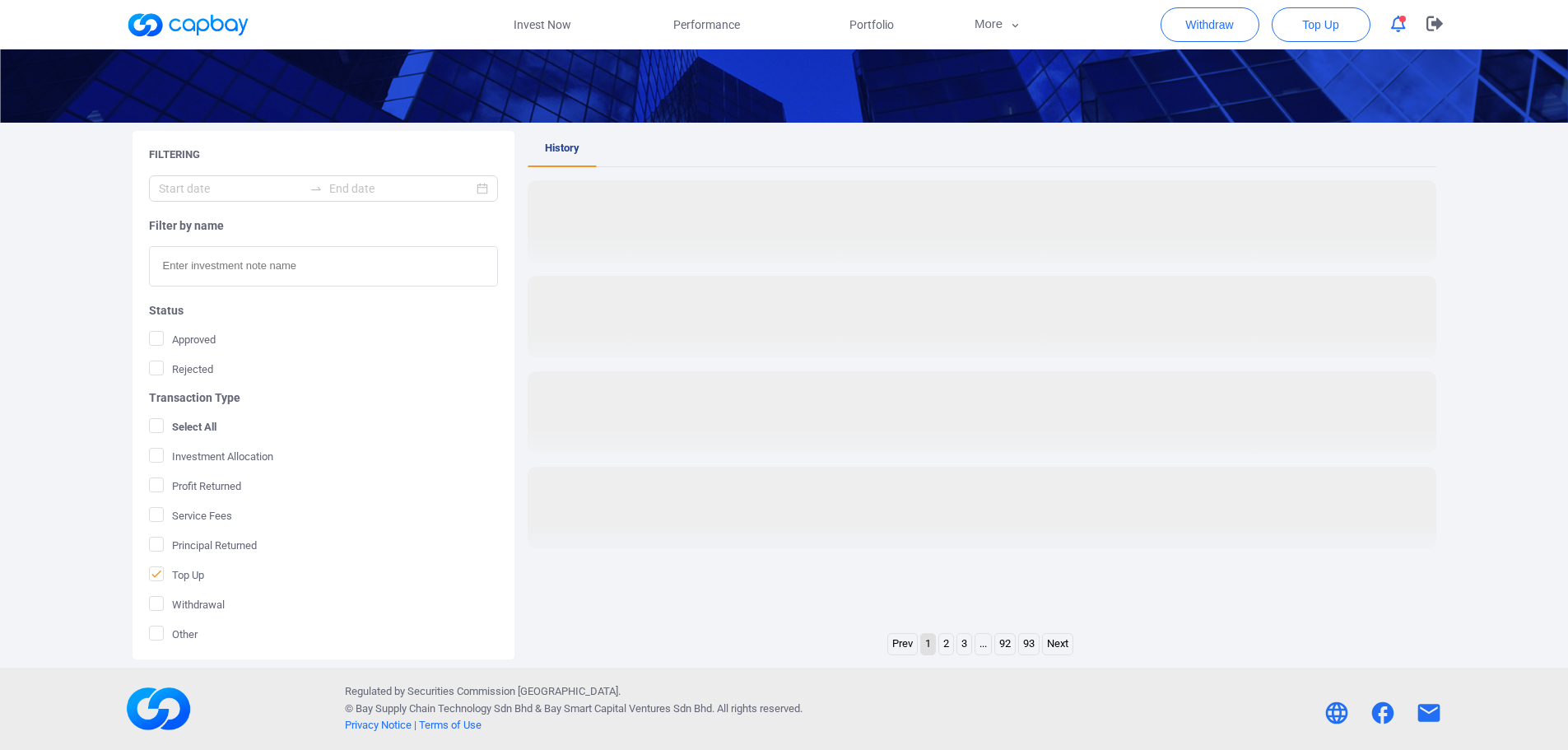
scroll to position [227, 0]
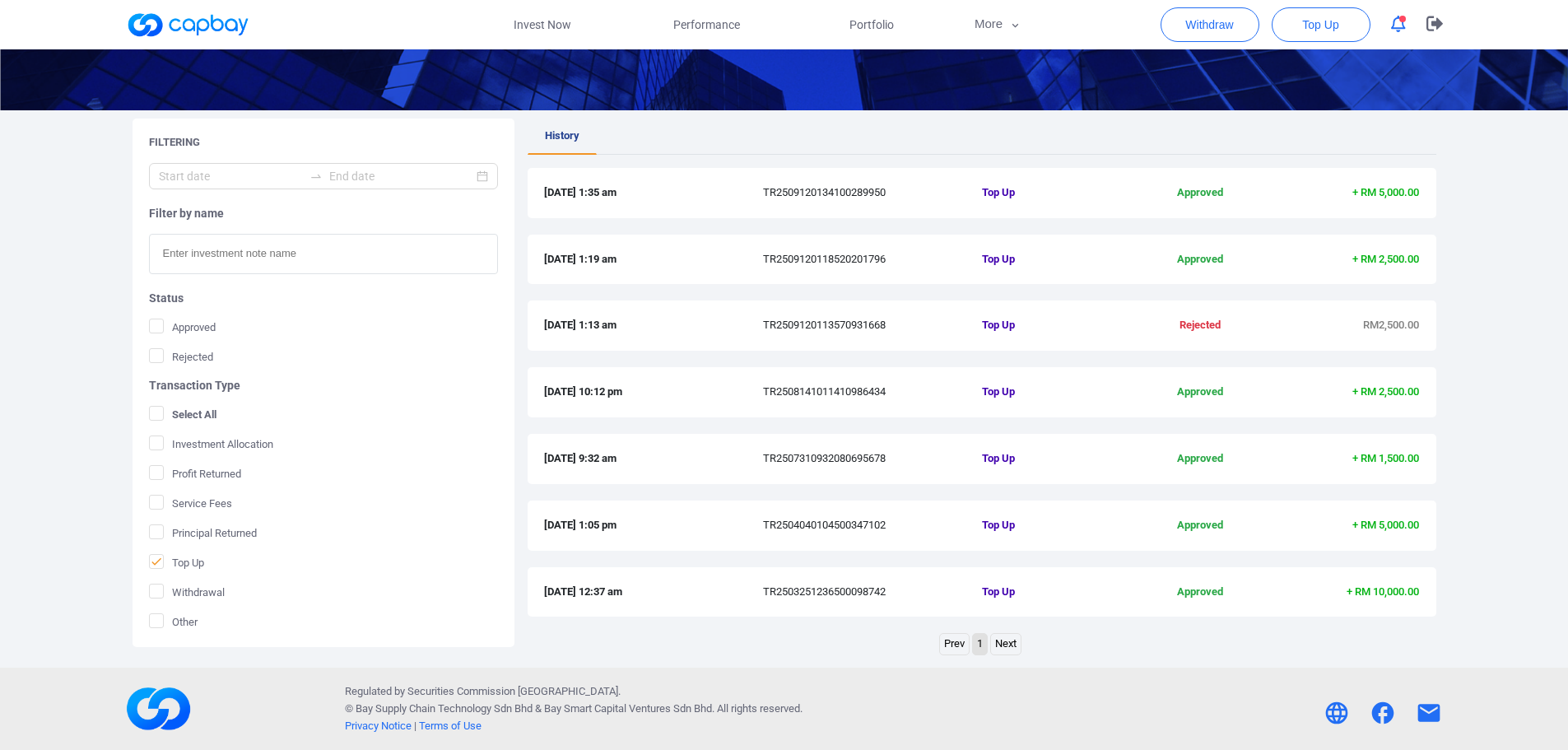
drag, startPoint x: 1428, startPoint y: 458, endPoint x: 680, endPoint y: 197, distance: 792.2
click at [680, 197] on div "History [DATE] 1:35 am TR2509120134100289950 Top Up Approved + RM 5,000.00 [DAT…" at bounding box center [982, 375] width 909 height 514
click at [1103, 388] on span "Top Up" at bounding box center [1055, 392] width 146 height 17
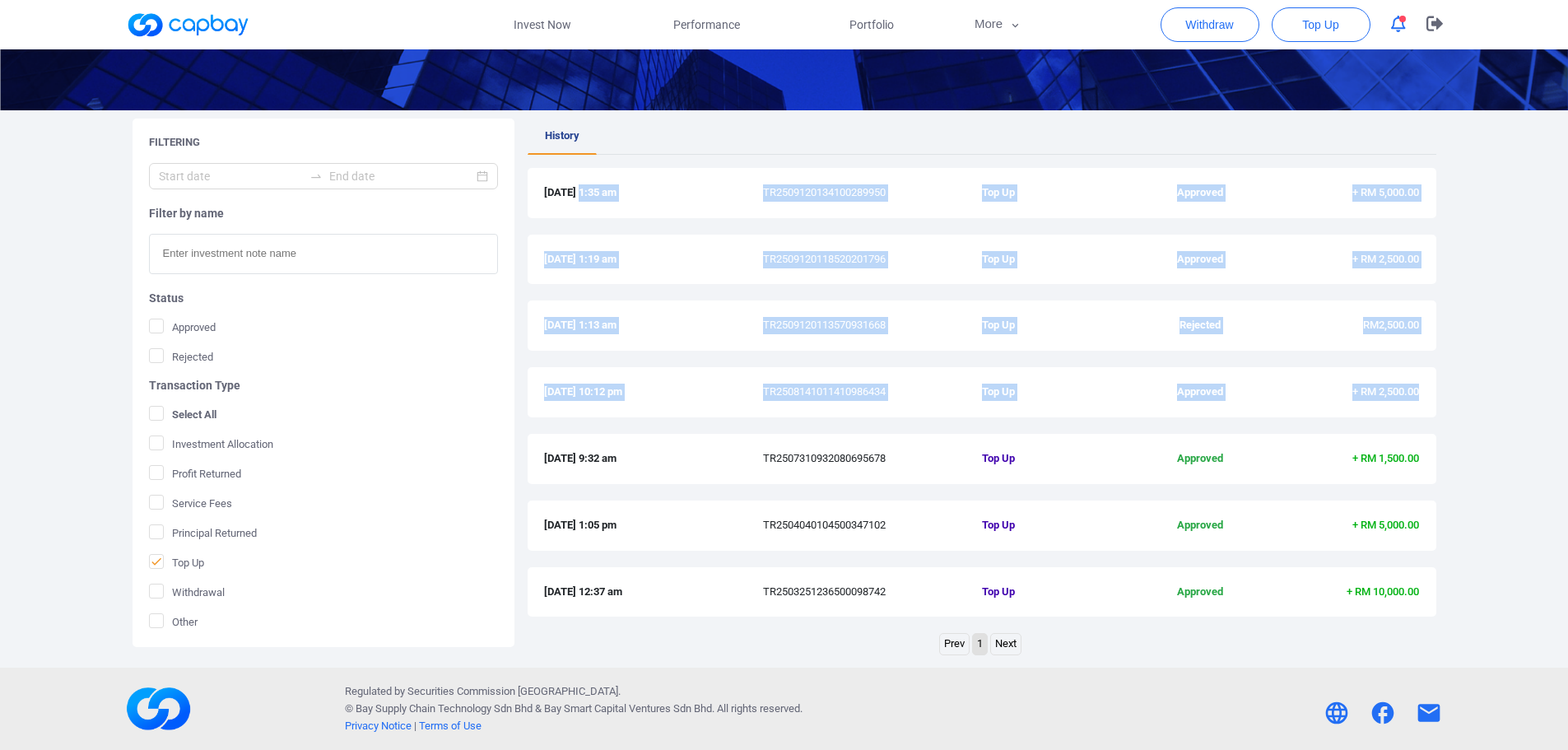
drag, startPoint x: 1434, startPoint y: 398, endPoint x: 576, endPoint y: 188, distance: 883.3
click at [579, 167] on div "History [DATE] 1:35 am TR2509120134100289950 Top Up Approved + RM 5,000.00 [DAT…" at bounding box center [982, 375] width 909 height 514
click at [717, 291] on div "[DATE] 1:19 am TR2509120118520201796 Top Up Approved + RM 2,500.00" at bounding box center [982, 268] width 909 height 67
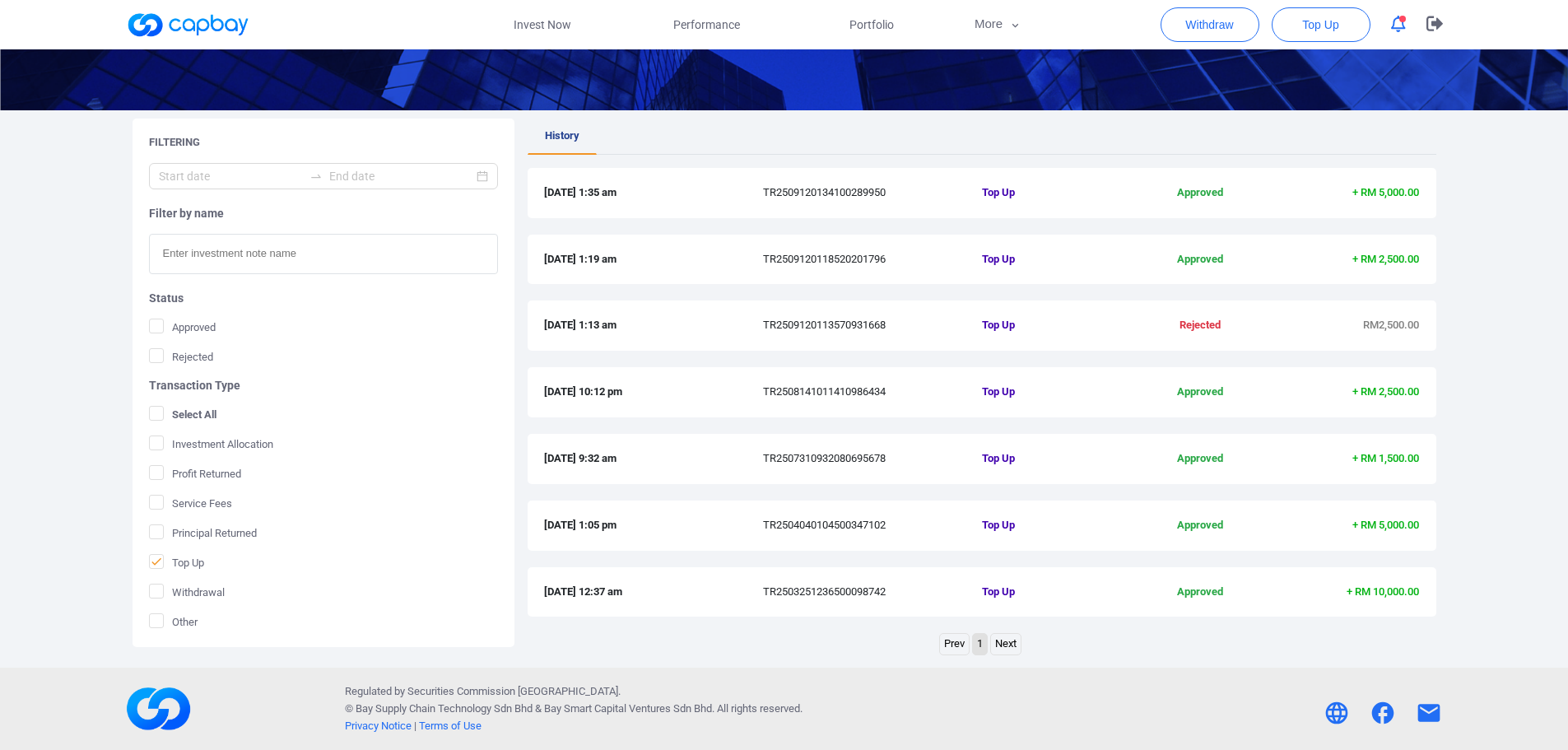
click at [157, 9] on div at bounding box center [187, 25] width 124 height 50
drag, startPoint x: 137, startPoint y: 15, endPoint x: 203, endPoint y: 16, distance: 66.0
click at [137, 16] on link at bounding box center [187, 24] width 124 height 26
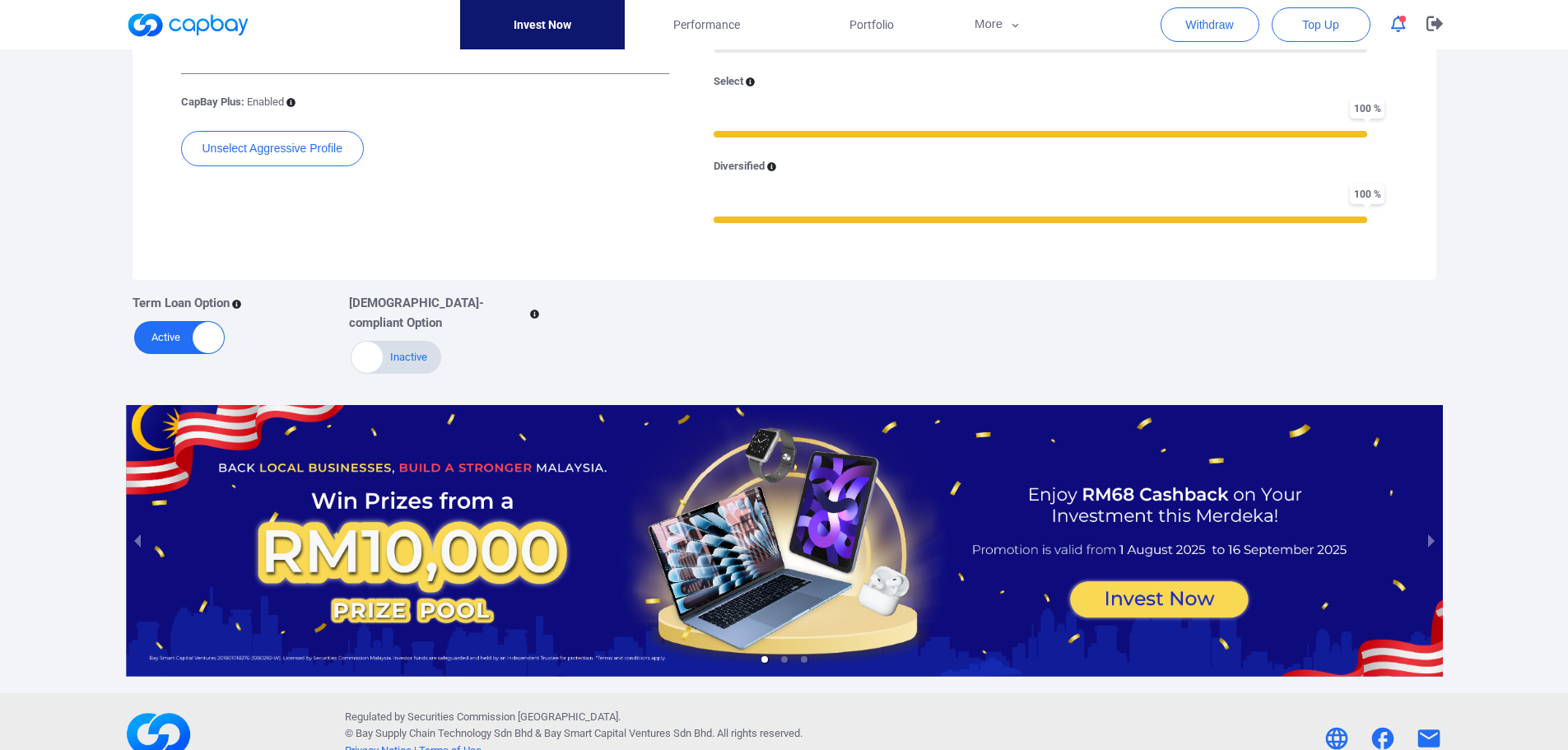
scroll to position [585, 0]
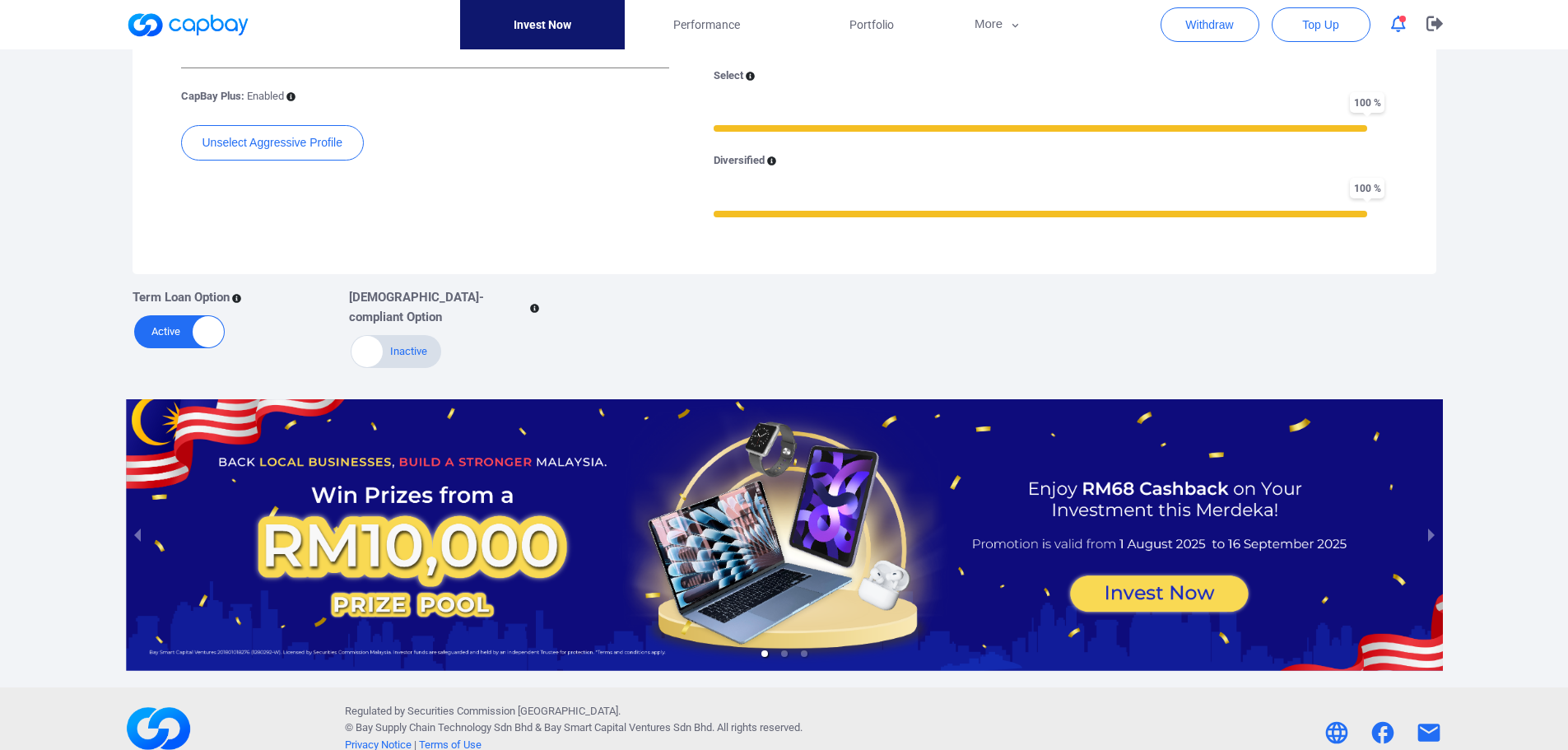
click at [844, 476] on div at bounding box center [784, 534] width 1317 height 271
